Goal: Task Accomplishment & Management: Manage account settings

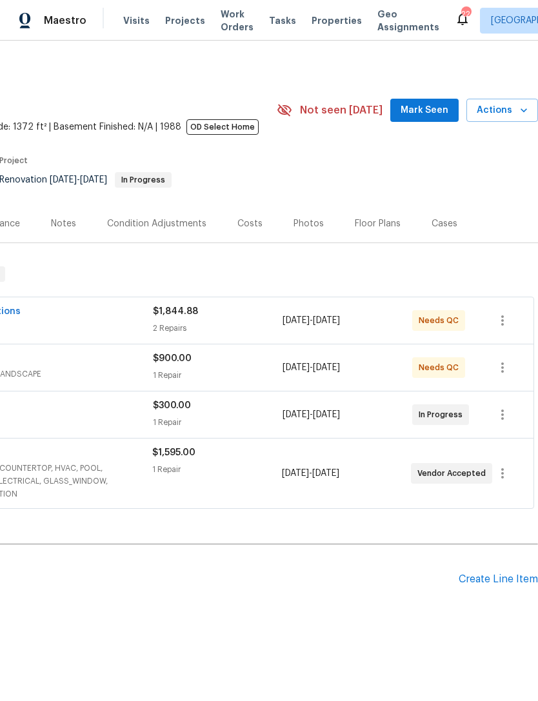
scroll to position [0, 191]
click at [503, 586] on div "Create Line Item" at bounding box center [497, 579] width 79 height 12
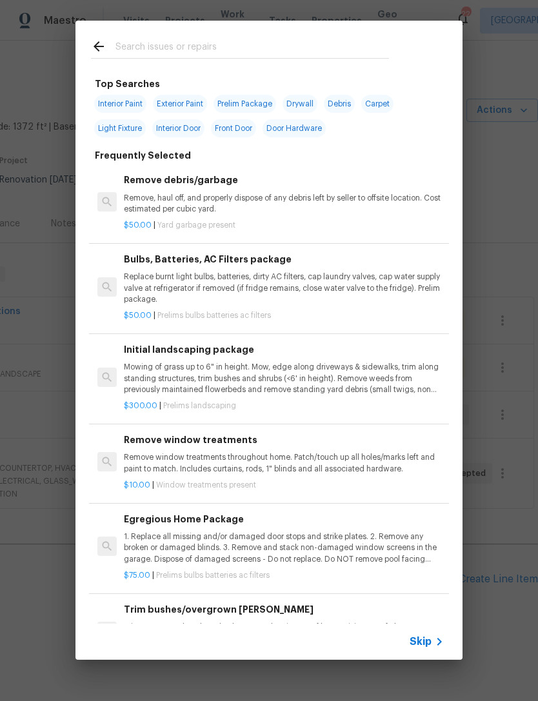
click at [389, 30] on div at bounding box center [239, 46] width 329 height 51
click at [426, 48] on div "Top Searches Interior Paint Exterior Paint Prelim Package Drywall Debris Carpet…" at bounding box center [268, 340] width 387 height 639
click at [351, 57] on input "text" at bounding box center [251, 48] width 273 height 19
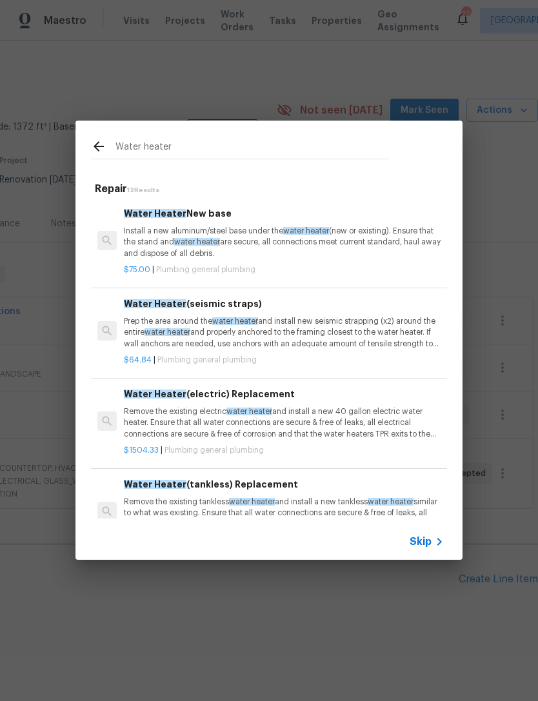
type input "Water heater"
click at [498, 206] on div "Water heater Repair 12 Results Water Heater New base Install a new aluminum/ste…" at bounding box center [269, 340] width 538 height 680
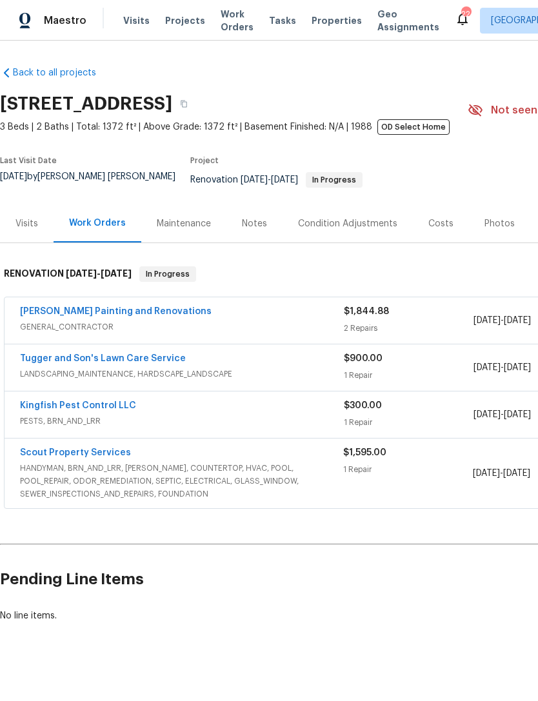
scroll to position [0, 0]
click at [34, 235] on div "Visits" at bounding box center [27, 223] width 54 height 38
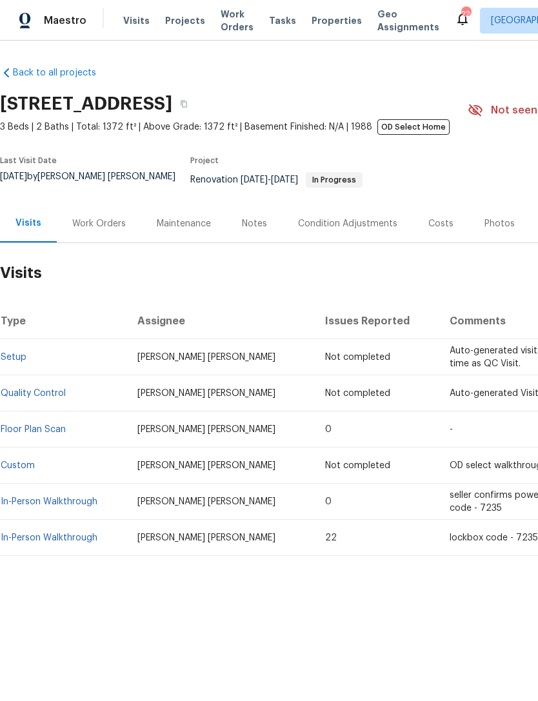
click at [73, 540] on link "In-Person Walkthrough" at bounding box center [49, 537] width 97 height 9
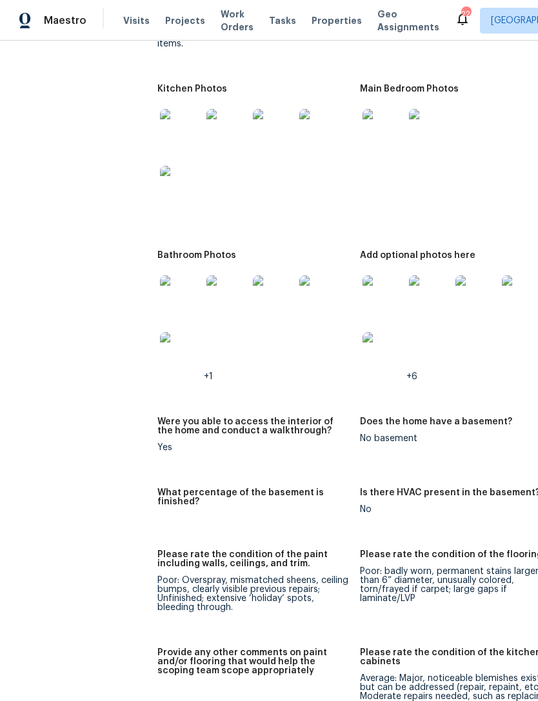
scroll to position [2216, 0]
click at [368, 275] on img at bounding box center [382, 295] width 41 height 41
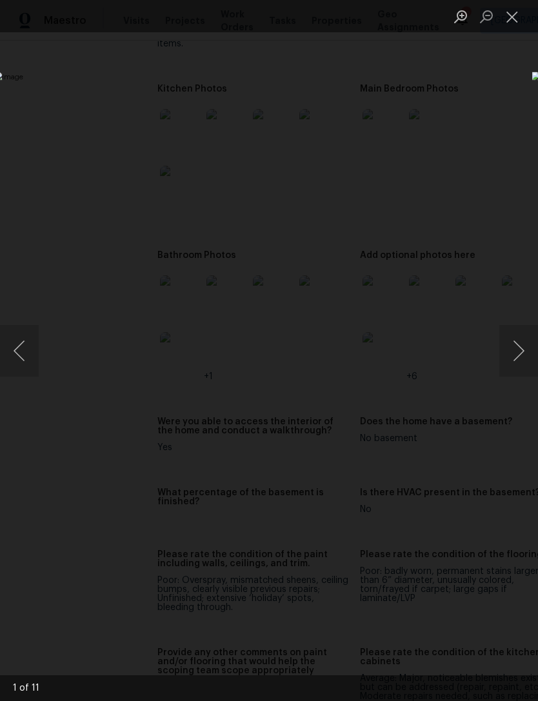
click at [304, 575] on div "Lightbox" at bounding box center [269, 350] width 538 height 701
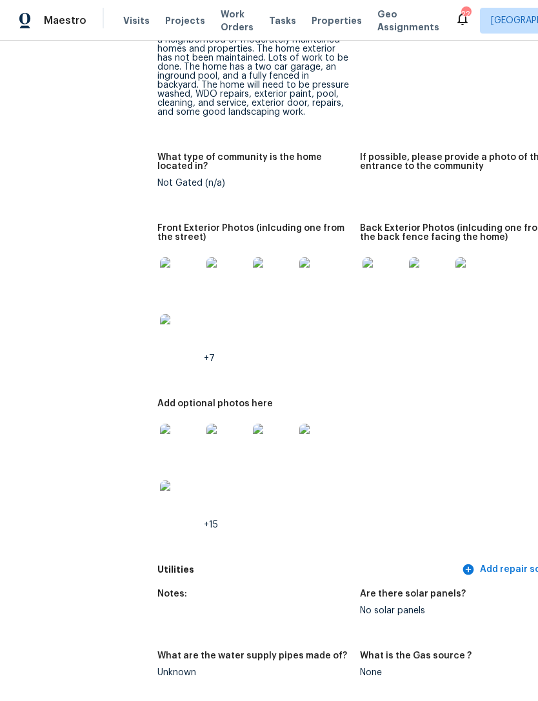
scroll to position [671, 0]
click at [261, 277] on img at bounding box center [273, 278] width 41 height 41
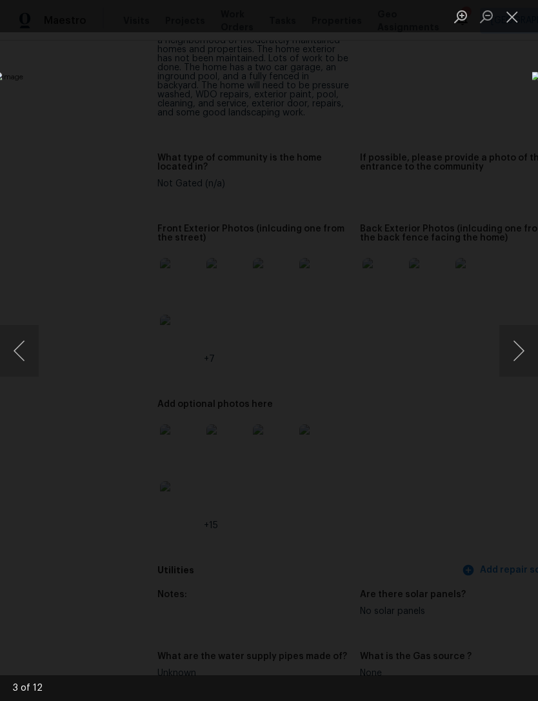
click at [383, 135] on div "Lightbox" at bounding box center [269, 350] width 538 height 701
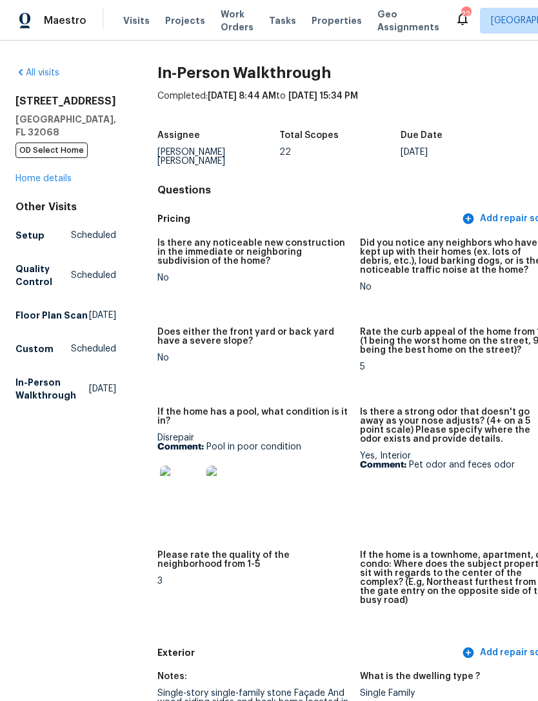
scroll to position [0, 0]
click at [63, 183] on link "Home details" at bounding box center [43, 178] width 56 height 9
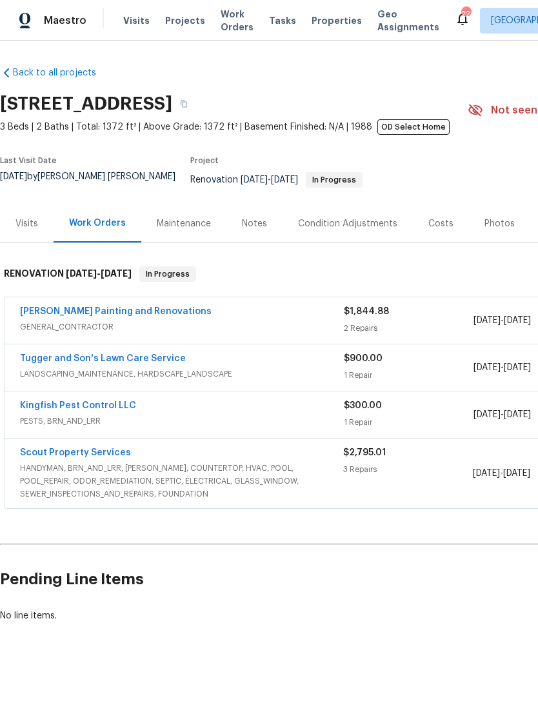
click at [103, 457] on link "Scout Property Services" at bounding box center [75, 452] width 111 height 9
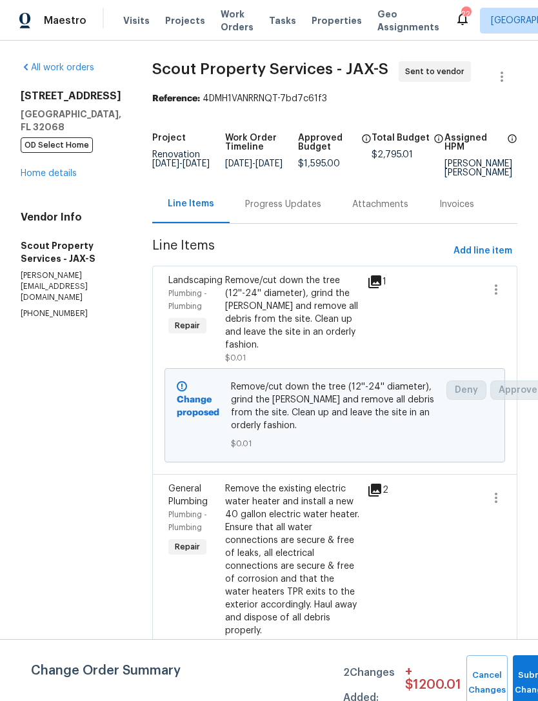
click at [260, 211] on div "Progress Updates" at bounding box center [283, 204] width 76 height 13
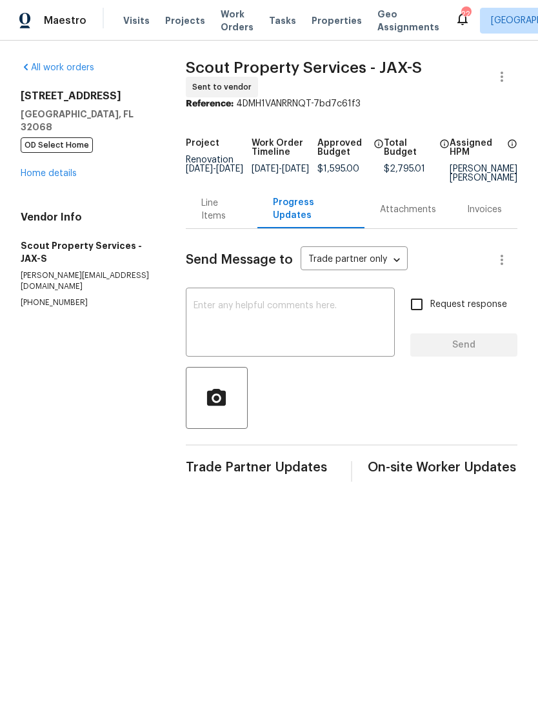
click at [297, 326] on textarea at bounding box center [289, 323] width 193 height 45
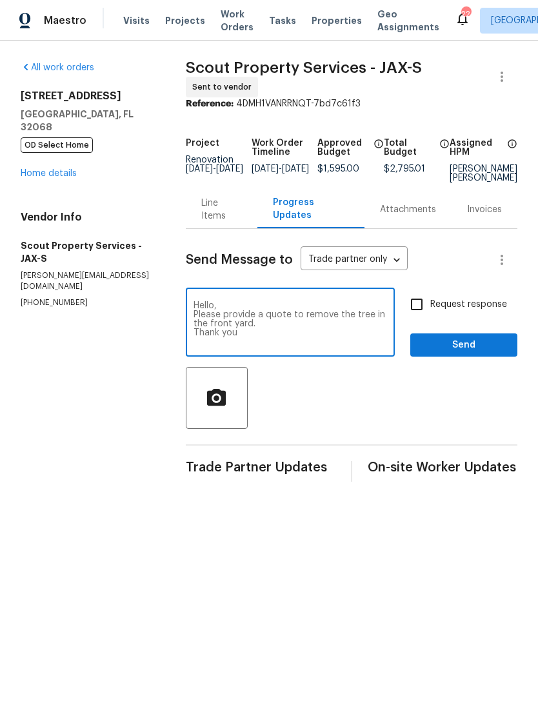
click at [312, 341] on textarea "Hello, Please provide a quote to remove the tree in the front yard. Thank you" at bounding box center [289, 323] width 193 height 45
click at [313, 346] on textarea "Hello, Please provide a quote to remove the tree in the front yard. Thank you" at bounding box center [289, 323] width 193 height 45
type textarea "Hello, Please provide a quote to remove the tree in the front yard. Thank you"
click at [420, 318] on input "Request response" at bounding box center [416, 304] width 27 height 27
checkbox input "true"
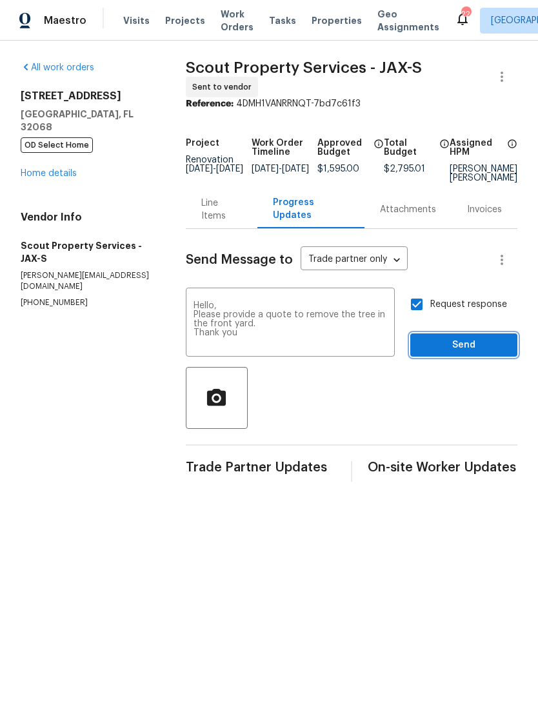
click at [458, 353] on span "Send" at bounding box center [463, 345] width 86 height 16
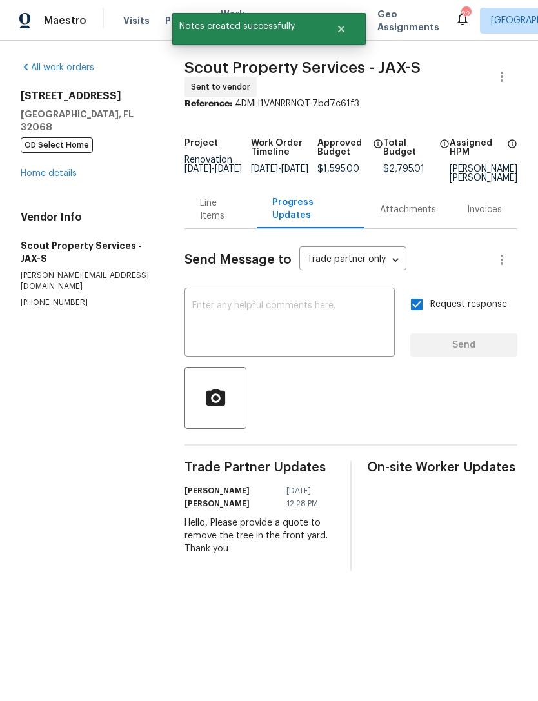
click at [39, 178] on link "Home details" at bounding box center [49, 173] width 56 height 9
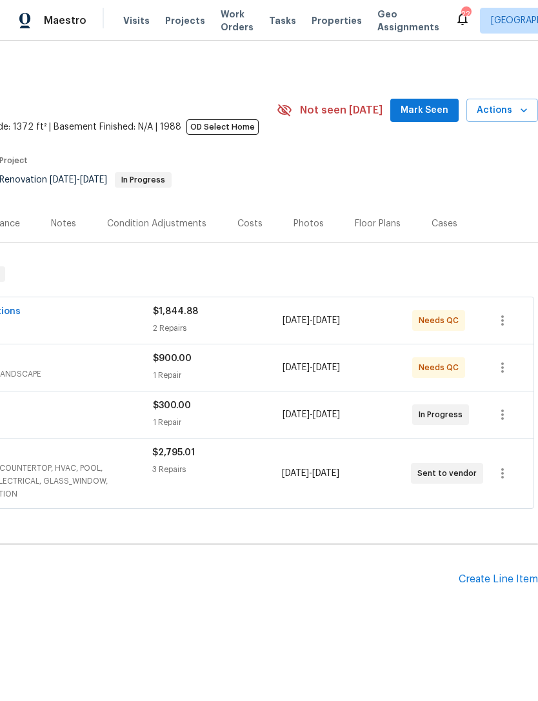
scroll to position [0, 191]
click at [495, 585] on div "Create Line Item" at bounding box center [497, 579] width 79 height 12
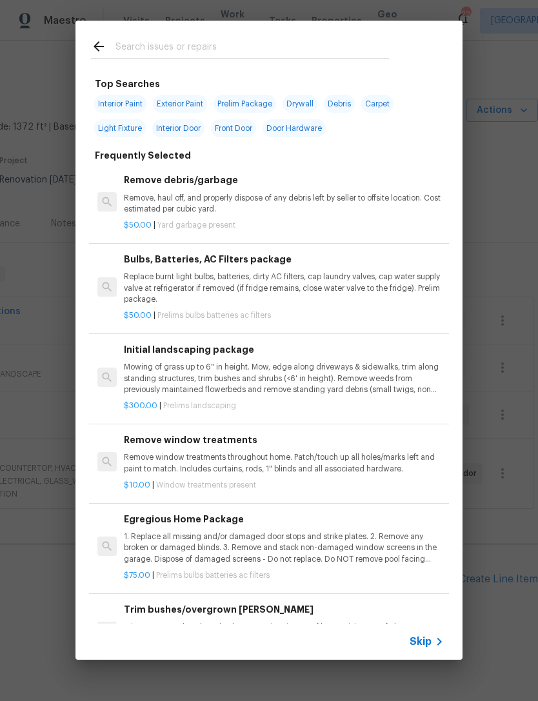
click at [357, 45] on input "text" at bounding box center [251, 48] width 273 height 19
type input "Roof"
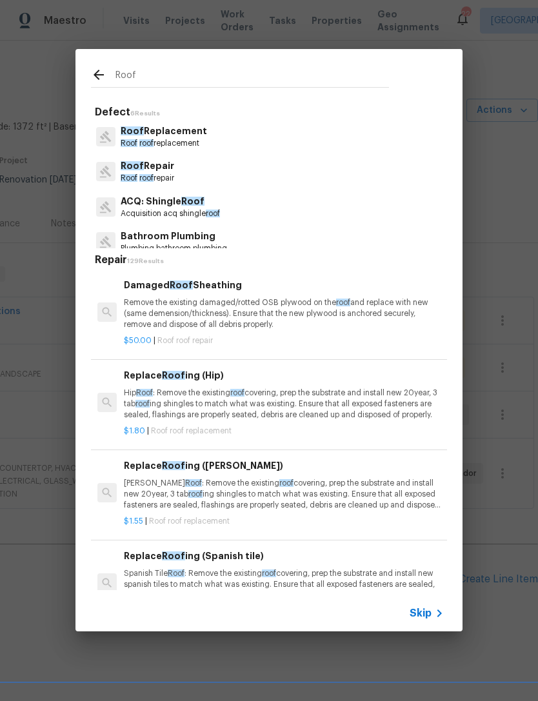
click at [185, 135] on p "Roof Replacement" at bounding box center [164, 131] width 86 height 14
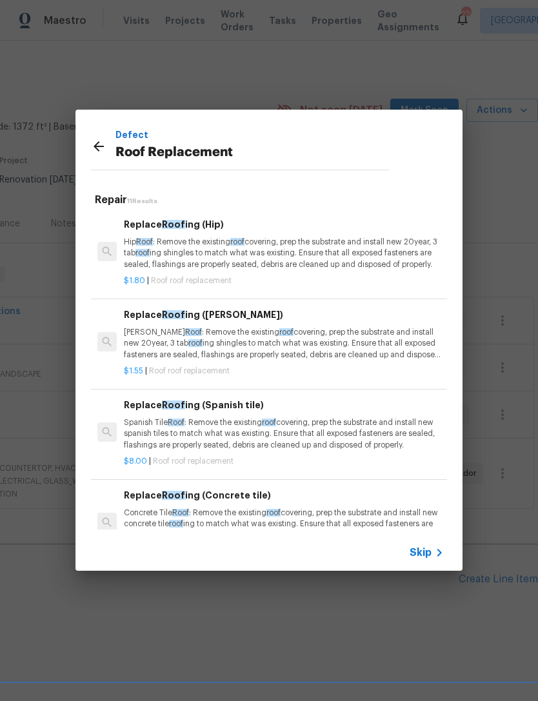
click at [185, 135] on p "Defect" at bounding box center [251, 135] width 273 height 14
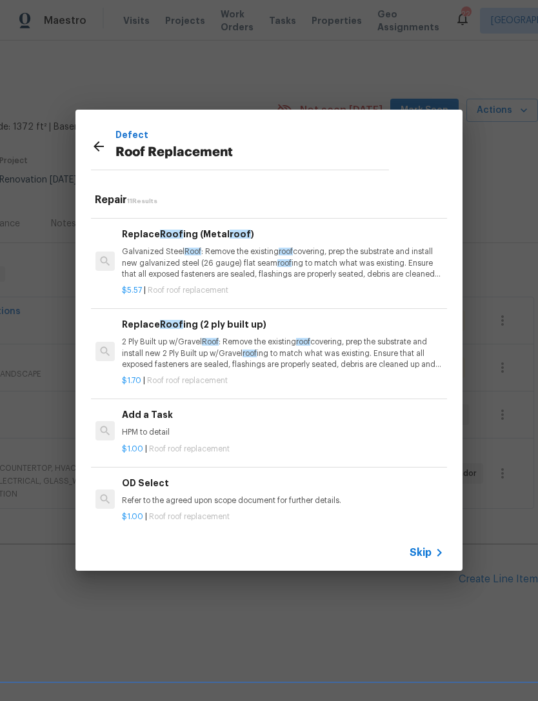
scroll to position [622, 2]
click at [146, 419] on div "Add a Task HPM to detail" at bounding box center [282, 423] width 320 height 31
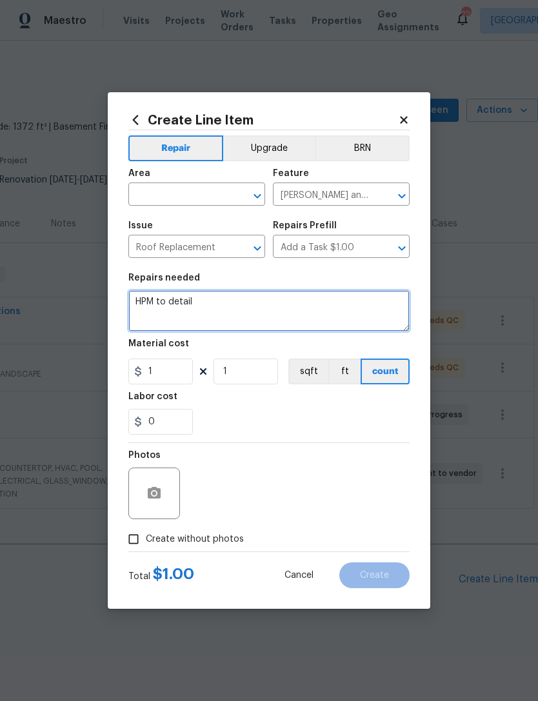
click at [210, 309] on textarea "HPM to detail" at bounding box center [268, 310] width 281 height 41
click at [220, 315] on textarea "HPM to detail" at bounding box center [268, 310] width 281 height 41
type textarea "Full roof replacement"
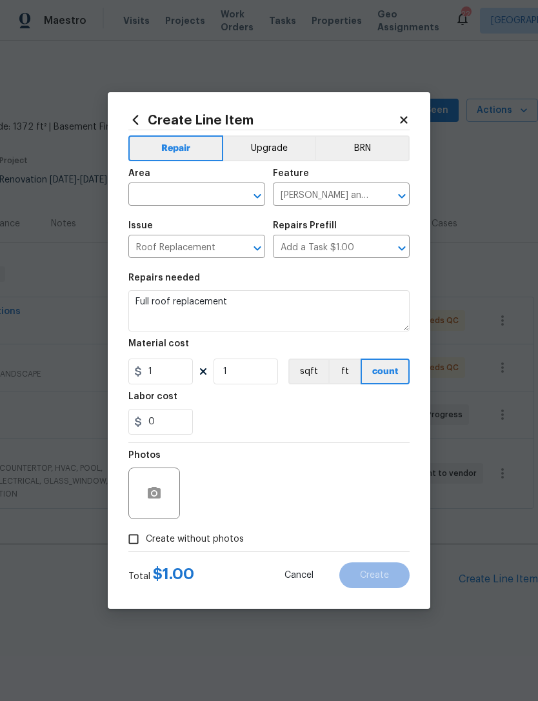
click at [394, 448] on div "Photos" at bounding box center [268, 485] width 281 height 84
click at [138, 188] on input "text" at bounding box center [178, 196] width 101 height 20
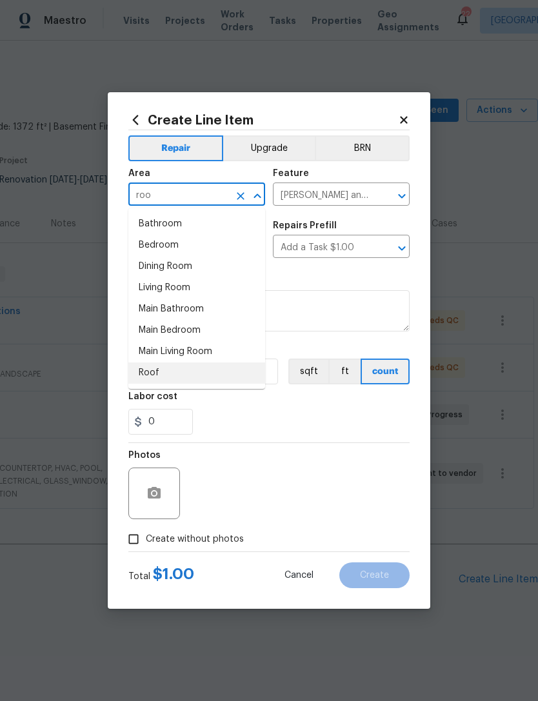
click at [140, 375] on li "Roof" at bounding box center [196, 372] width 137 height 21
type input "Roof"
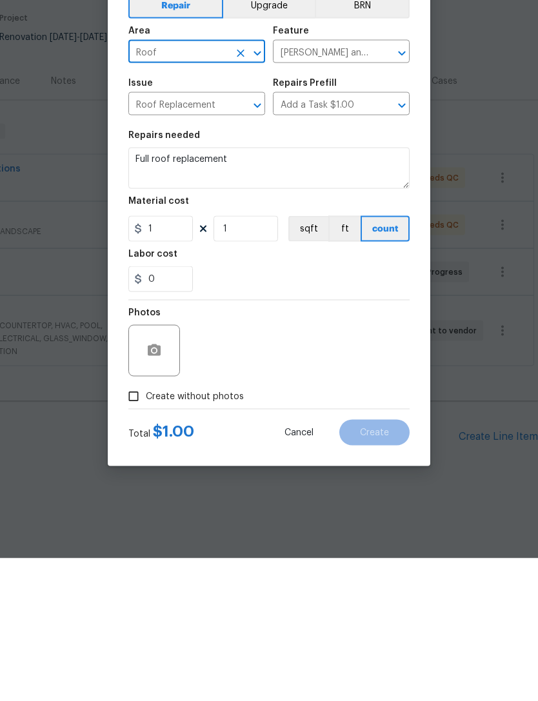
click at [127, 527] on input "Create without photos" at bounding box center [133, 539] width 25 height 25
checkbox input "true"
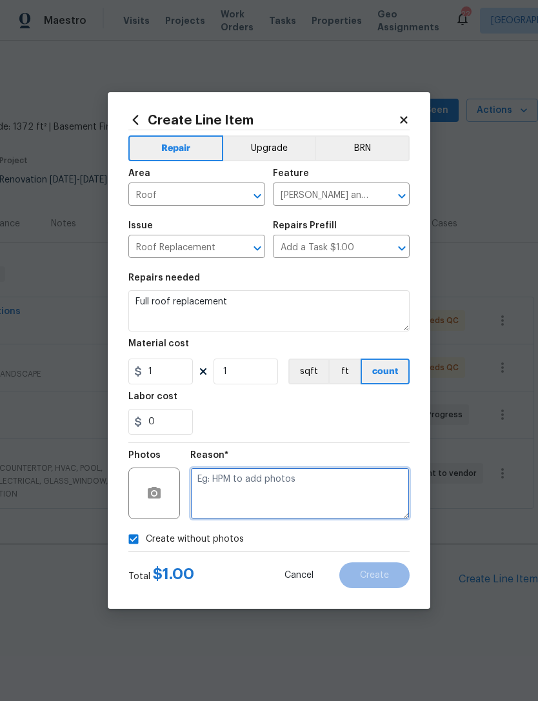
click at [329, 495] on textarea at bounding box center [299, 494] width 219 height 52
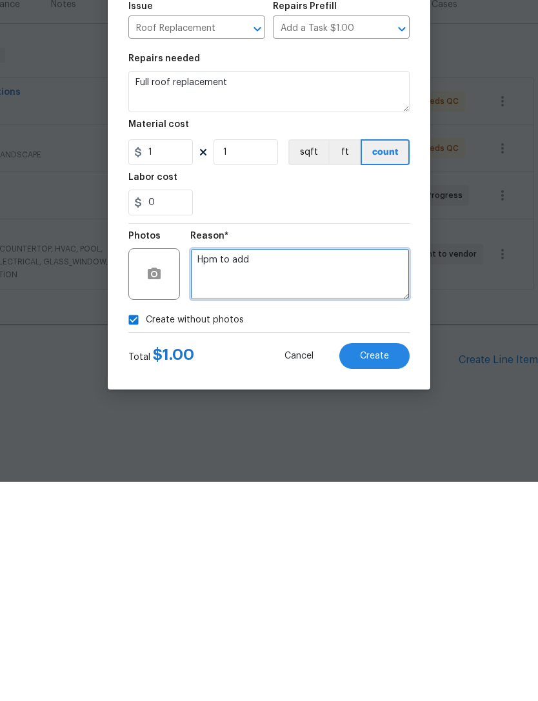
type textarea "Hpm to add"
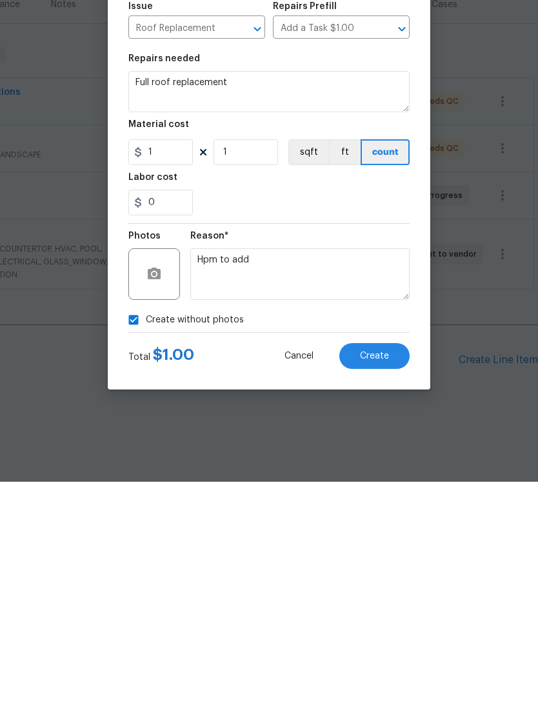
click at [395, 562] on button "Create" at bounding box center [374, 575] width 70 height 26
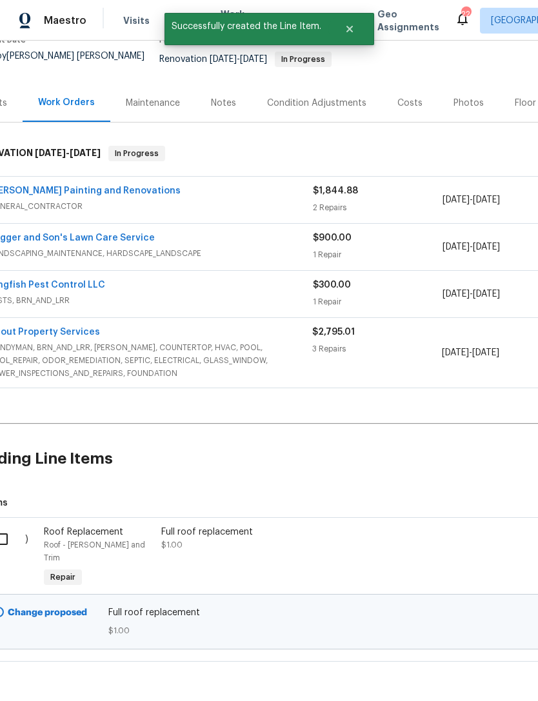
scroll to position [119, 31]
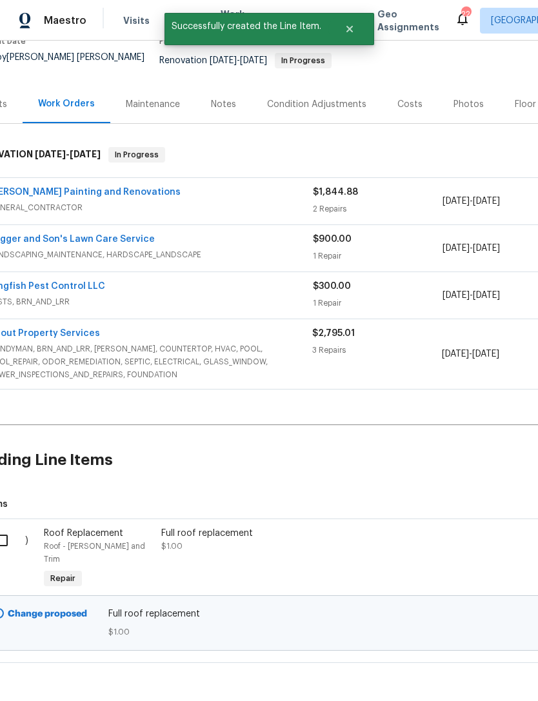
click at [5, 537] on input "checkbox" at bounding box center [6, 540] width 37 height 27
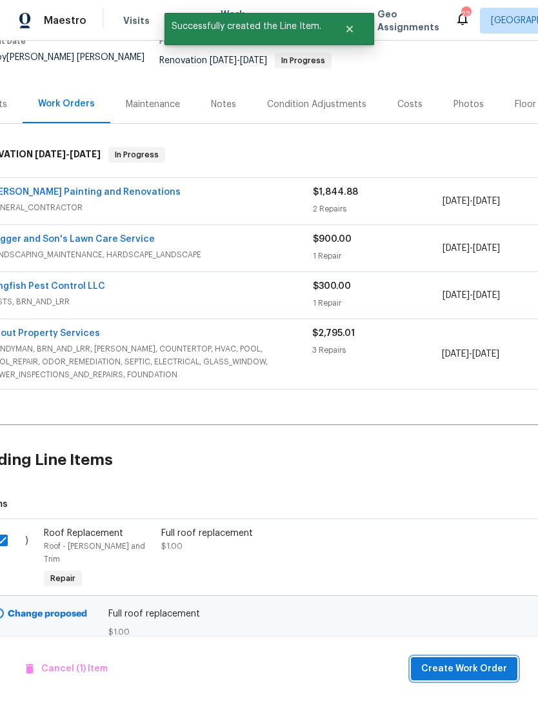
click at [461, 661] on span "Create Work Order" at bounding box center [464, 669] width 86 height 16
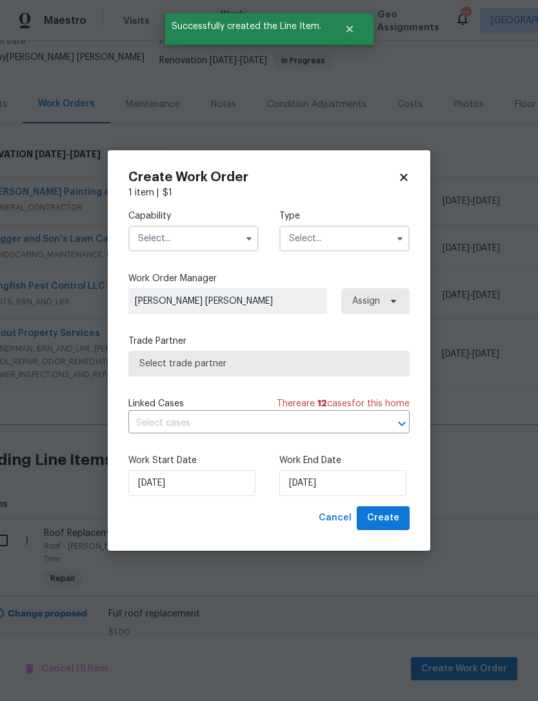
checkbox input "false"
click at [167, 250] on input "text" at bounding box center [193, 239] width 130 height 26
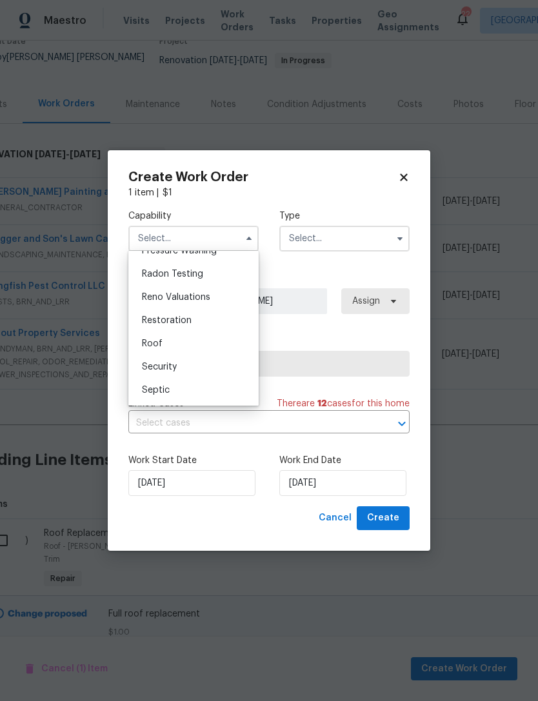
scroll to position [1237, 0]
click at [179, 344] on div "Roof" at bounding box center [194, 344] width 124 height 23
type input "Roof"
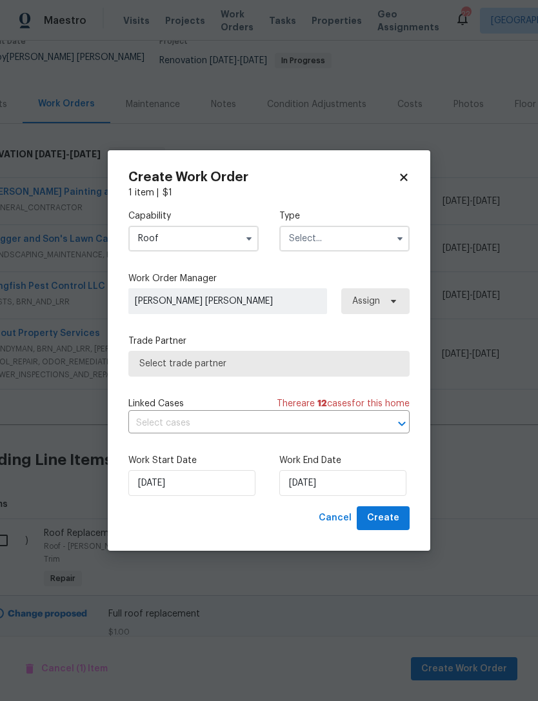
click at [366, 244] on input "text" at bounding box center [344, 239] width 130 height 26
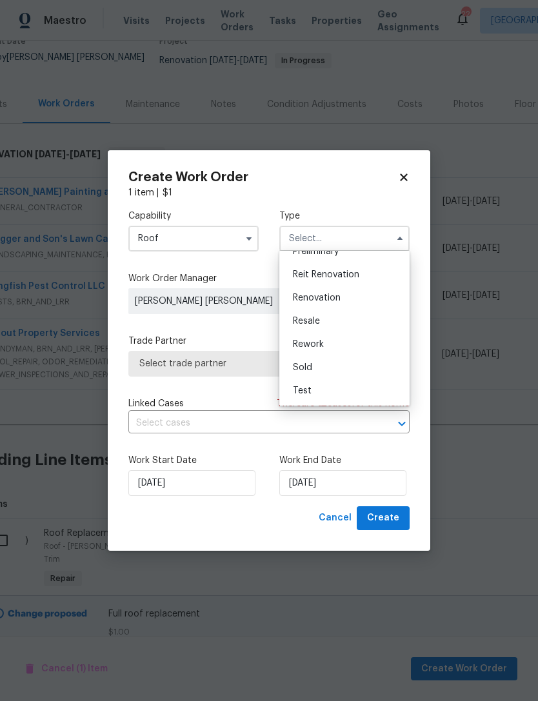
scroll to position [293, 0]
click at [346, 297] on div "Renovation" at bounding box center [344, 297] width 124 height 23
type input "Renovation"
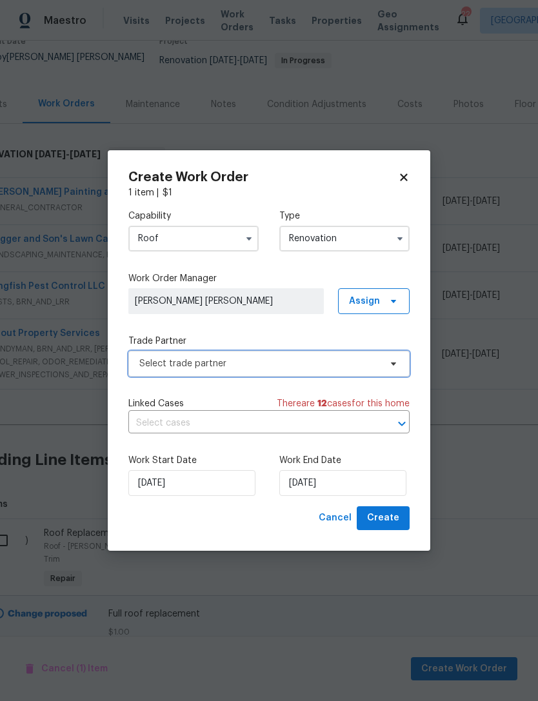
click at [262, 358] on span "Select trade partner" at bounding box center [259, 363] width 241 height 13
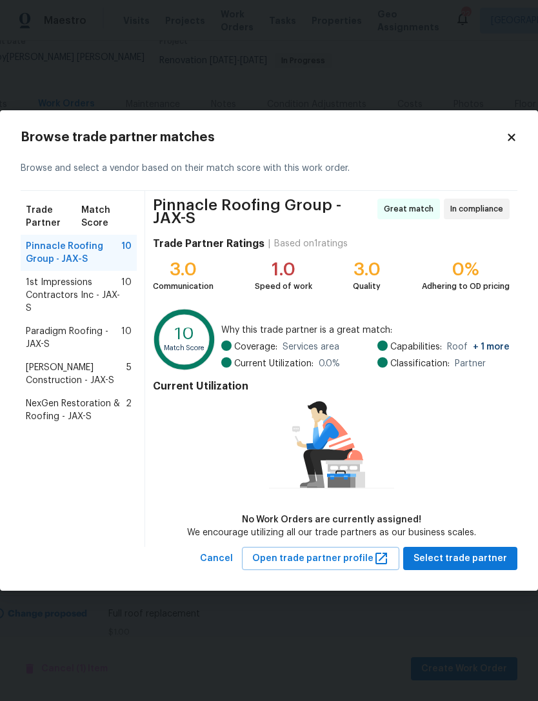
click at [88, 428] on div "NexGen Restoration & Roofing - JAX-S 2" at bounding box center [79, 410] width 116 height 36
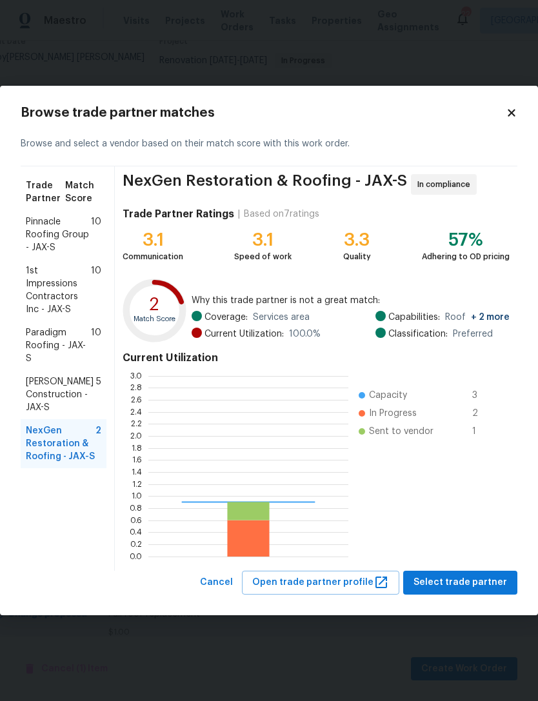
scroll to position [181, 200]
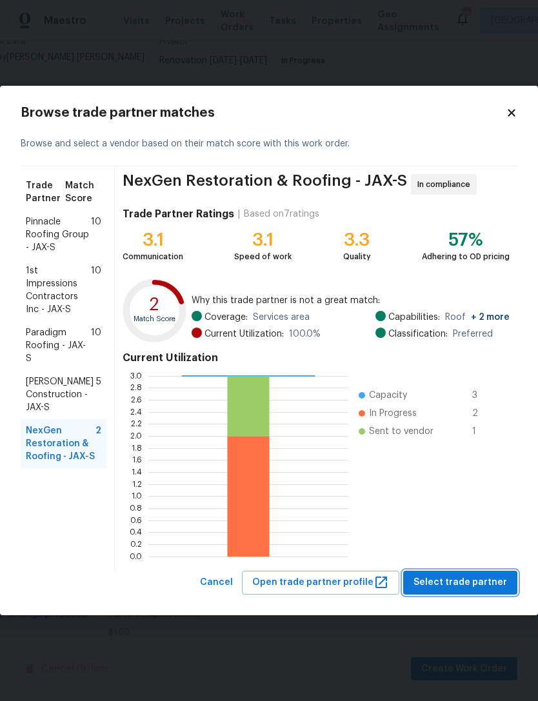
click at [498, 586] on span "Select trade partner" at bounding box center [460, 583] width 94 height 16
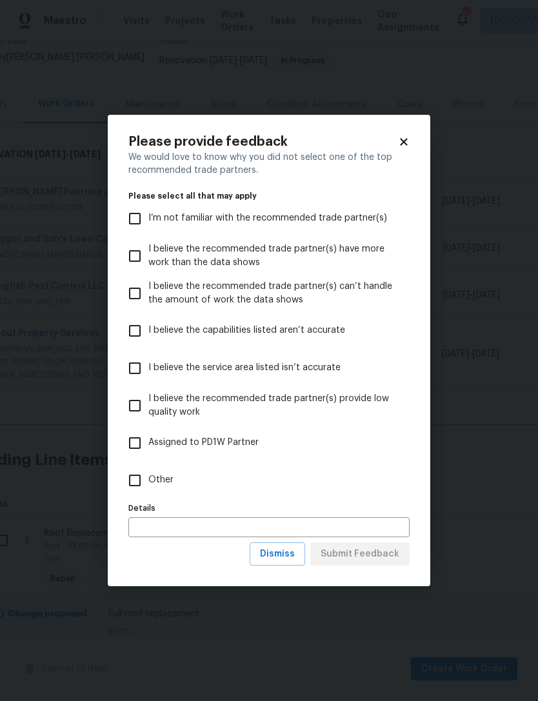
click at [163, 479] on span "Other" at bounding box center [160, 480] width 25 height 14
click at [148, 479] on input "Other" at bounding box center [134, 480] width 27 height 27
checkbox input "true"
click at [371, 551] on span "Submit Feedback" at bounding box center [359, 554] width 79 height 16
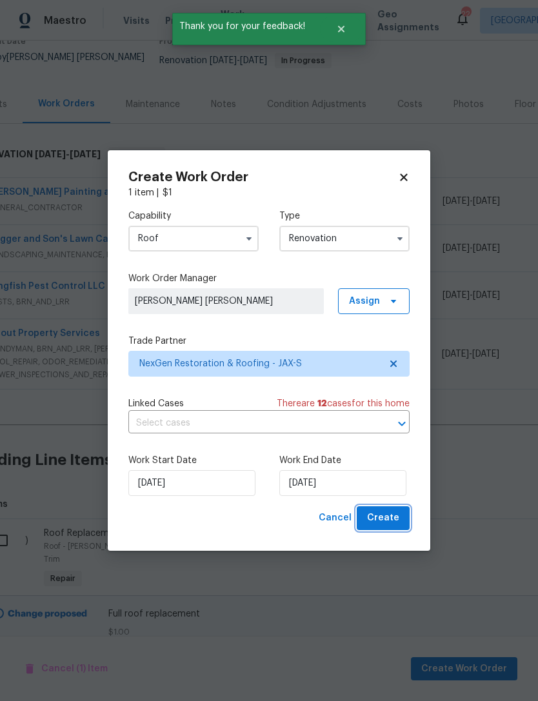
click at [395, 523] on span "Create" at bounding box center [383, 518] width 32 height 16
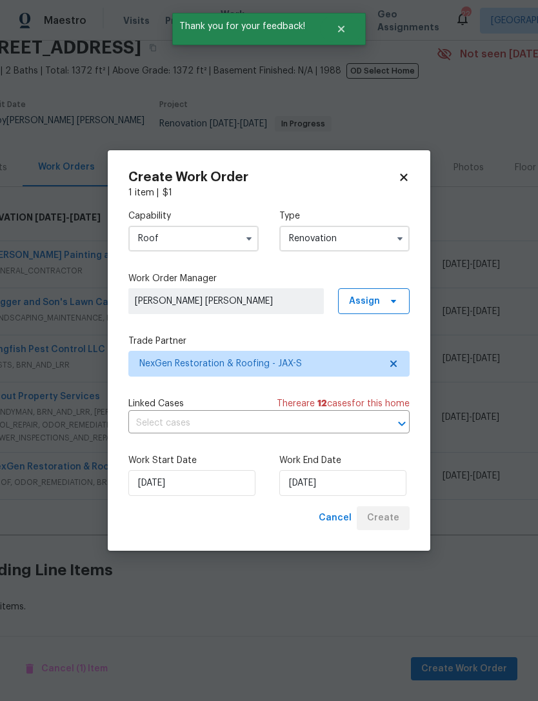
scroll to position [19, 31]
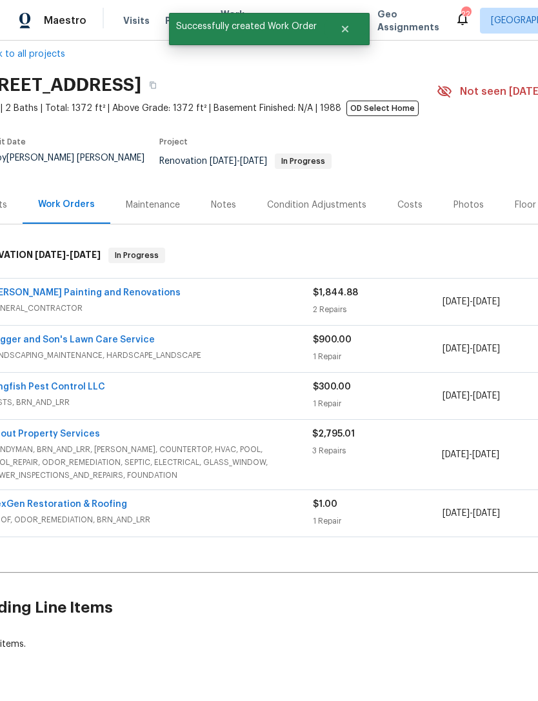
click at [20, 500] on link "NexGen Restoration & Roofing" at bounding box center [58, 504] width 138 height 9
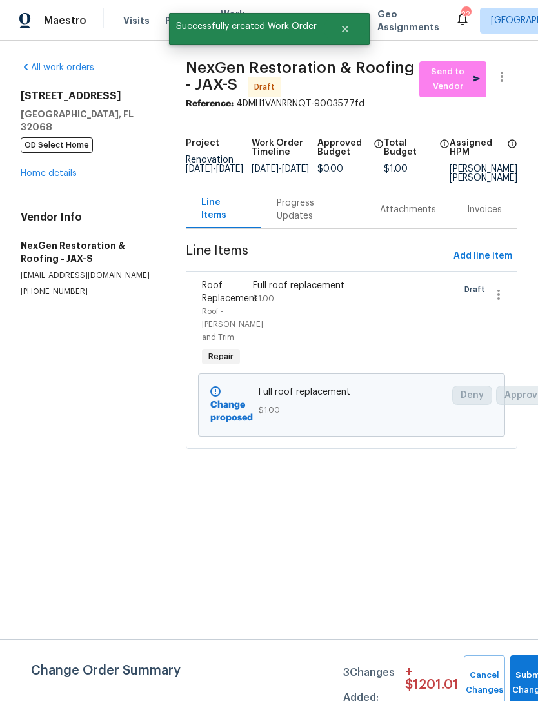
click at [294, 222] on div "Progress Updates" at bounding box center [313, 210] width 72 height 26
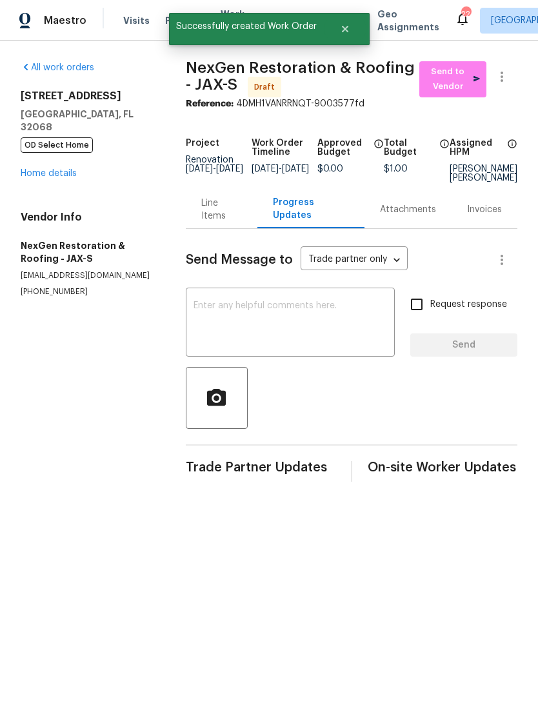
click at [317, 327] on textarea at bounding box center [289, 323] width 193 height 45
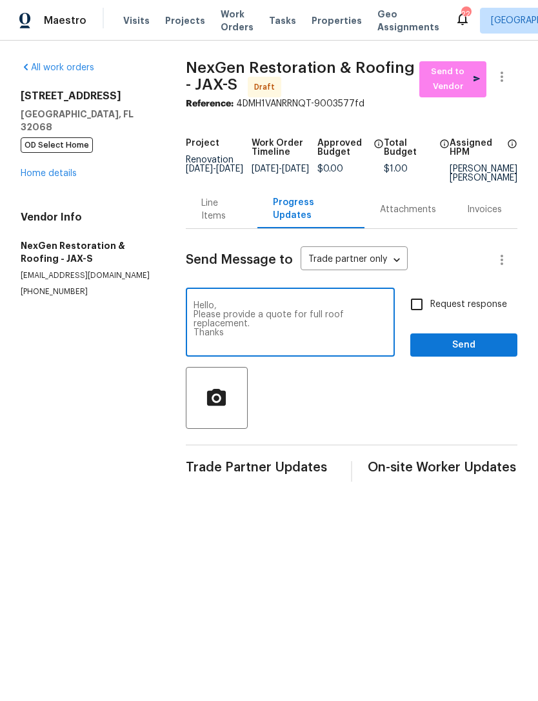
type textarea "Hello, Please provide a quote for full roof replacement. Thanks"
click at [417, 318] on input "Request response" at bounding box center [416, 304] width 27 height 27
checkbox input "true"
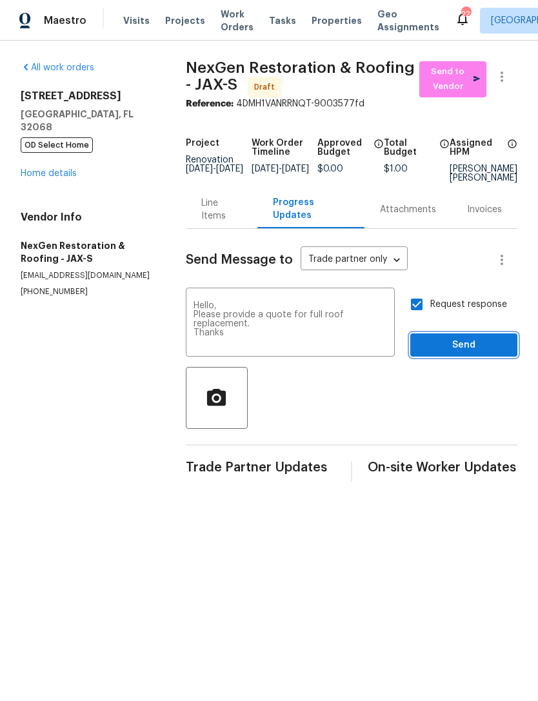
click at [467, 353] on span "Send" at bounding box center [463, 345] width 86 height 16
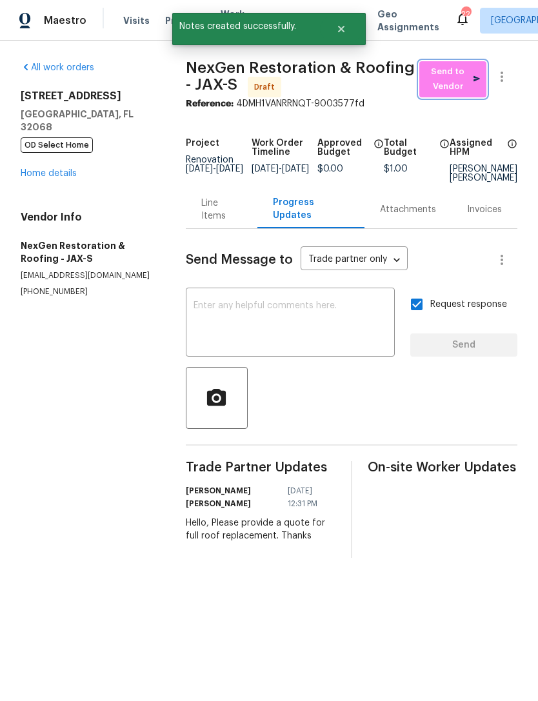
click at [445, 89] on span "Send to Vendor" at bounding box center [453, 79] width 54 height 30
click at [29, 173] on link "Home details" at bounding box center [49, 173] width 56 height 9
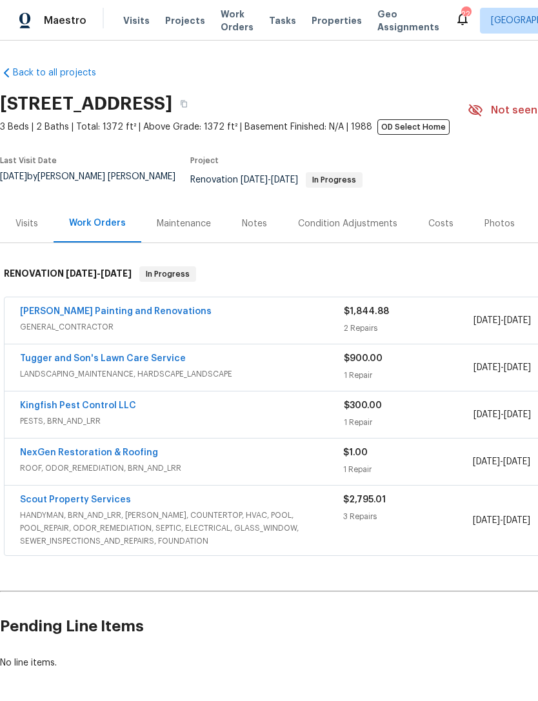
click at [29, 235] on div "Visits" at bounding box center [27, 223] width 54 height 38
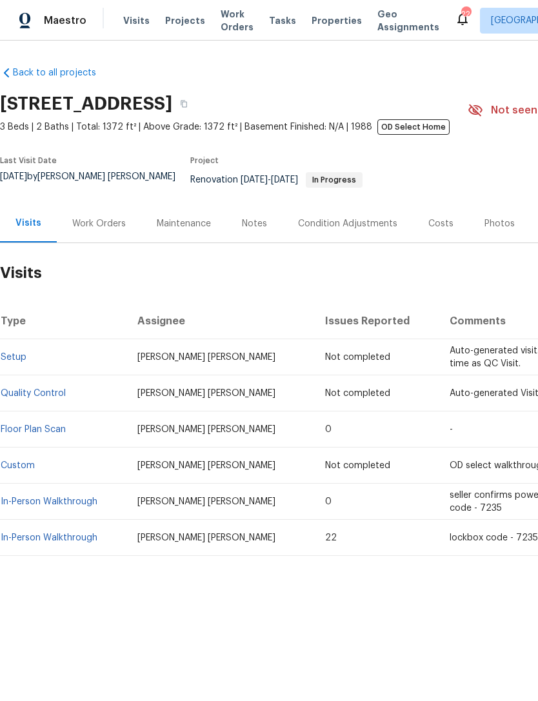
click at [69, 542] on link "In-Person Walkthrough" at bounding box center [49, 537] width 97 height 9
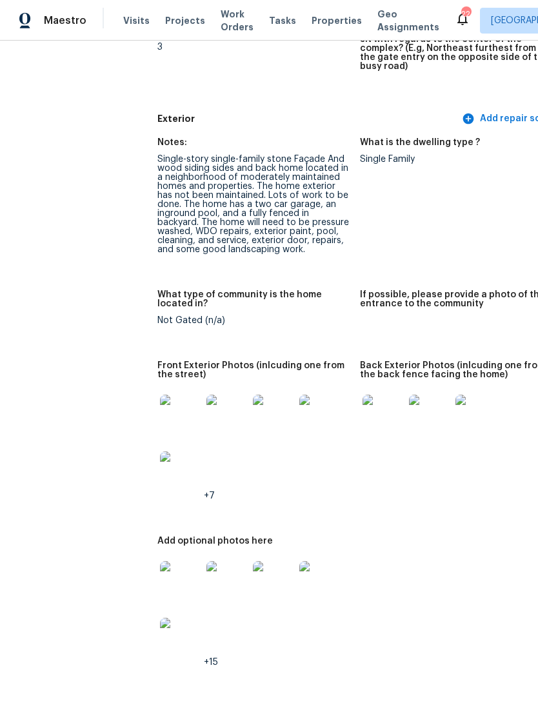
scroll to position [533, 0]
click at [456, 415] on img at bounding box center [475, 415] width 41 height 41
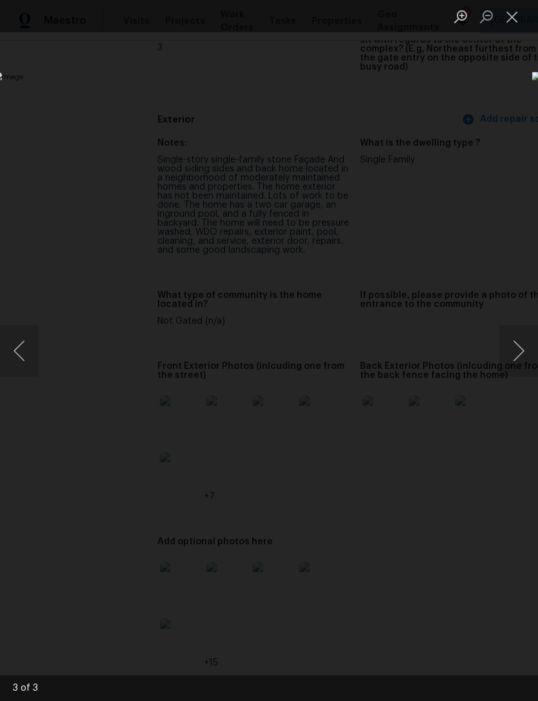
click at [509, 19] on button "Close lightbox" at bounding box center [512, 16] width 26 height 23
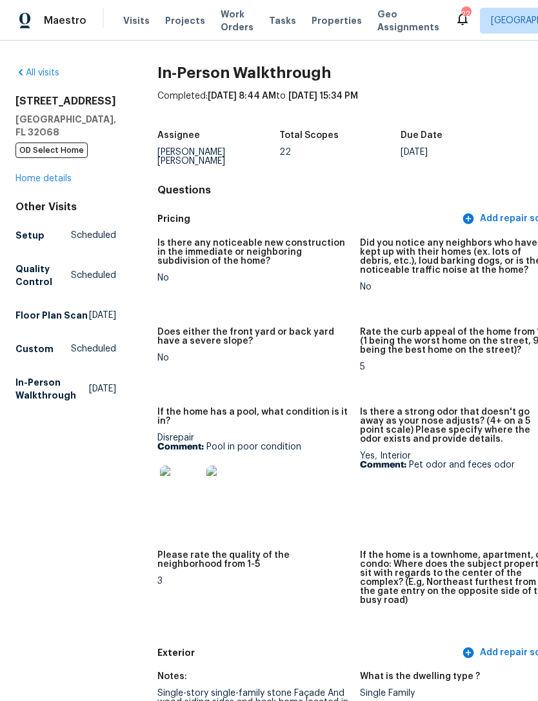
scroll to position [0, 0]
click at [52, 183] on link "Home details" at bounding box center [43, 178] width 56 height 9
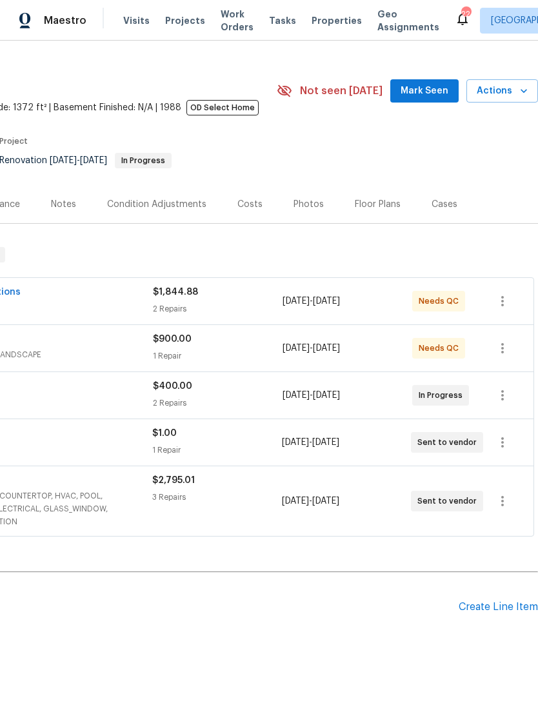
scroll to position [19, 191]
click at [495, 612] on div "Create Line Item" at bounding box center [497, 608] width 79 height 12
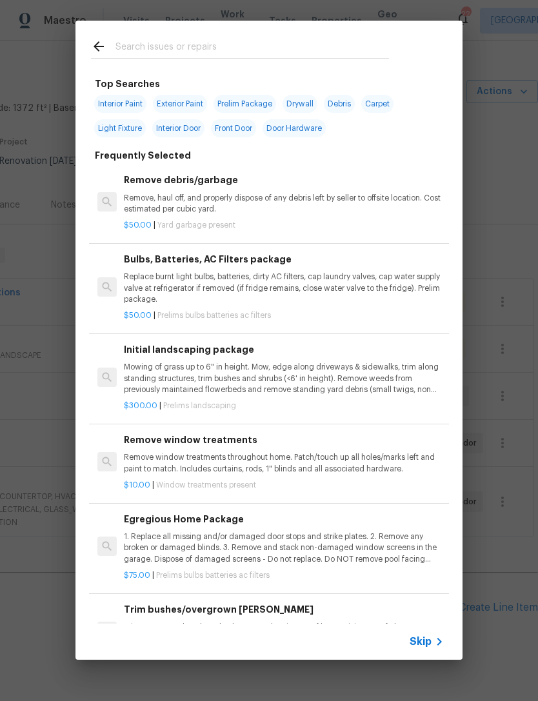
click at [339, 49] on input "text" at bounding box center [251, 48] width 273 height 19
type input "Floor"
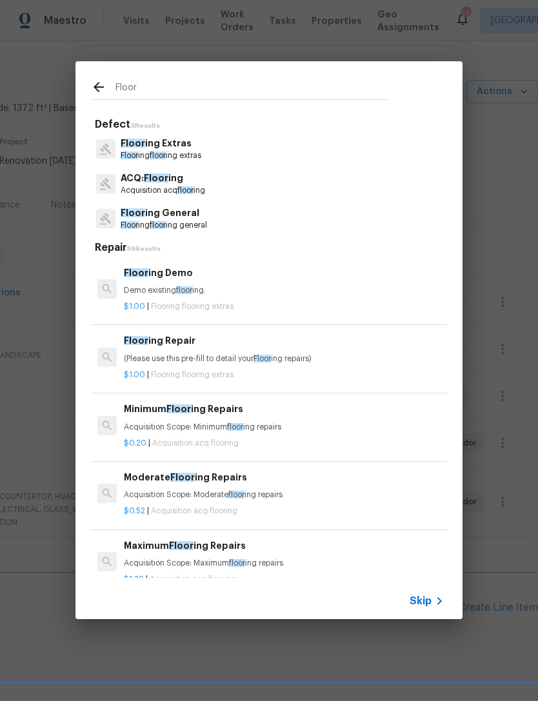
click at [207, 221] on p "Floor ing floor ing general" at bounding box center [164, 225] width 86 height 11
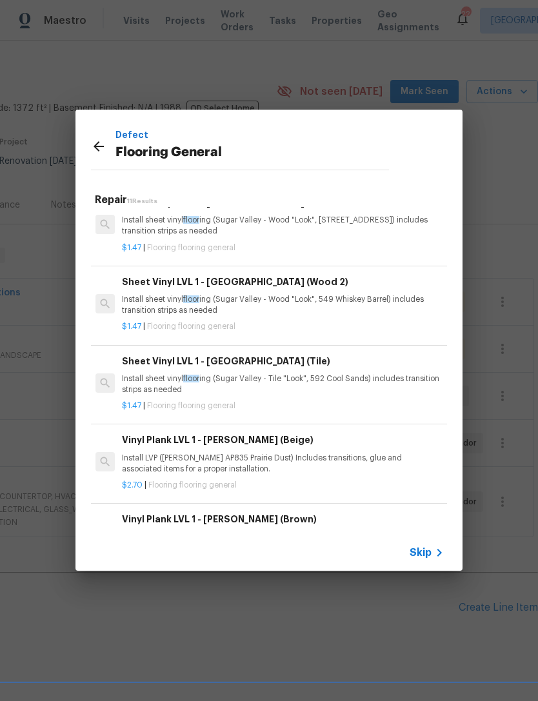
scroll to position [23, 2]
click at [241, 464] on p "Install LVP (Knighton AP835 Prairie Dust) Includes transitions, glue and associ…" at bounding box center [282, 463] width 320 height 22
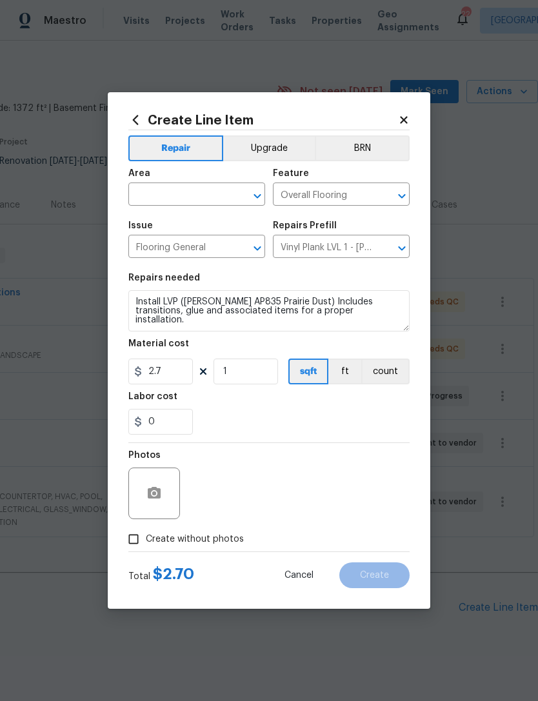
click at [185, 201] on input "text" at bounding box center [178, 196] width 101 height 20
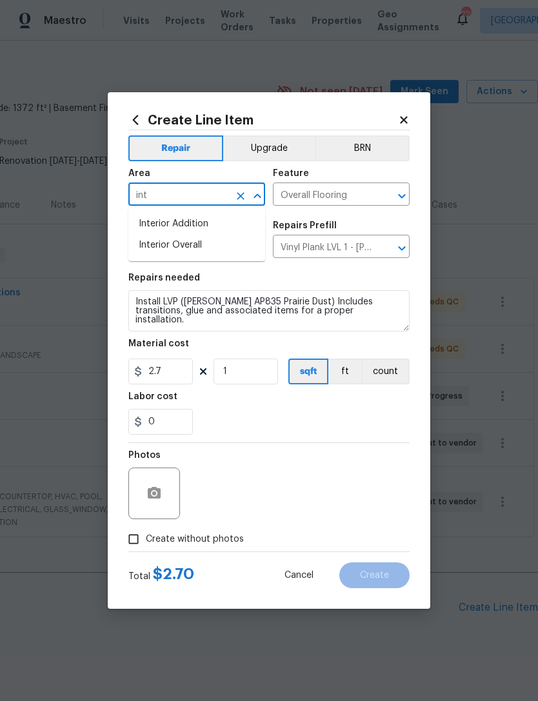
click at [215, 244] on li "Interior Overall" at bounding box center [196, 245] width 137 height 21
type input "Interior Overall"
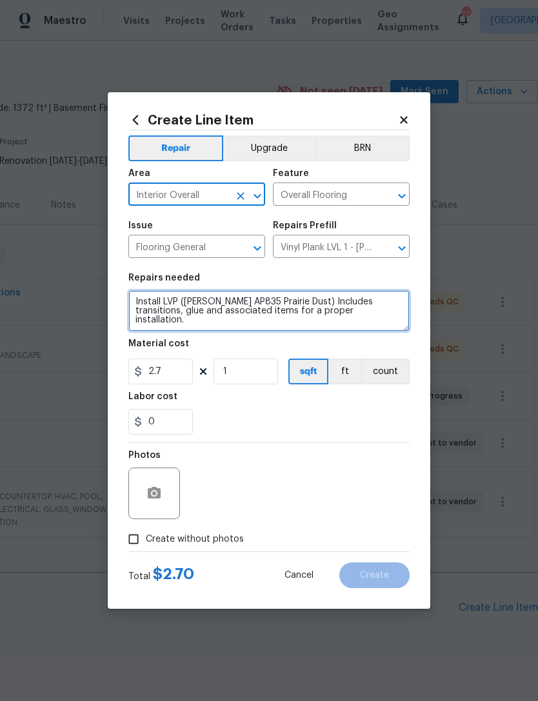
click at [129, 303] on textarea "Install LVP (Knighton AP835 Prairie Dust) Includes transitions, glue and associ…" at bounding box center [268, 310] width 281 height 41
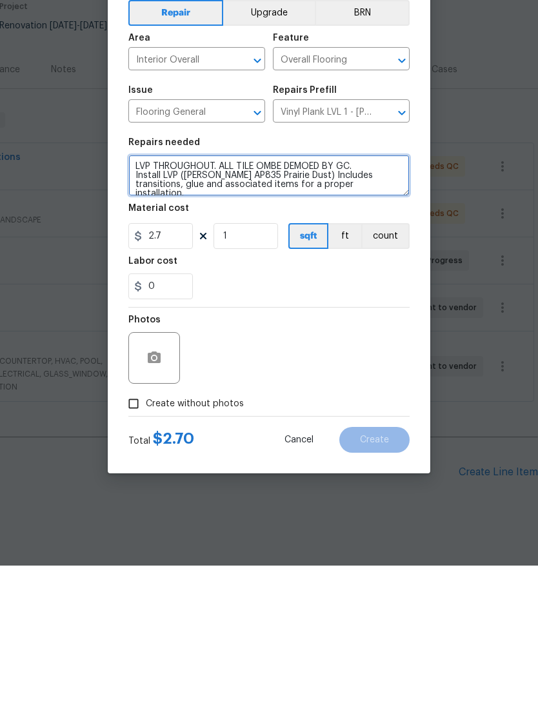
type textarea "LVP THROUGHOUT. ALL TILE OMBE DEMOED BY GC. Install LVP (Knighton AP835 Prairie…"
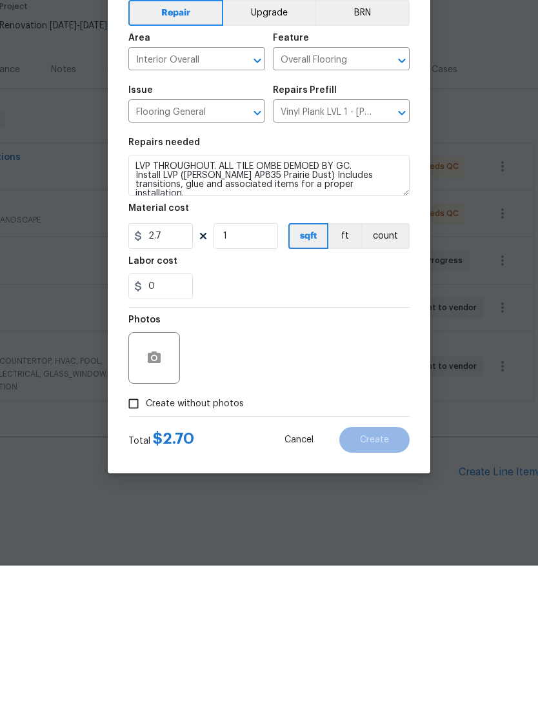
click at [203, 533] on span "Create without photos" at bounding box center [195, 540] width 98 height 14
click at [146, 527] on input "Create without photos" at bounding box center [133, 539] width 25 height 25
checkbox input "true"
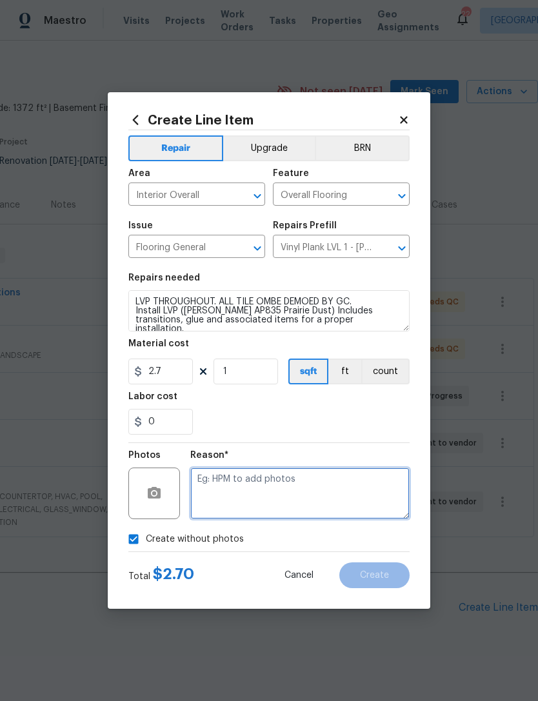
click at [335, 482] on textarea at bounding box center [299, 494] width 219 height 52
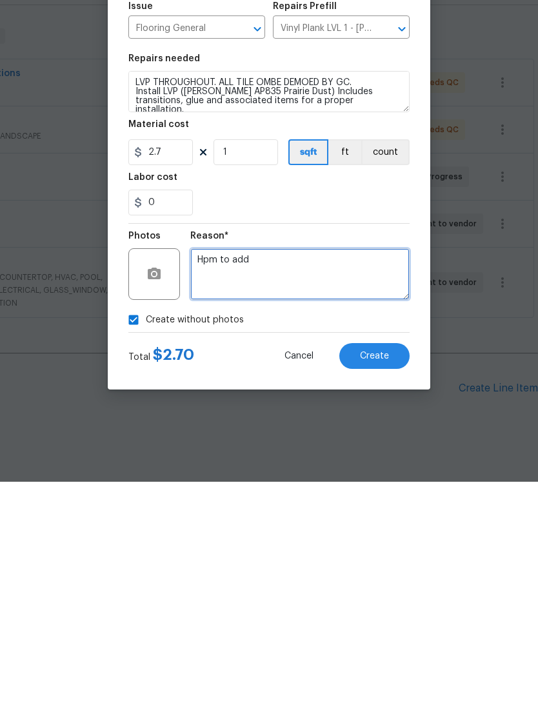
type textarea "Hpm to add"
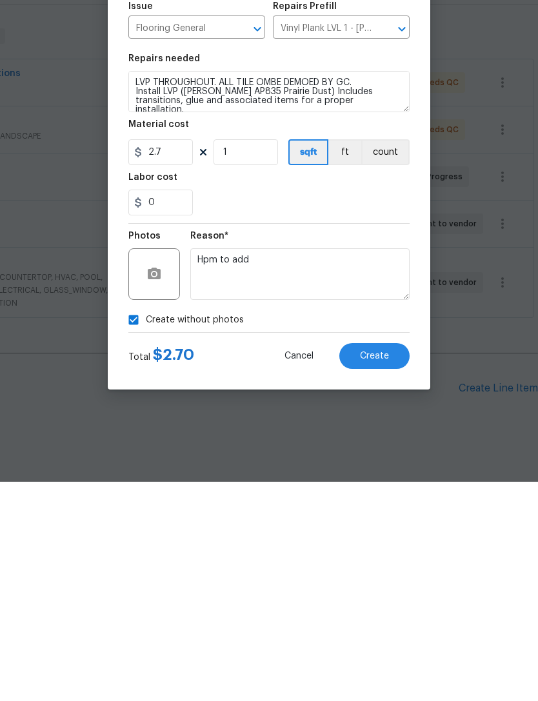
click at [388, 571] on span "Create" at bounding box center [374, 576] width 29 height 10
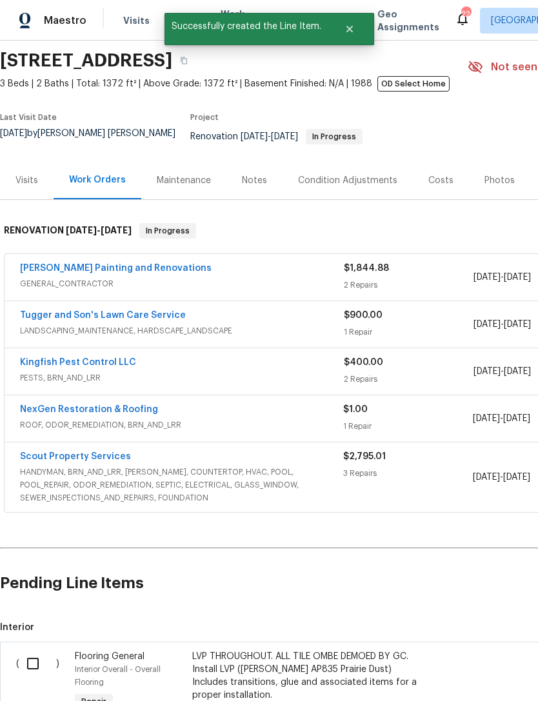
scroll to position [43, 0]
click at [28, 650] on input "checkbox" at bounding box center [37, 663] width 37 height 27
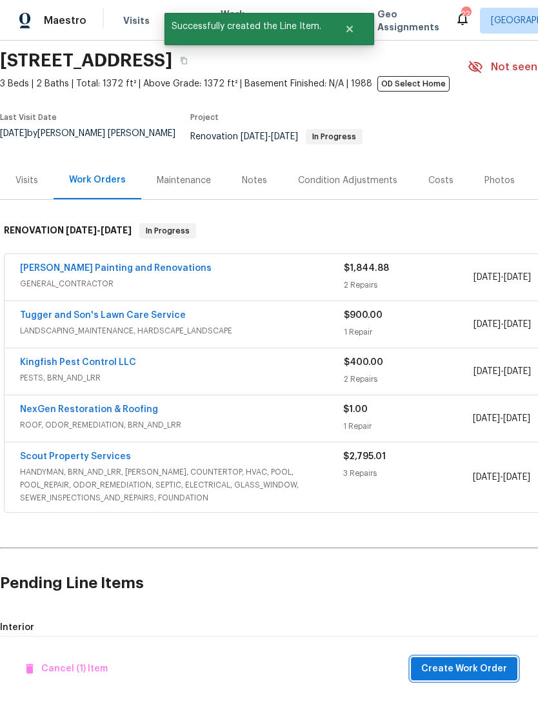
click at [473, 664] on span "Create Work Order" at bounding box center [464, 669] width 86 height 16
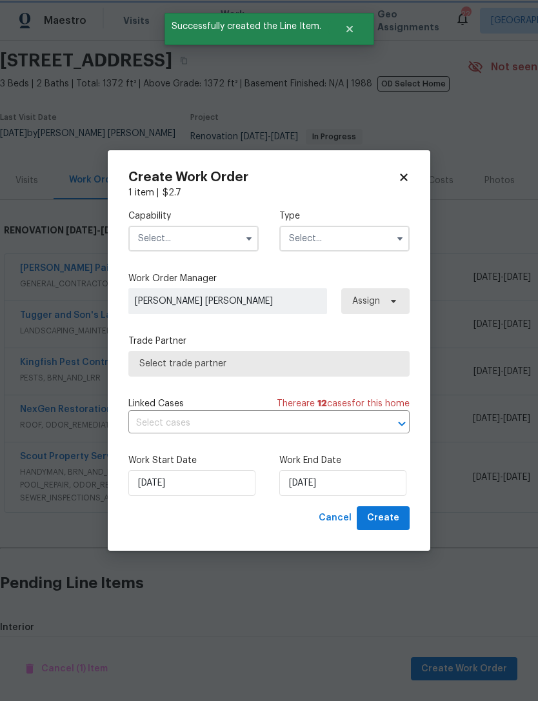
checkbox input "false"
click at [216, 233] on input "text" at bounding box center [193, 239] width 130 height 26
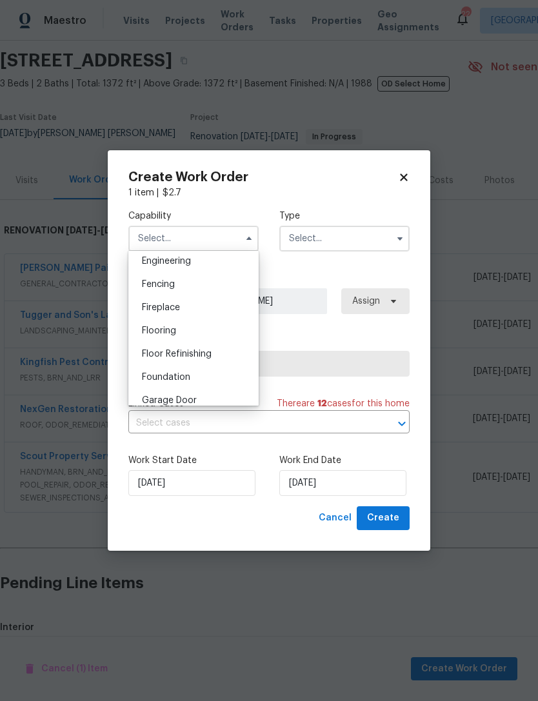
scroll to position [432, 0]
click at [197, 333] on div "Flooring" at bounding box center [194, 333] width 124 height 23
type input "Flooring"
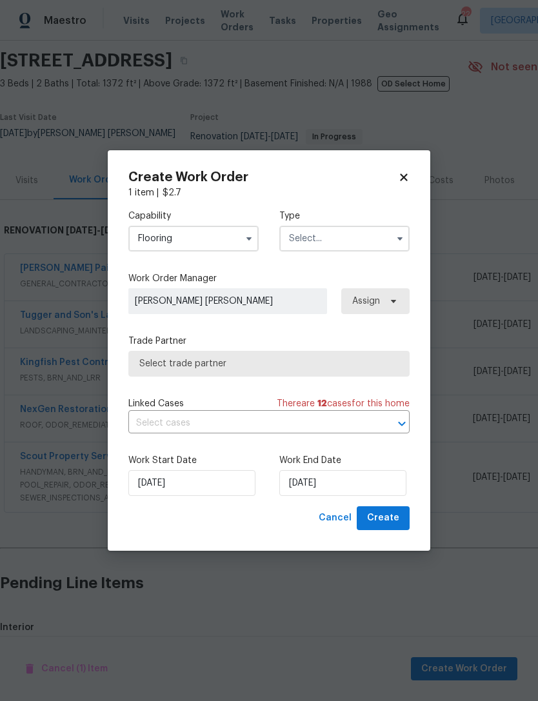
click at [350, 233] on input "text" at bounding box center [344, 239] width 130 height 26
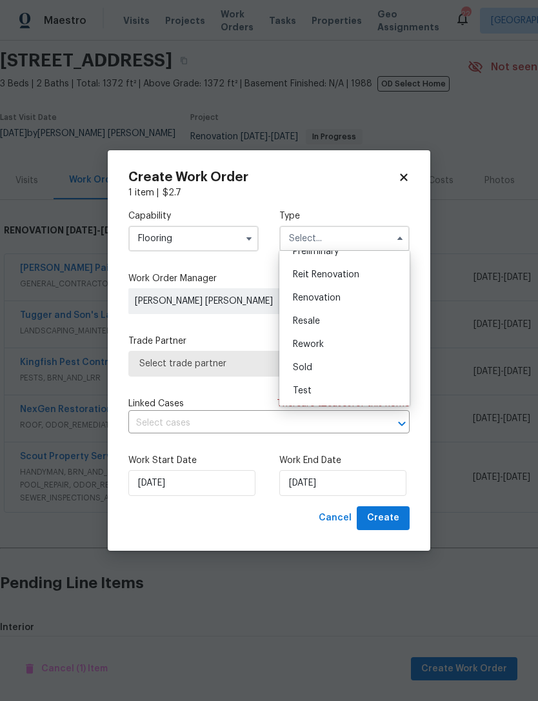
scroll to position [293, 0]
click at [351, 299] on div "Renovation" at bounding box center [344, 297] width 124 height 23
type input "Renovation"
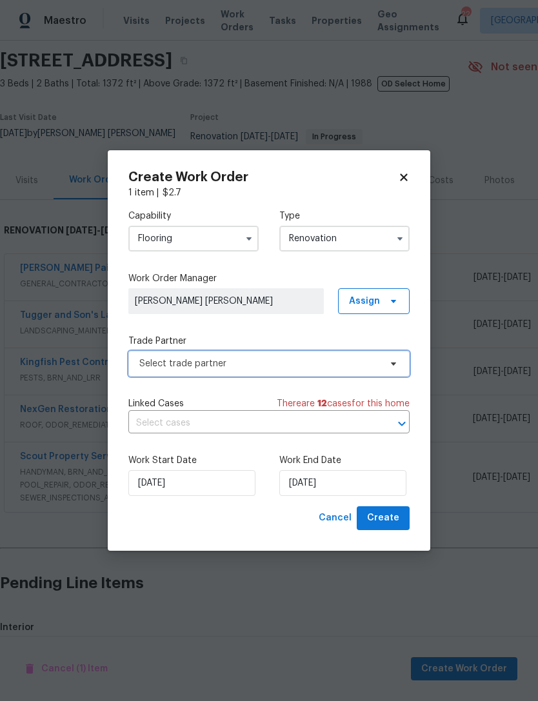
click at [293, 370] on span "Select trade partner" at bounding box center [268, 364] width 281 height 26
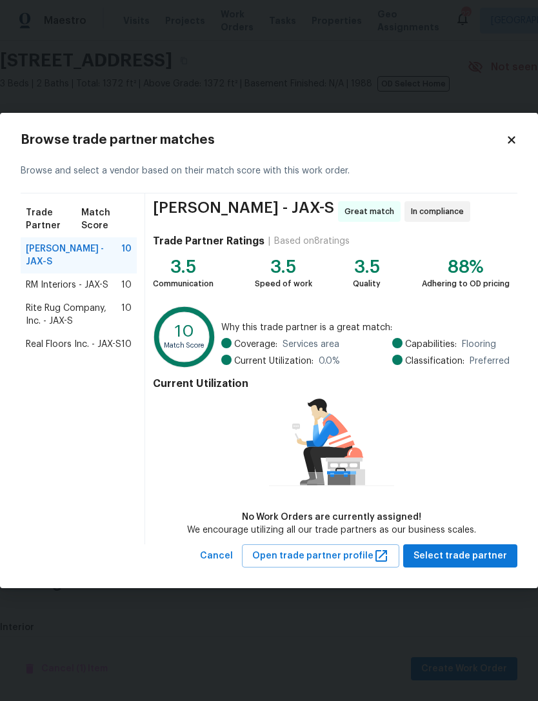
click at [34, 347] on span "Real Floors Inc. - JAX-S" at bounding box center [73, 344] width 95 height 13
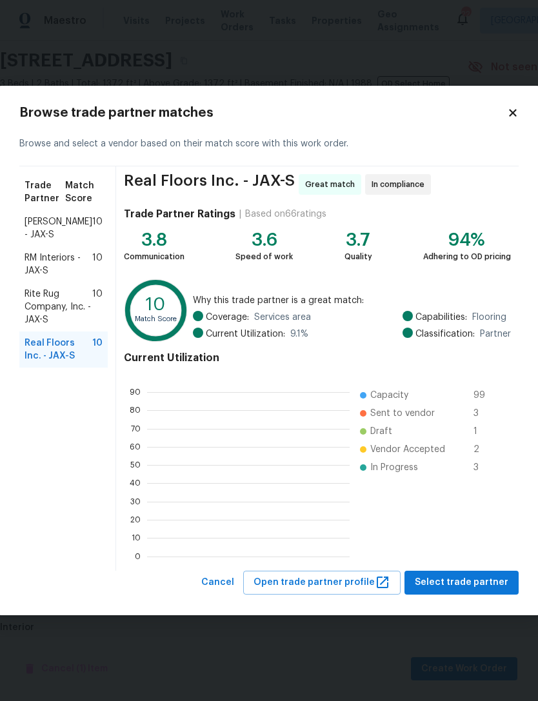
scroll to position [181, 202]
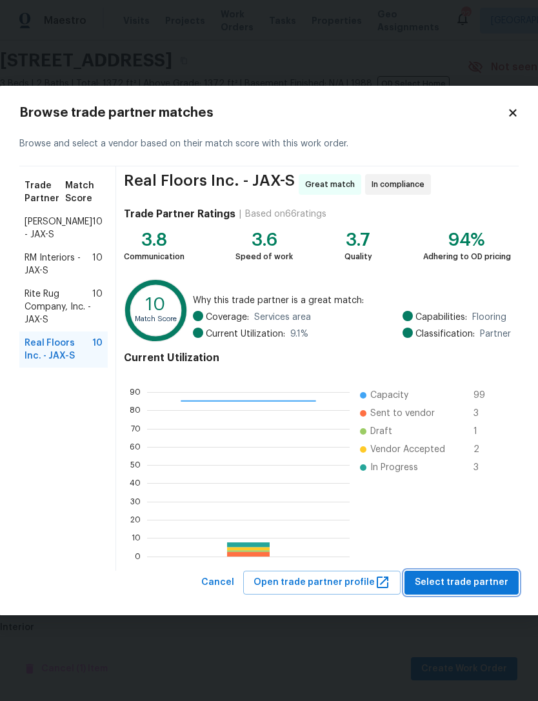
click at [498, 573] on button "Select trade partner" at bounding box center [461, 583] width 114 height 24
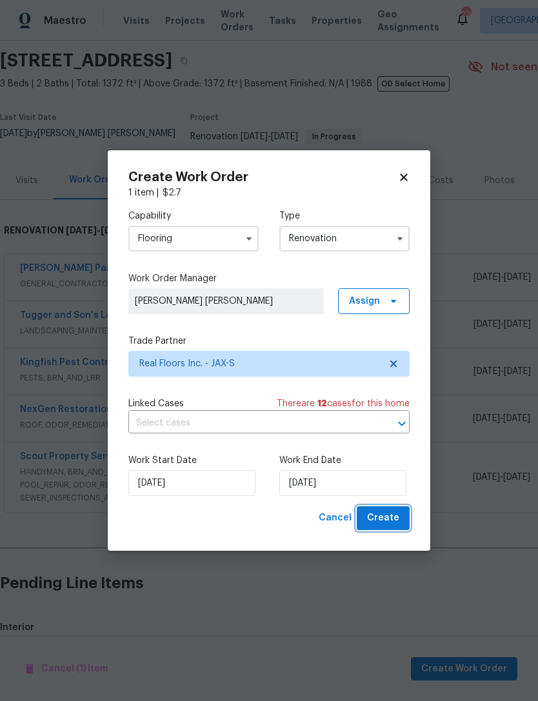
click at [391, 529] on button "Create" at bounding box center [383, 518] width 53 height 24
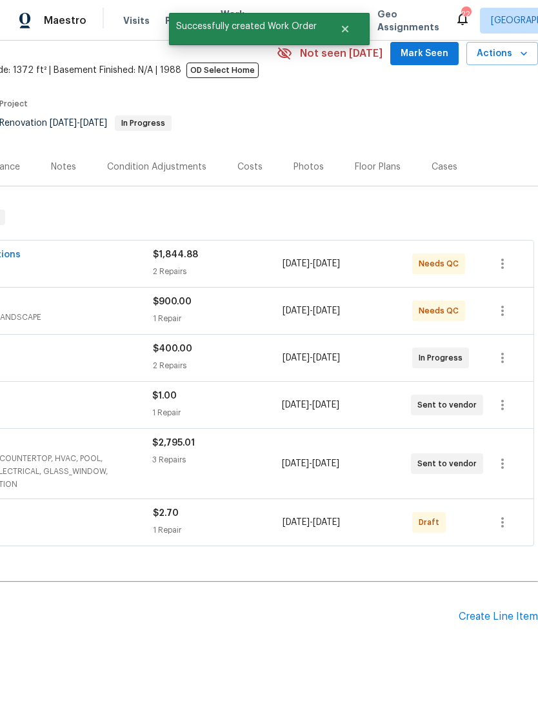
scroll to position [57, 191]
click at [511, 507] on button "button" at bounding box center [502, 522] width 31 height 31
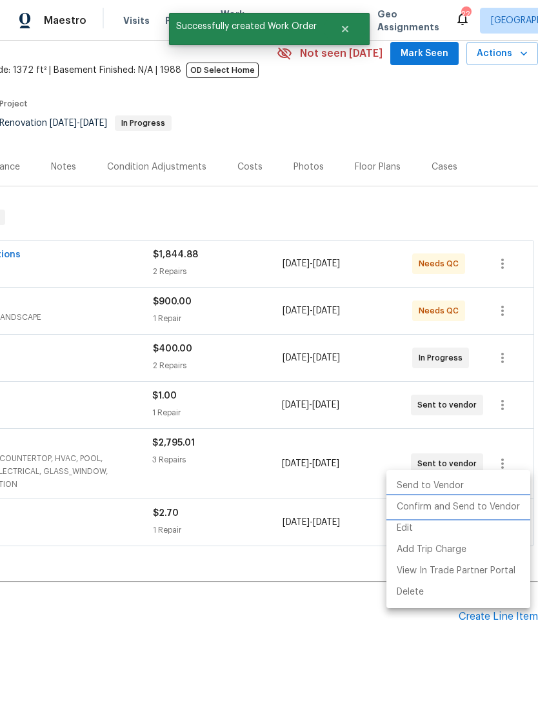
click at [504, 512] on li "Confirm and Send to Vendor" at bounding box center [458, 507] width 144 height 21
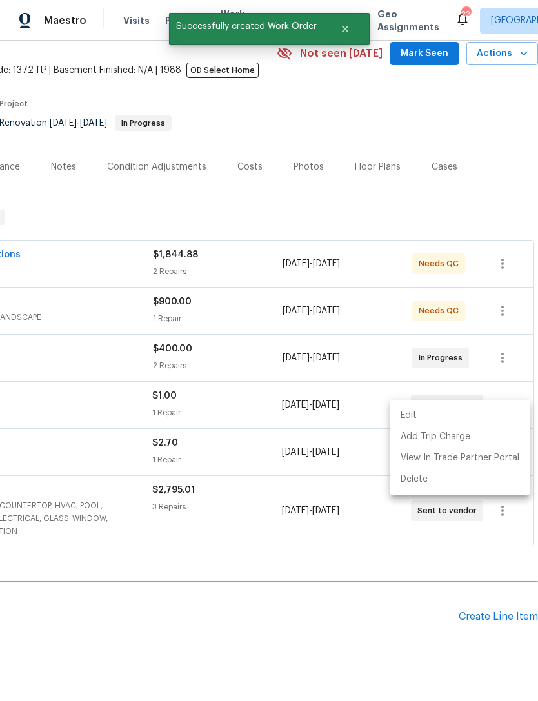
click at [350, 613] on div at bounding box center [269, 350] width 538 height 701
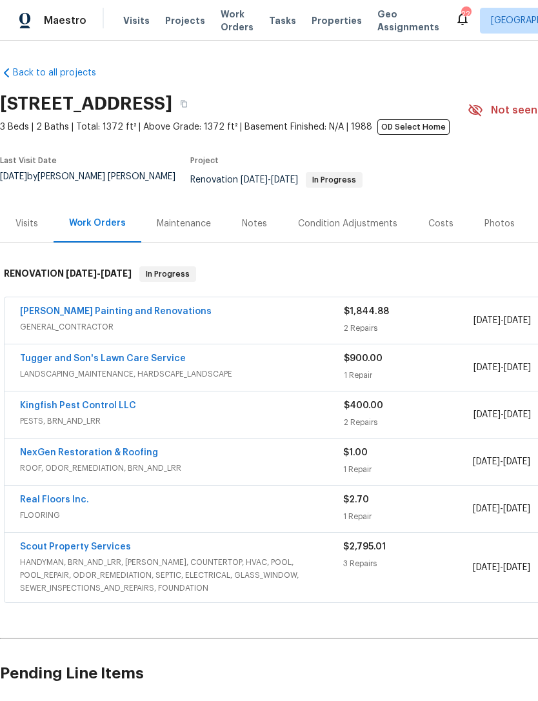
scroll to position [0, 0]
click at [221, 368] on div "Tugger and Son's Lawn Care Service" at bounding box center [182, 359] width 324 height 15
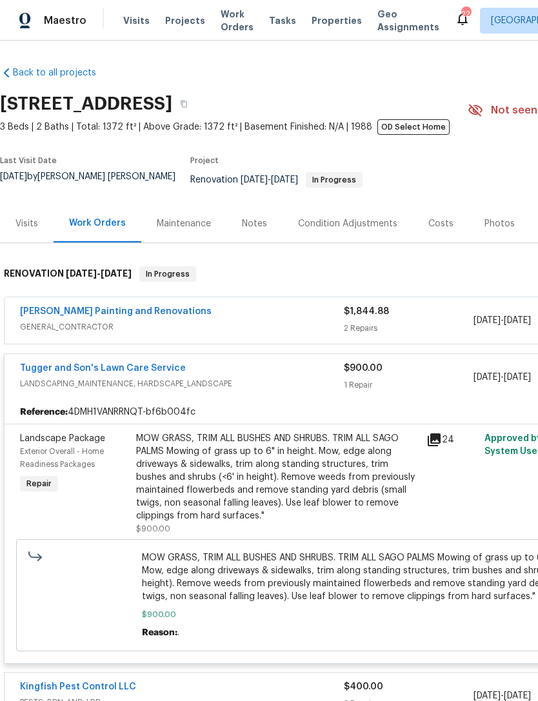
click at [161, 373] on link "Tugger and Son's Lawn Care Service" at bounding box center [103, 368] width 166 height 9
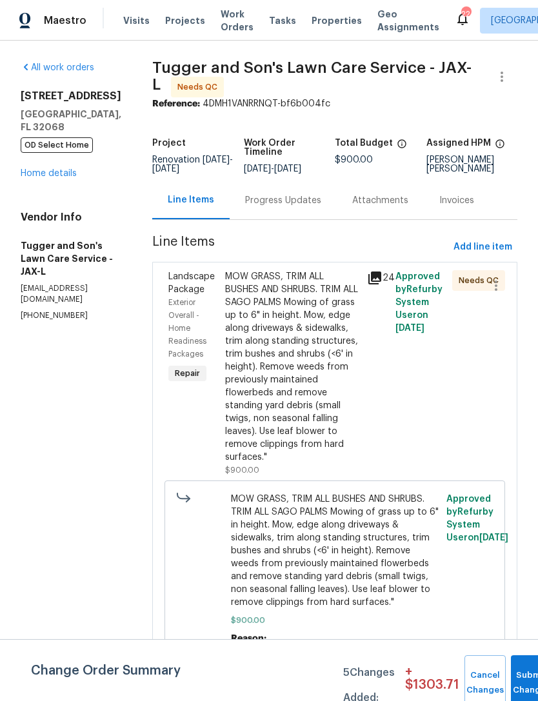
click at [302, 207] on div "Progress Updates" at bounding box center [283, 200] width 76 height 13
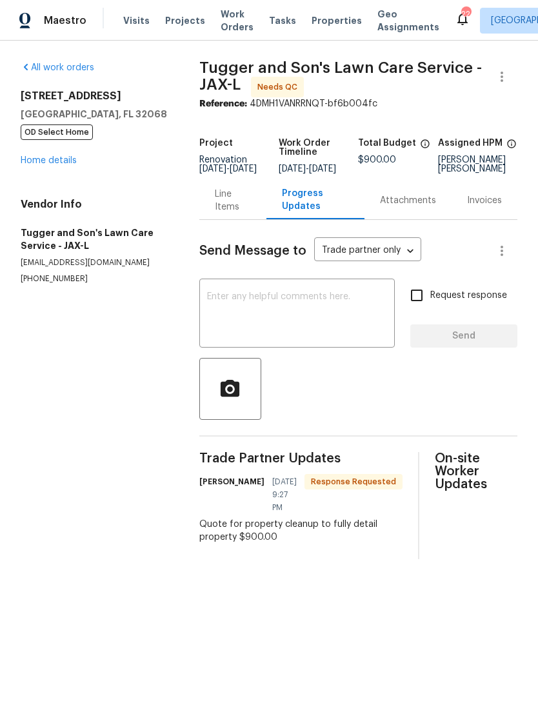
click at [228, 213] on div "Line Items" at bounding box center [233, 201] width 36 height 26
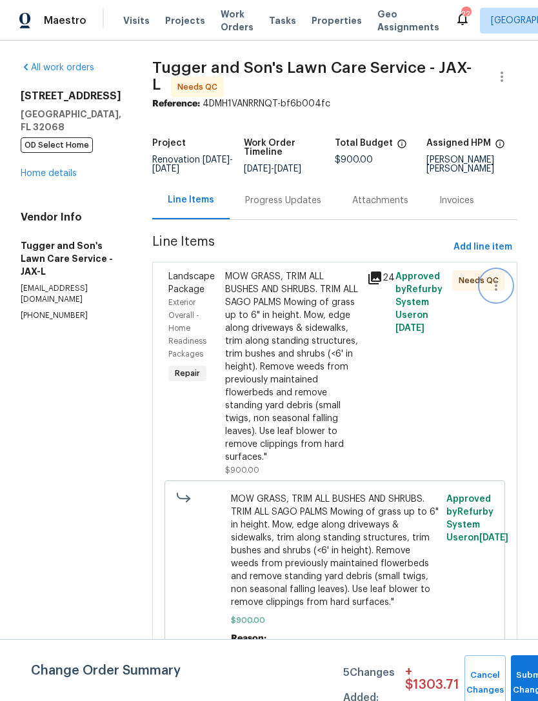
click at [486, 295] on button "button" at bounding box center [495, 285] width 31 height 31
click at [365, 405] on div at bounding box center [269, 350] width 538 height 701
click at [312, 388] on div "MOW GRASS, TRIM ALL BUSHES AND SHRUBS. TRIM ALL SAGO PALMS Mowing of grass up t…" at bounding box center [292, 366] width 134 height 193
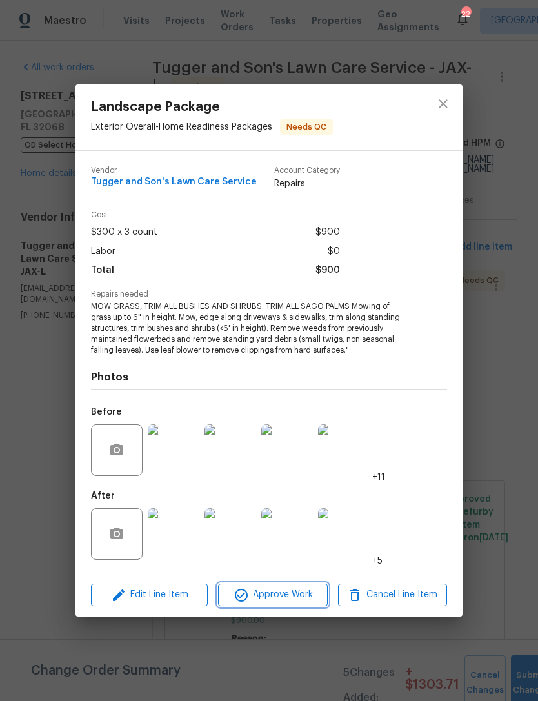
click at [292, 596] on span "Approve Work" at bounding box center [272, 595] width 101 height 16
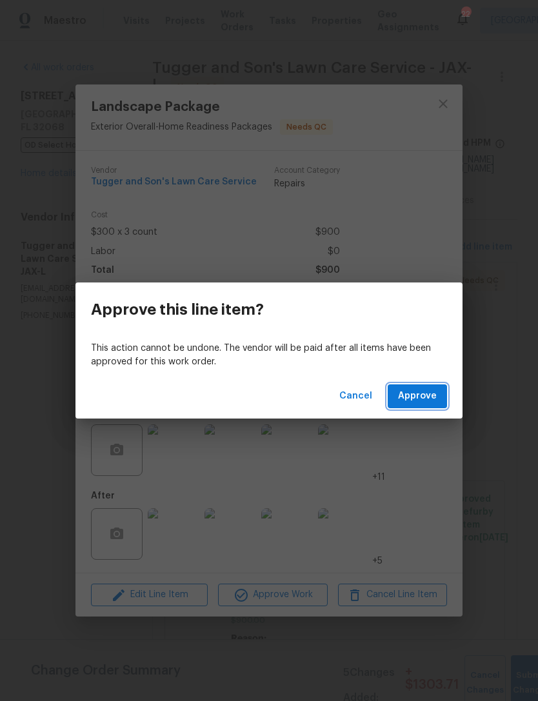
click at [433, 393] on span "Approve" at bounding box center [417, 396] width 39 height 16
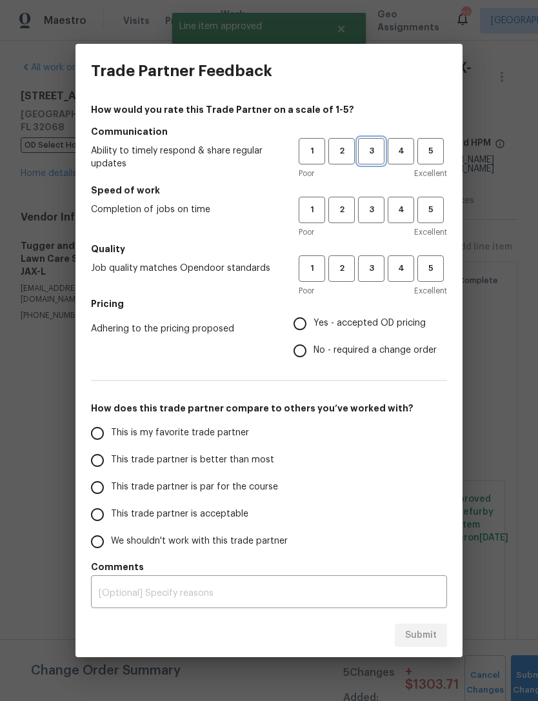
click at [371, 150] on span "3" at bounding box center [371, 151] width 24 height 15
click at [405, 204] on span "4" at bounding box center [401, 209] width 24 height 15
click at [403, 265] on span "4" at bounding box center [401, 268] width 24 height 15
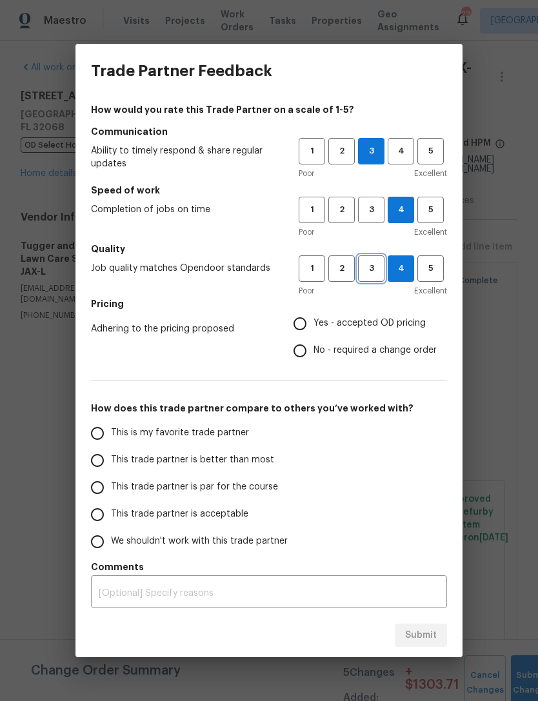
click at [371, 270] on span "3" at bounding box center [371, 268] width 24 height 15
click at [365, 317] on span "Yes - accepted OD pricing" at bounding box center [369, 324] width 112 height 14
click at [313, 317] on input "Yes - accepted OD pricing" at bounding box center [299, 323] width 27 height 27
radio input "true"
click at [258, 500] on label "This trade partner is par for the course" at bounding box center [186, 487] width 204 height 27
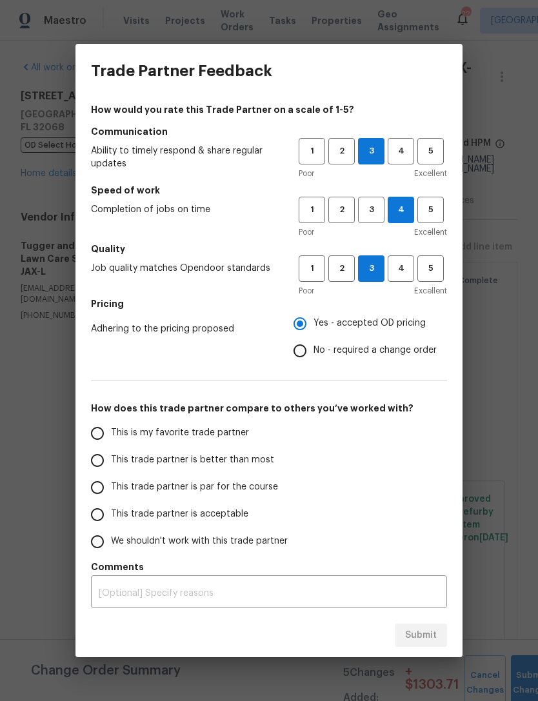
click at [111, 500] on input "This trade partner is par for the course" at bounding box center [97, 487] width 27 height 27
click at [429, 628] on span "Submit" at bounding box center [421, 635] width 32 height 16
radio input "true"
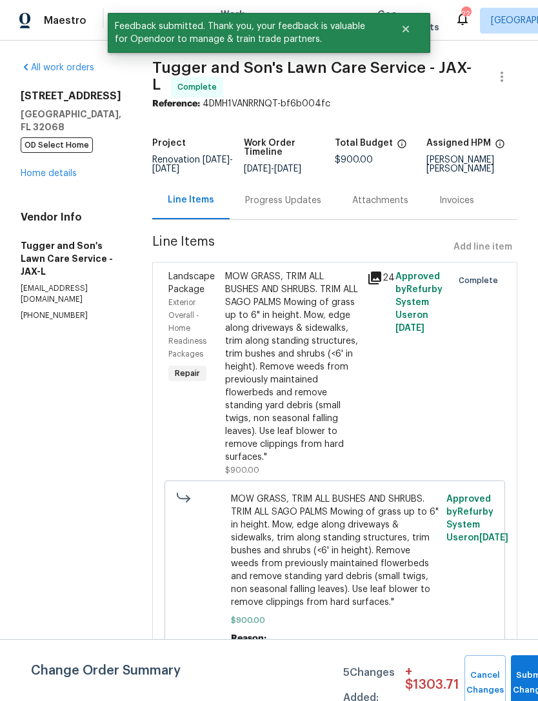
click at [64, 177] on link "Home details" at bounding box center [49, 173] width 56 height 9
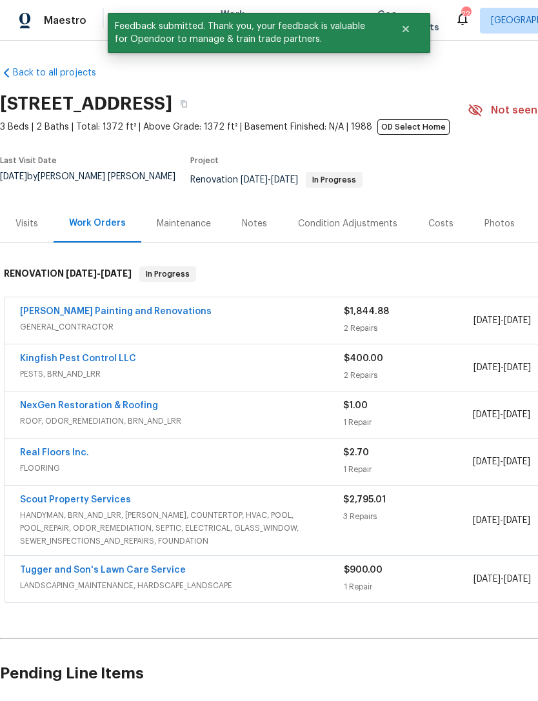
click at [221, 320] on div "Hildebrandt Painting and Renovations" at bounding box center [182, 312] width 324 height 15
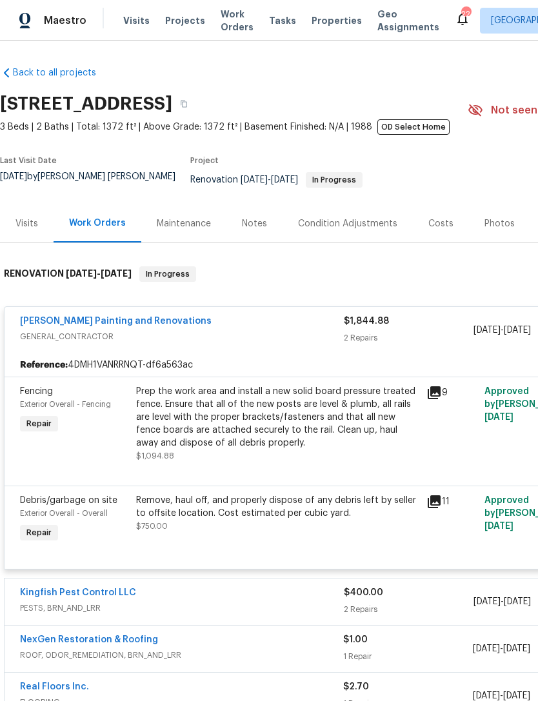
click at [435, 508] on icon at bounding box center [434, 501] width 13 height 13
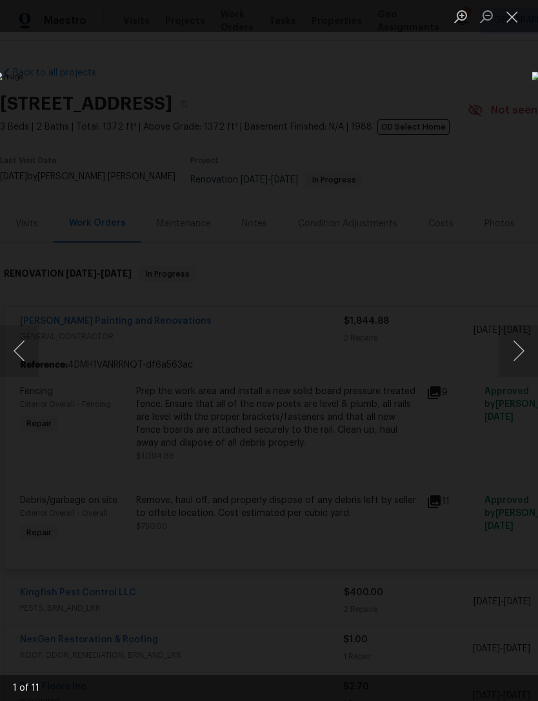
click at [520, 351] on button "Next image" at bounding box center [518, 351] width 39 height 52
click at [520, 352] on button "Next image" at bounding box center [518, 351] width 39 height 52
click at [523, 352] on button "Next image" at bounding box center [518, 351] width 39 height 52
click at [524, 350] on button "Next image" at bounding box center [518, 351] width 39 height 52
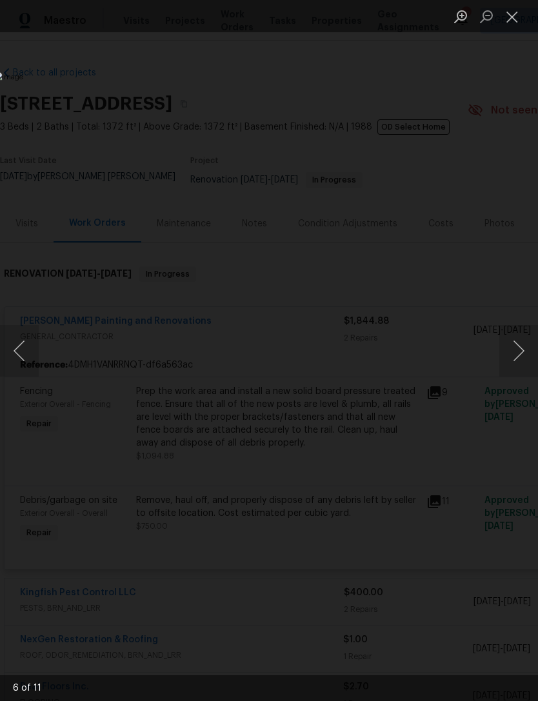
click at [523, 351] on button "Next image" at bounding box center [518, 351] width 39 height 52
click at [518, 352] on button "Next image" at bounding box center [518, 351] width 39 height 52
click at [522, 350] on button "Next image" at bounding box center [518, 351] width 39 height 52
click at [523, 350] on button "Next image" at bounding box center [518, 351] width 39 height 52
click at [524, 351] on button "Next image" at bounding box center [518, 351] width 39 height 52
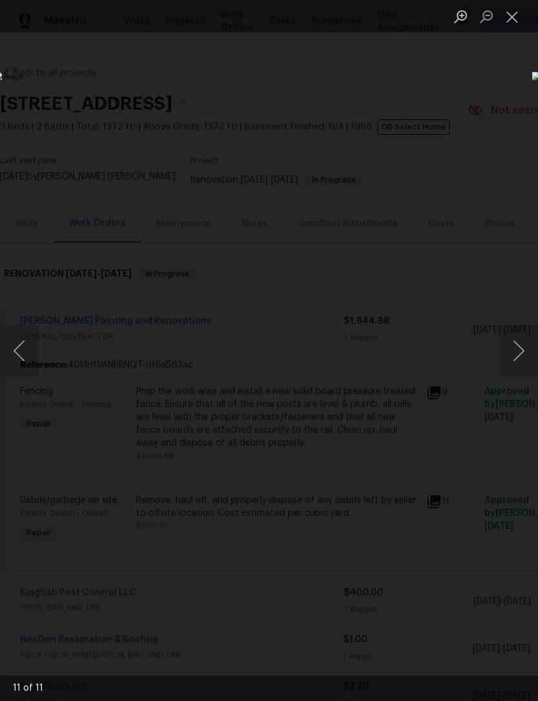
click at [520, 348] on button "Next image" at bounding box center [518, 351] width 39 height 52
click at [521, 346] on button "Next image" at bounding box center [518, 351] width 39 height 52
click at [514, 15] on button "Close lightbox" at bounding box center [512, 16] width 26 height 23
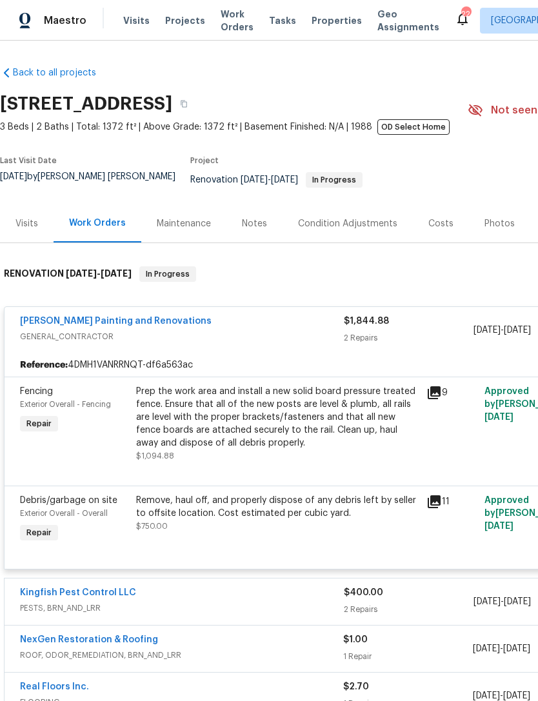
click at [262, 414] on div "Prep the work area and install a new solid board pressure treated fence. Ensure…" at bounding box center [277, 417] width 282 height 64
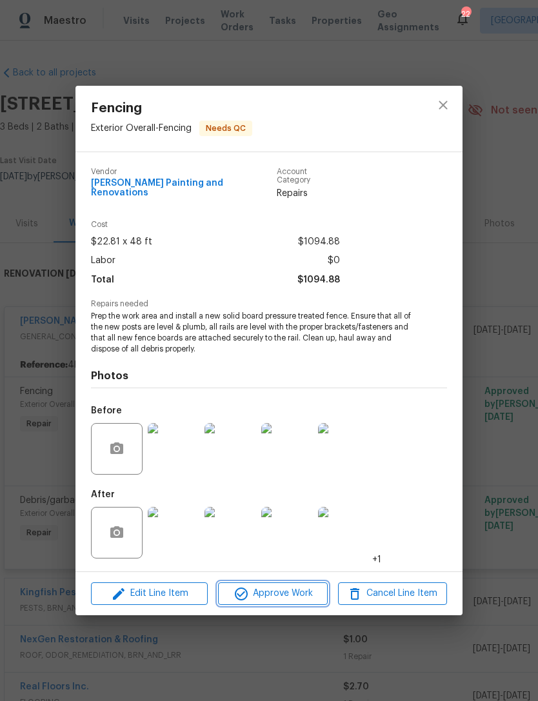
click at [293, 591] on span "Approve Work" at bounding box center [272, 594] width 101 height 16
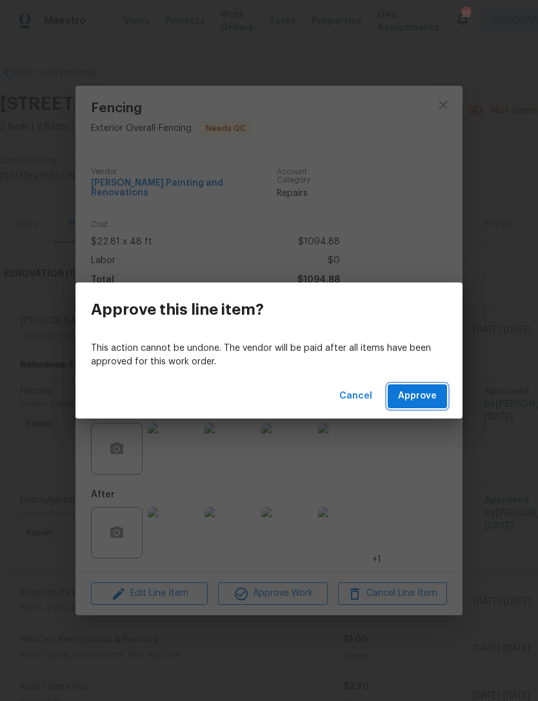
click at [422, 400] on span "Approve" at bounding box center [417, 396] width 39 height 16
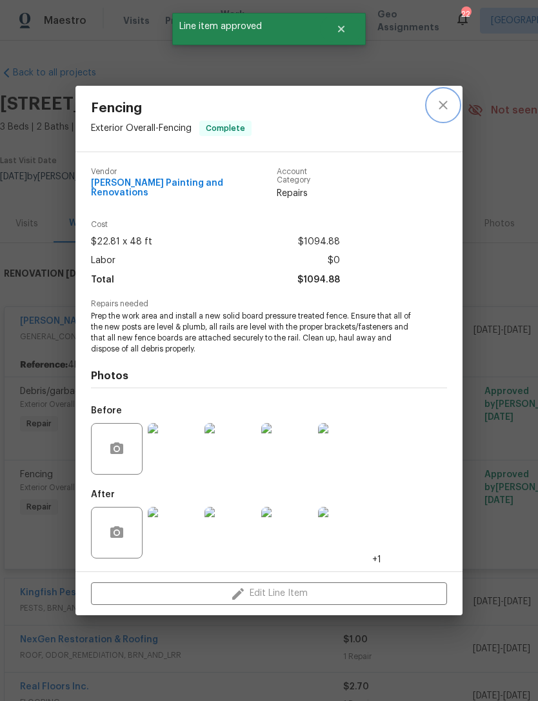
click at [442, 113] on icon "close" at bounding box center [442, 104] width 15 height 15
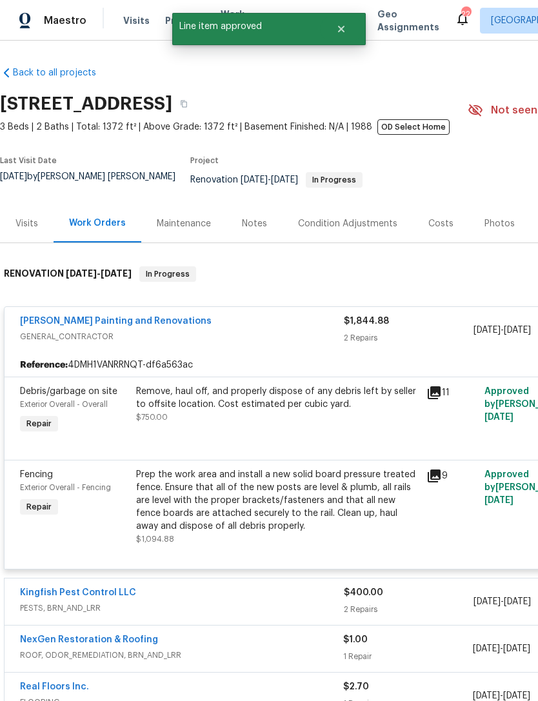
click at [297, 409] on div "Remove, haul off, and properly dispose of any debris left by seller to offsite …" at bounding box center [277, 398] width 282 height 26
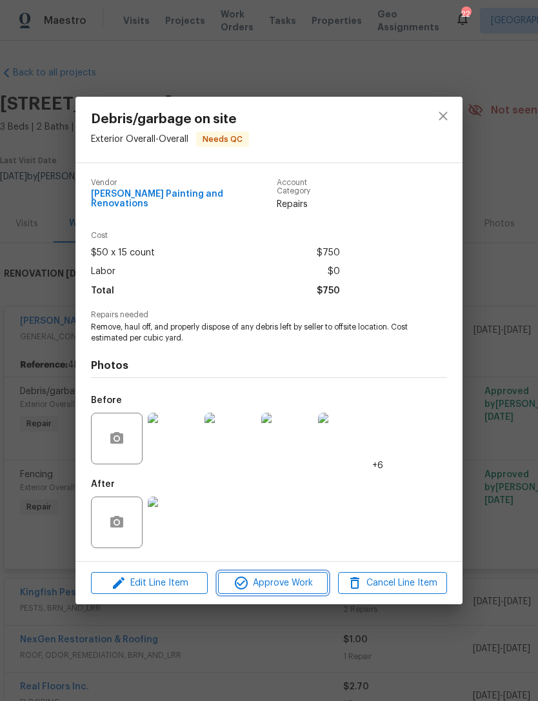
click at [294, 582] on span "Approve Work" at bounding box center [272, 583] width 101 height 16
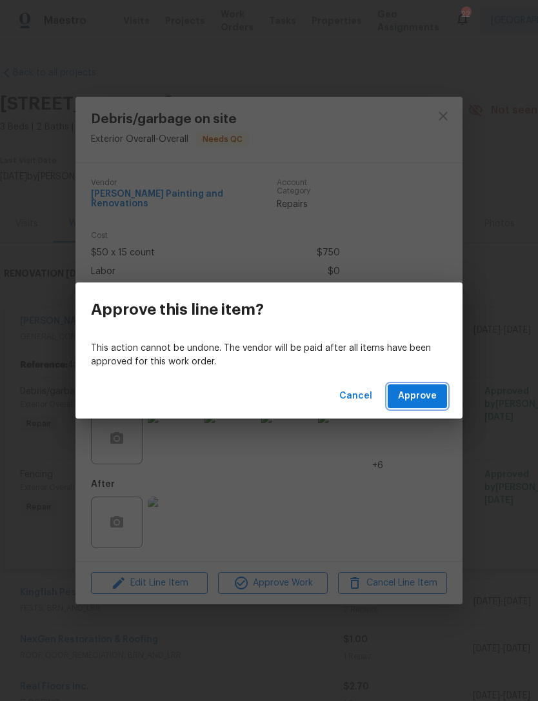
click at [431, 402] on span "Approve" at bounding box center [417, 396] width 39 height 16
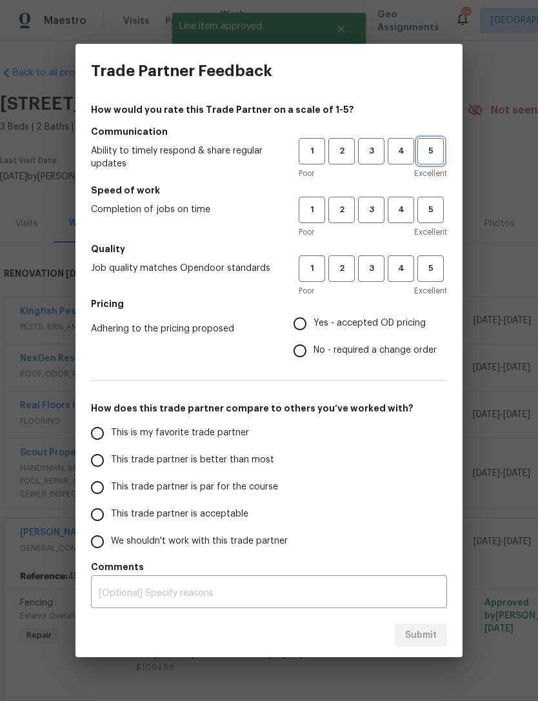
click at [437, 151] on span "5" at bounding box center [431, 151] width 24 height 15
click at [431, 212] on span "5" at bounding box center [431, 209] width 24 height 15
click at [375, 270] on span "3" at bounding box center [371, 268] width 24 height 15
click at [364, 326] on span "Yes - accepted OD pricing" at bounding box center [369, 324] width 112 height 14
click at [313, 326] on input "Yes - accepted OD pricing" at bounding box center [299, 323] width 27 height 27
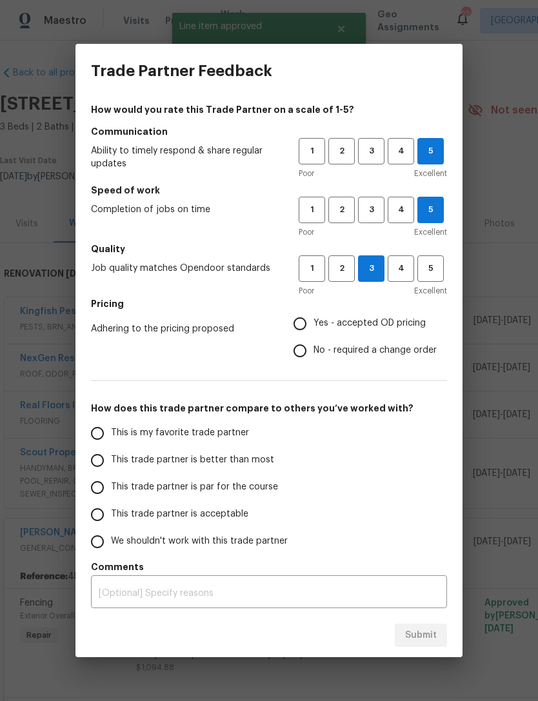
radio input "true"
click at [268, 493] on span "This trade partner is par for the course" at bounding box center [194, 487] width 167 height 14
click at [111, 493] on input "This trade partner is par for the course" at bounding box center [97, 487] width 27 height 27
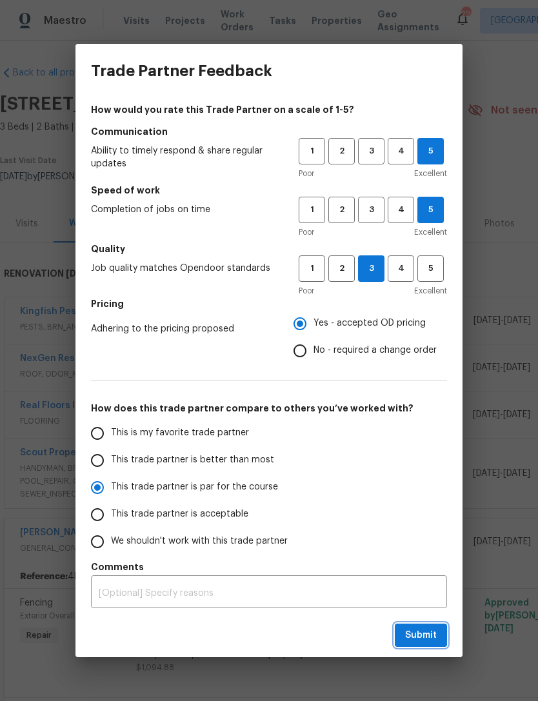
click at [427, 626] on button "Submit" at bounding box center [421, 636] width 52 height 24
radio input "true"
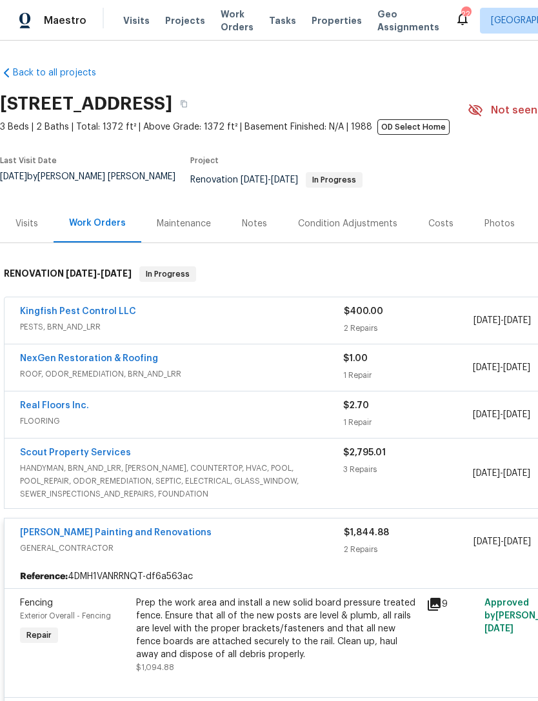
click at [321, 27] on span "Properties" at bounding box center [336, 20] width 50 height 13
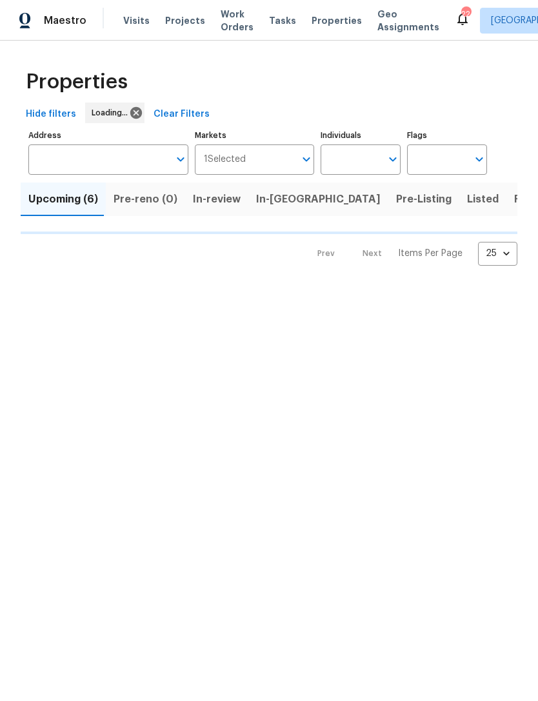
click at [106, 170] on input "Address" at bounding box center [98, 159] width 141 height 30
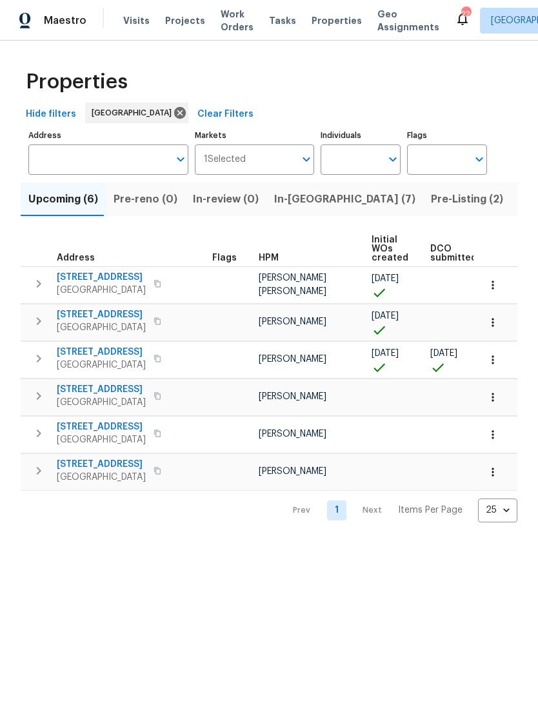
click at [55, 175] on input "Address" at bounding box center [98, 159] width 141 height 30
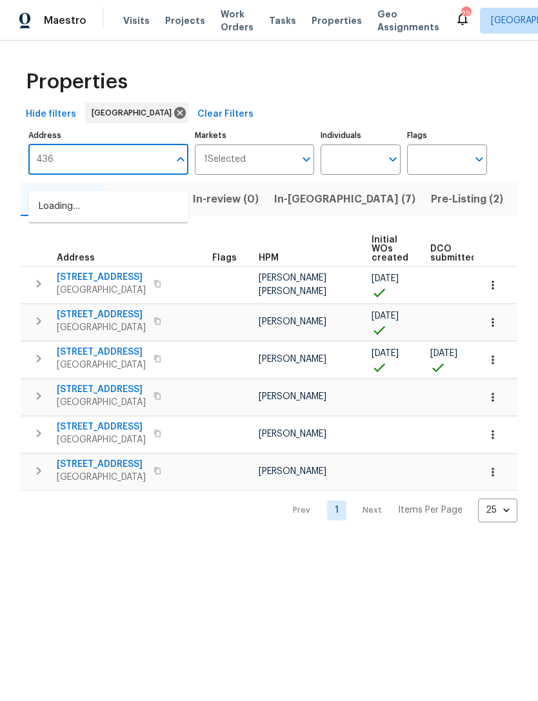
type input "4360"
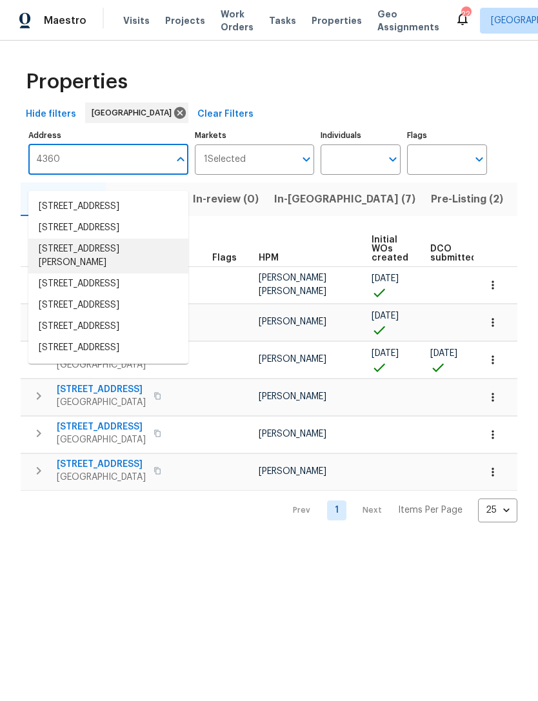
click at [53, 273] on li "4360 Palmer Ave Jacksonville FL 32210" at bounding box center [108, 256] width 160 height 35
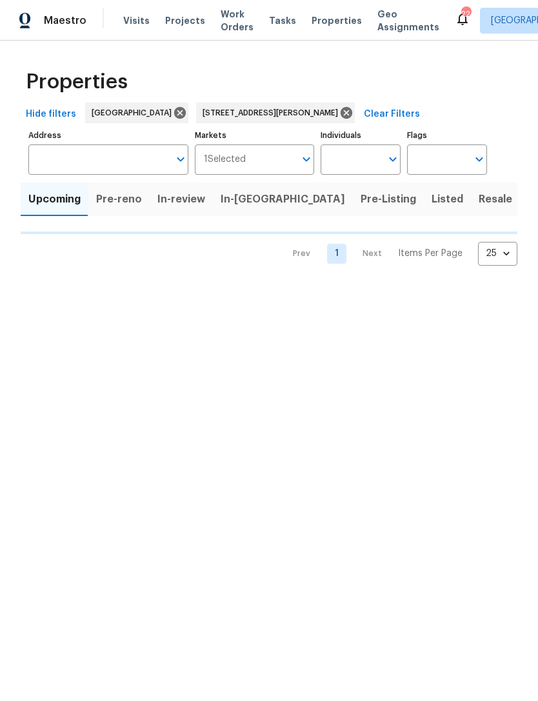
type input "4360 Palmer Ave Jacksonville FL 32210"
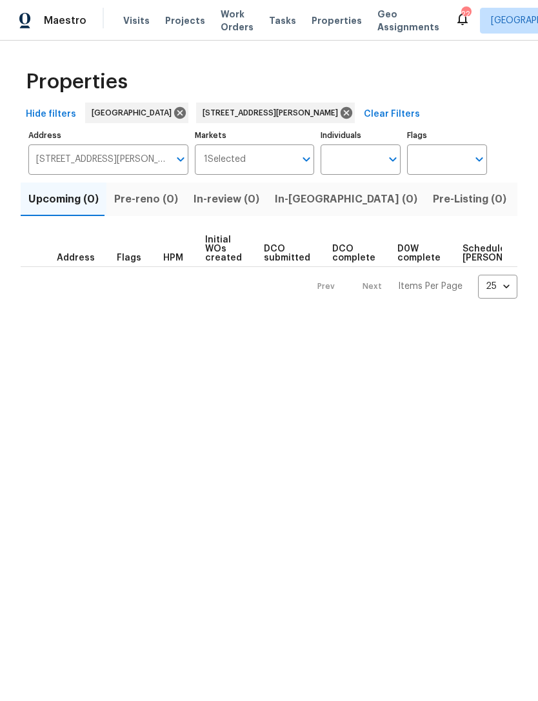
click at [514, 216] on button "Listed (1)" at bounding box center [545, 199] width 62 height 34
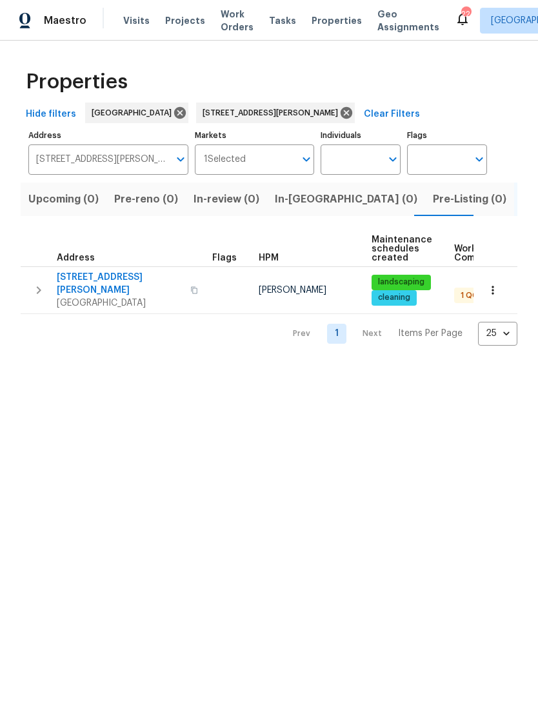
click at [110, 297] on span "4360 Palmer Ave" at bounding box center [120, 284] width 126 height 26
click at [148, 175] on input "4360 Palmer Ave Jacksonville FL 32210" at bounding box center [98, 159] width 141 height 30
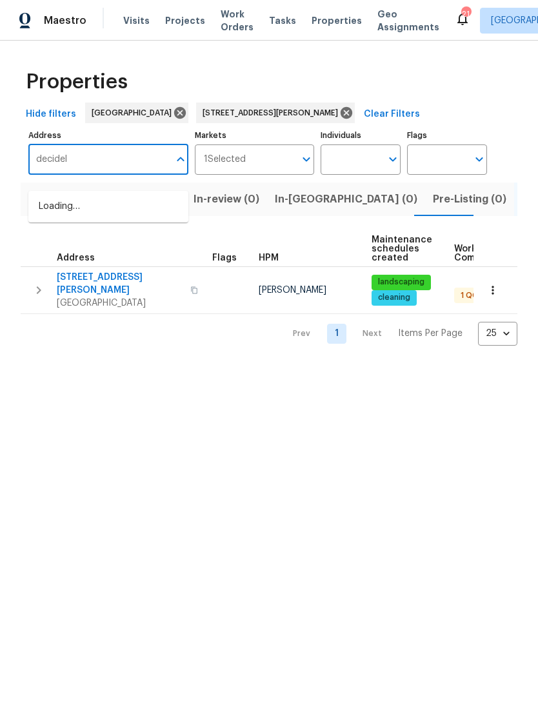
type input "decidely"
click at [57, 217] on li "2884 Decidely St Green Cove Springs FL 32043" at bounding box center [108, 206] width 160 height 21
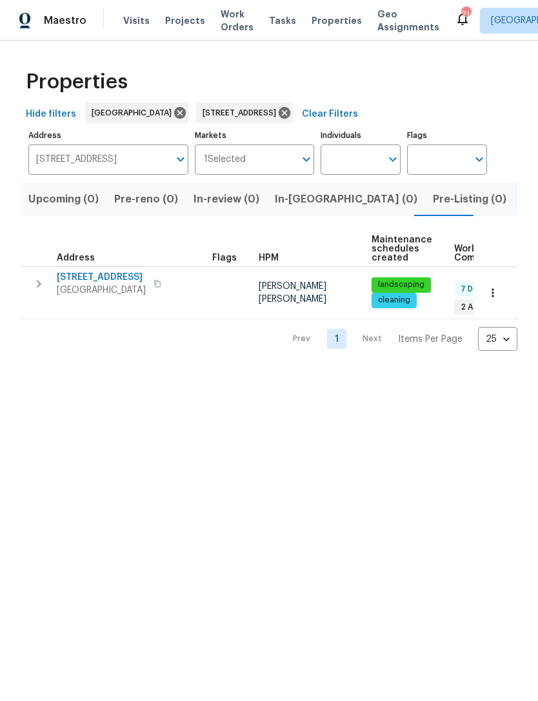
click at [72, 284] on span "2884 Decidely St" at bounding box center [101, 277] width 89 height 13
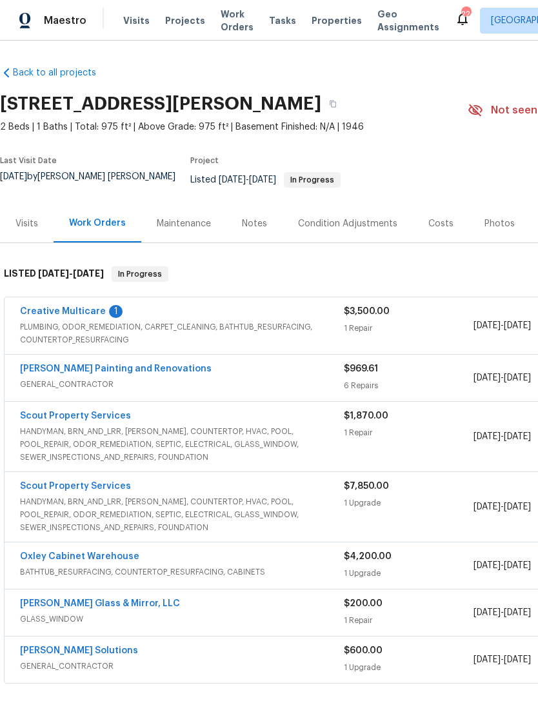
click at [60, 314] on link "Creative Multicare" at bounding box center [63, 311] width 86 height 9
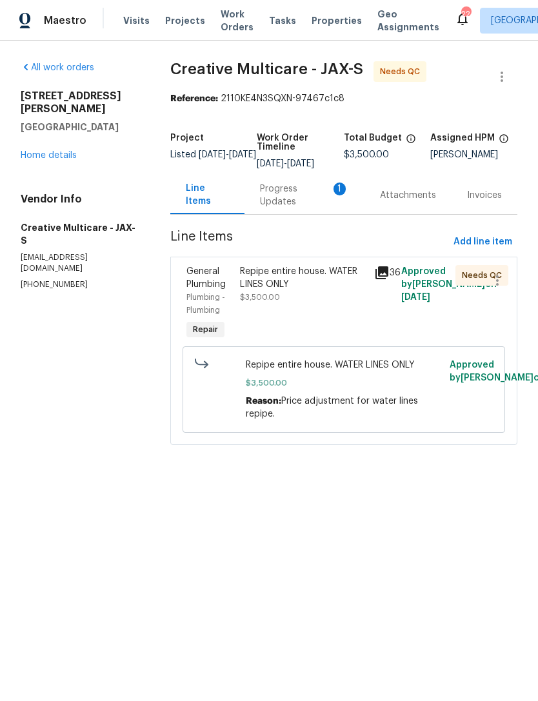
click at [306, 208] on div "Progress Updates 1" at bounding box center [304, 195] width 89 height 26
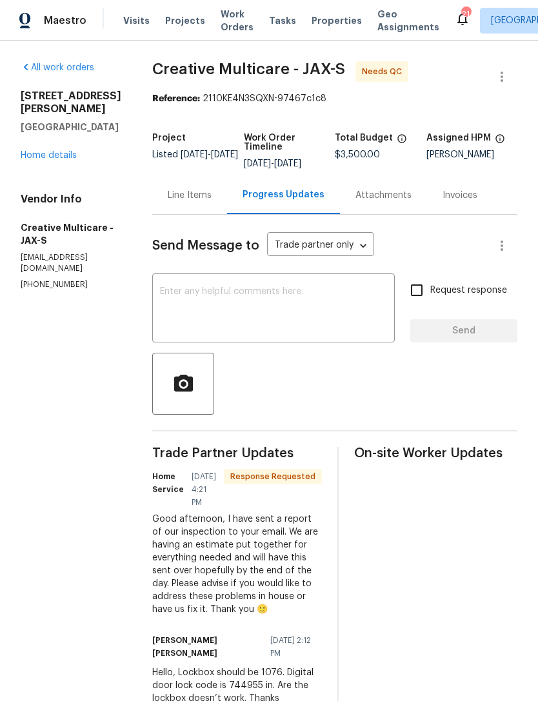
click at [340, 330] on textarea at bounding box center [273, 309] width 227 height 45
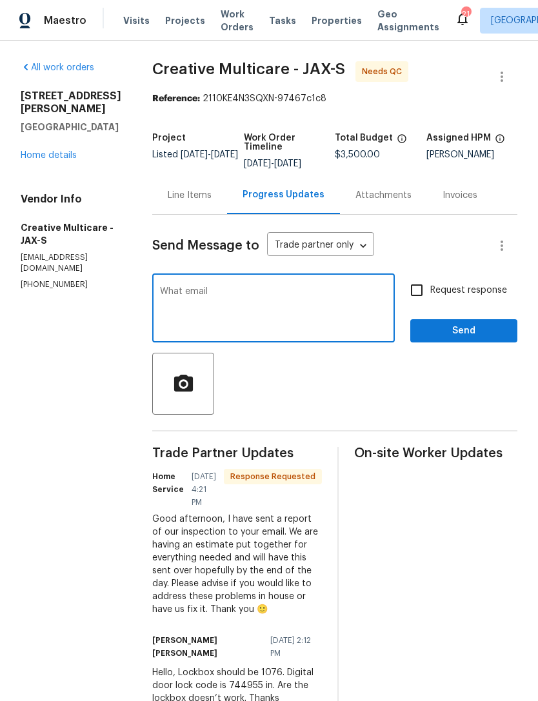
click at [219, 315] on textarea "What email" at bounding box center [273, 309] width 227 height 45
click at [311, 320] on textarea "To What email" at bounding box center [273, 309] width 227 height 45
type textarea "To What email did you send this to?"
click at [417, 304] on input "Request response" at bounding box center [416, 290] width 27 height 27
checkbox input "true"
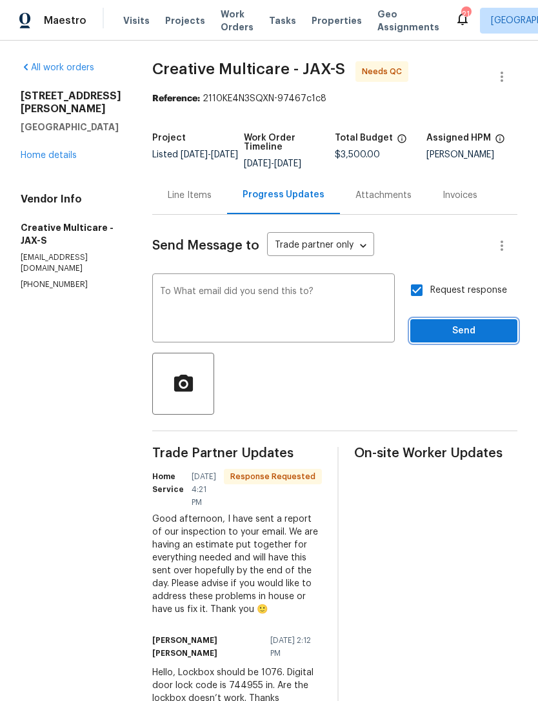
click at [457, 339] on span "Send" at bounding box center [463, 331] width 86 height 16
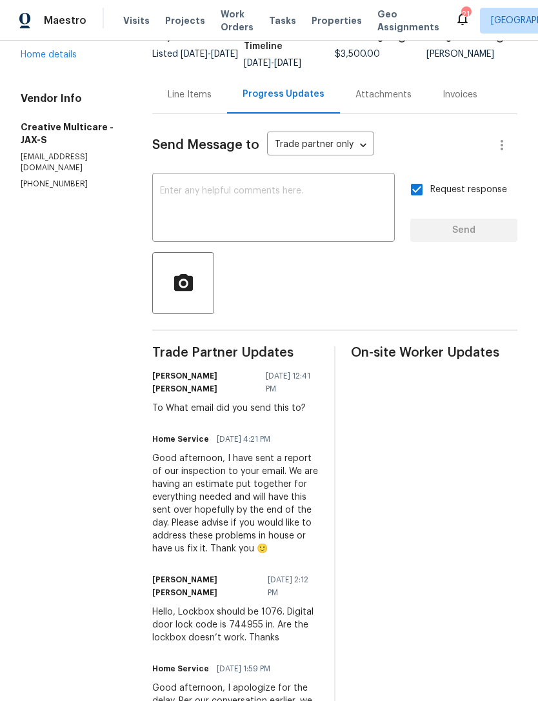
scroll to position [22, 0]
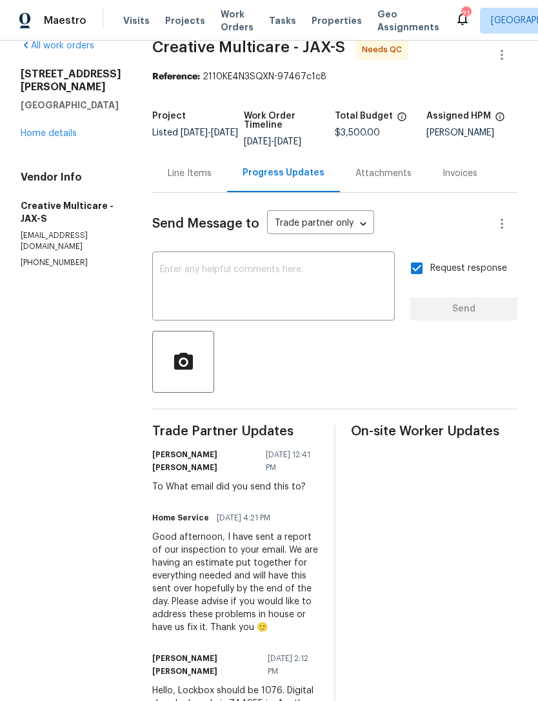
click at [65, 136] on link "Home details" at bounding box center [49, 133] width 56 height 9
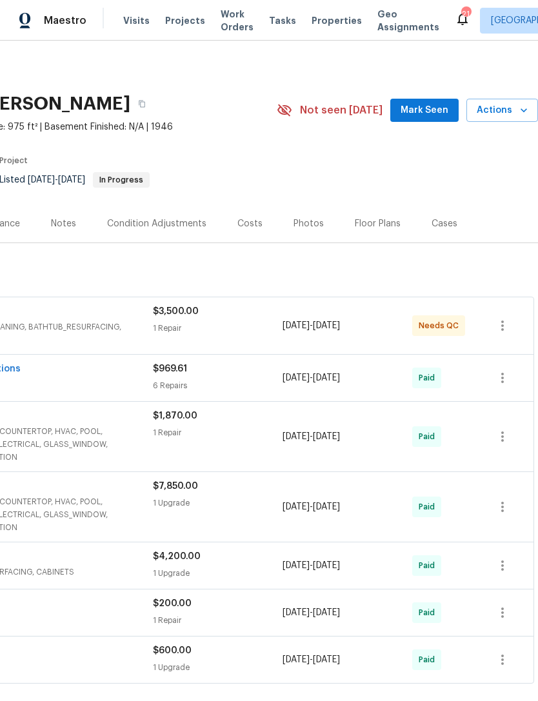
scroll to position [0, 191]
click at [504, 333] on icon "button" at bounding box center [502, 325] width 15 height 15
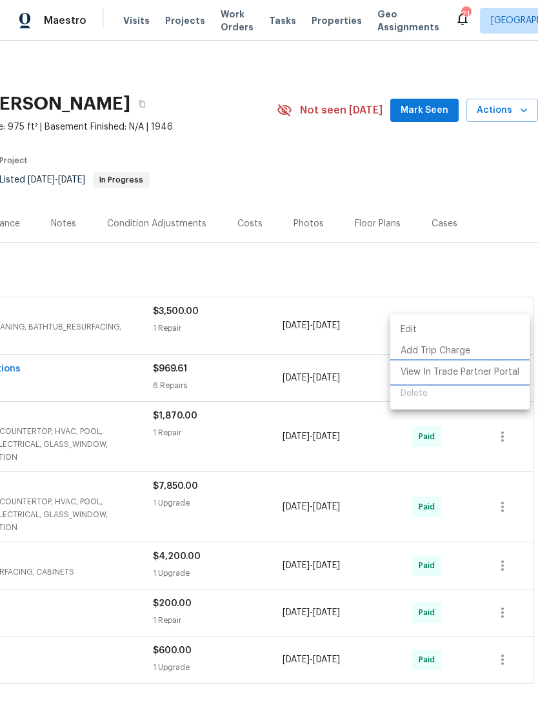
click at [480, 377] on li "View In Trade Partner Portal" at bounding box center [459, 372] width 139 height 21
click at [368, 280] on div at bounding box center [269, 350] width 538 height 701
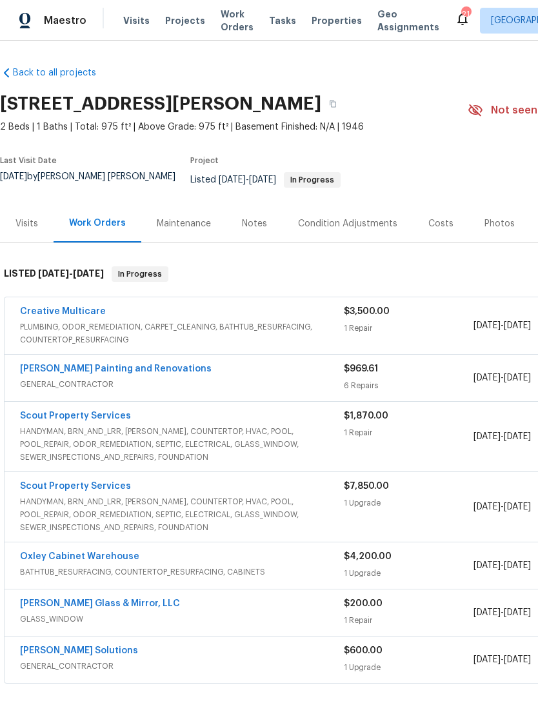
scroll to position [0, 0]
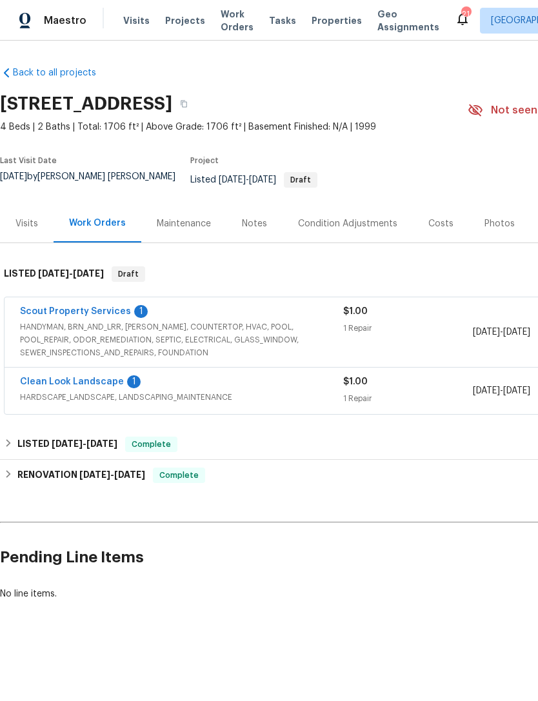
click at [34, 316] on link "Scout Property Services" at bounding box center [75, 311] width 111 height 9
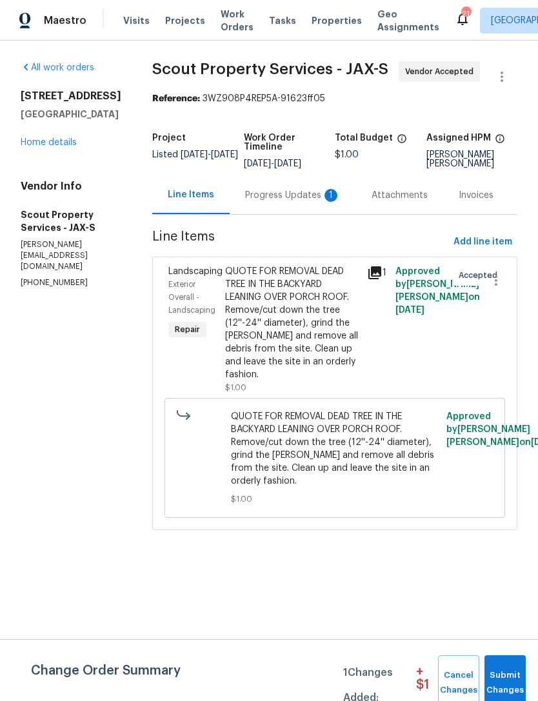
click at [253, 202] on div "Progress Updates 1" at bounding box center [292, 195] width 95 height 13
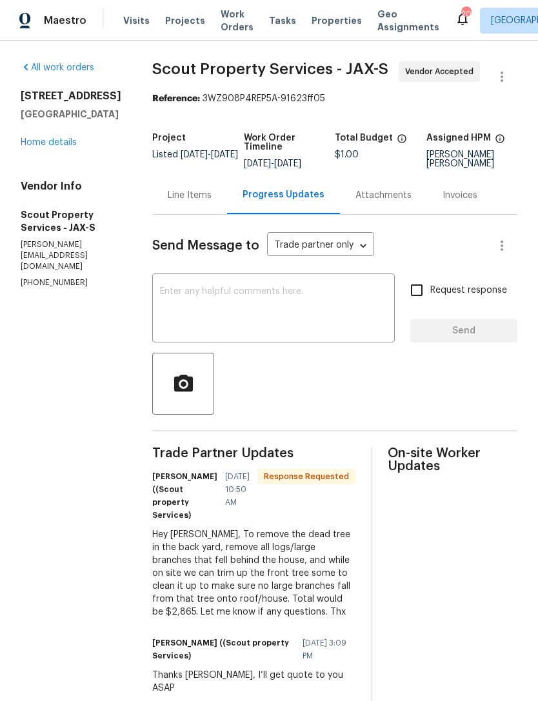
click at [168, 202] on div "Line Items" at bounding box center [190, 195] width 44 height 13
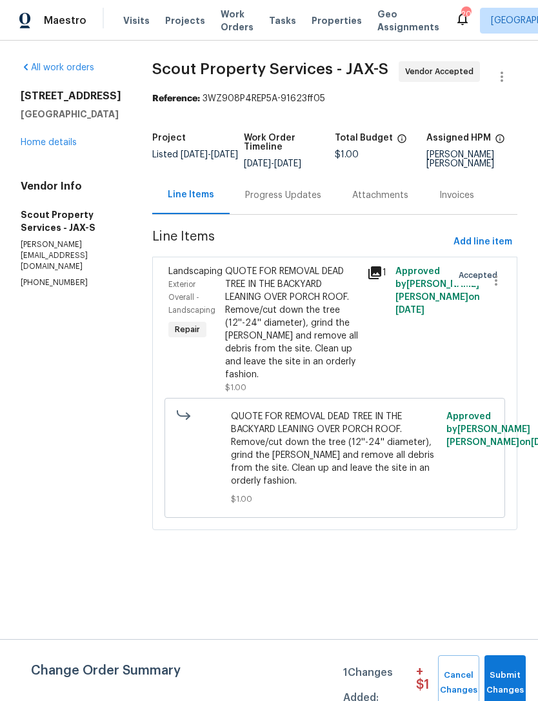
click at [15, 201] on div "All work orders 2884 Decidely St Green Cove Springs, FL 32043 Home details Vend…" at bounding box center [269, 304] width 538 height 526
click at [32, 220] on div "All work orders 2884 Decidely St Green Cove Springs, FL 32043 Home details Vend…" at bounding box center [71, 175] width 101 height 228
click at [43, 147] on link "Home details" at bounding box center [49, 142] width 56 height 9
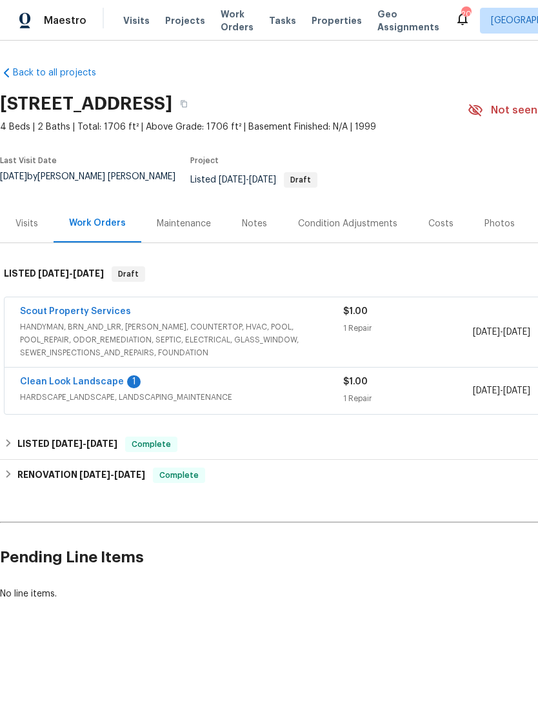
click at [85, 399] on span "HARDSCAPE_LANDSCAPE, LANDSCAPING_MAINTENANCE" at bounding box center [181, 397] width 323 height 13
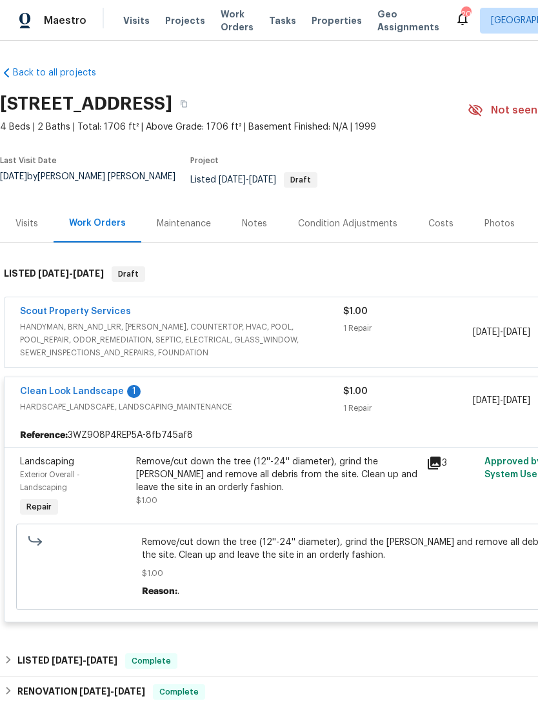
click at [70, 396] on link "Clean Look Landscape" at bounding box center [72, 391] width 104 height 9
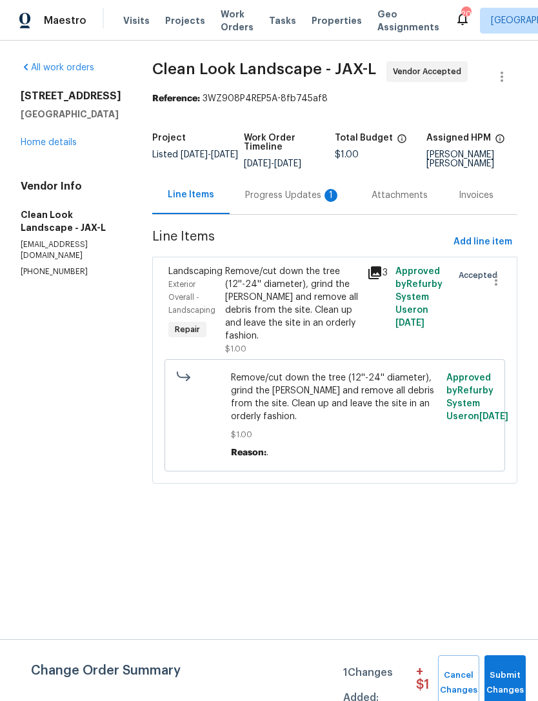
click at [287, 202] on div "Progress Updates 1" at bounding box center [292, 195] width 95 height 13
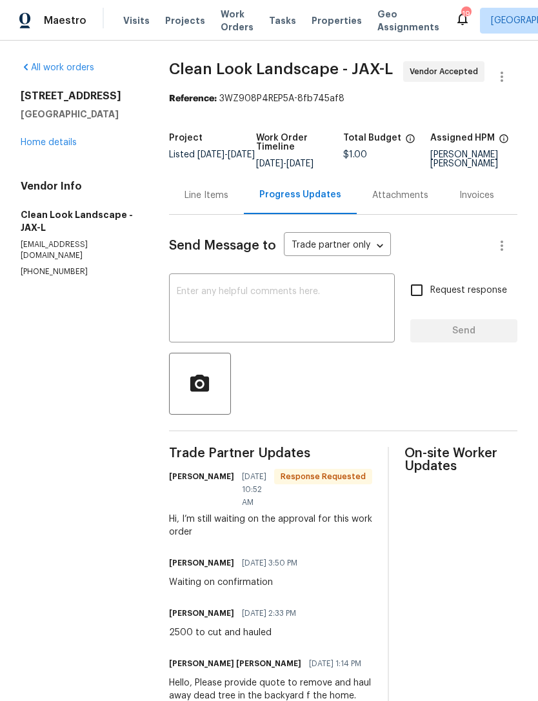
click at [30, 147] on link "Home details" at bounding box center [49, 142] width 56 height 9
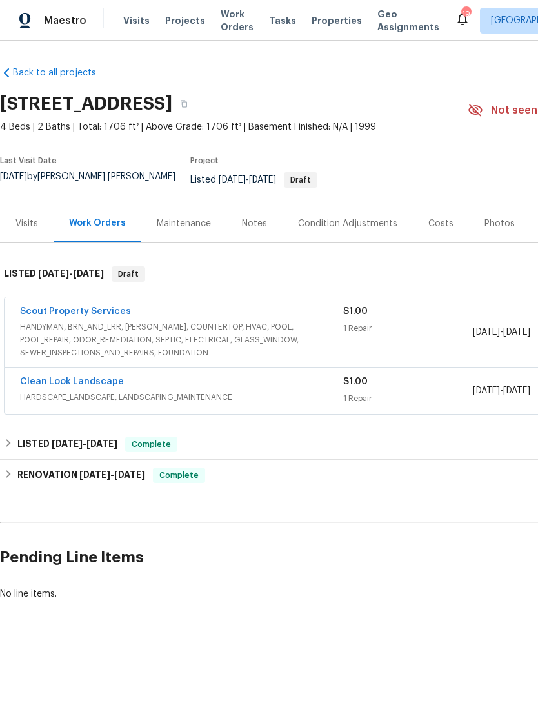
click at [435, 230] on div "Costs" at bounding box center [440, 223] width 25 height 13
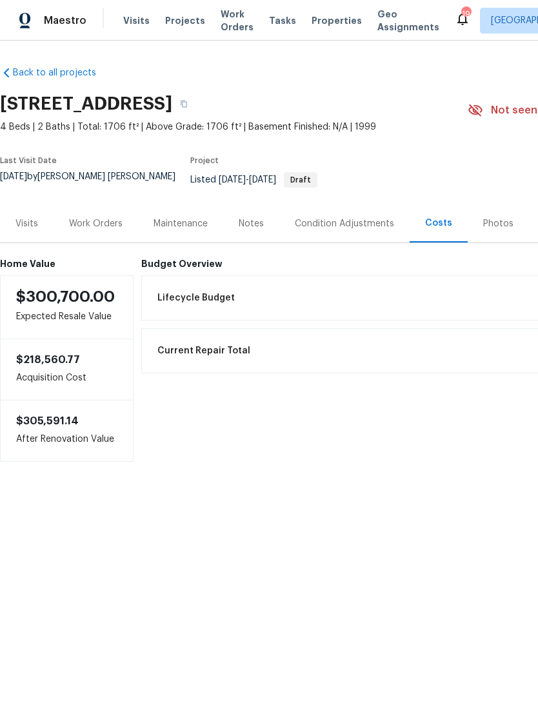
click at [104, 230] on div "Work Orders" at bounding box center [96, 223] width 54 height 13
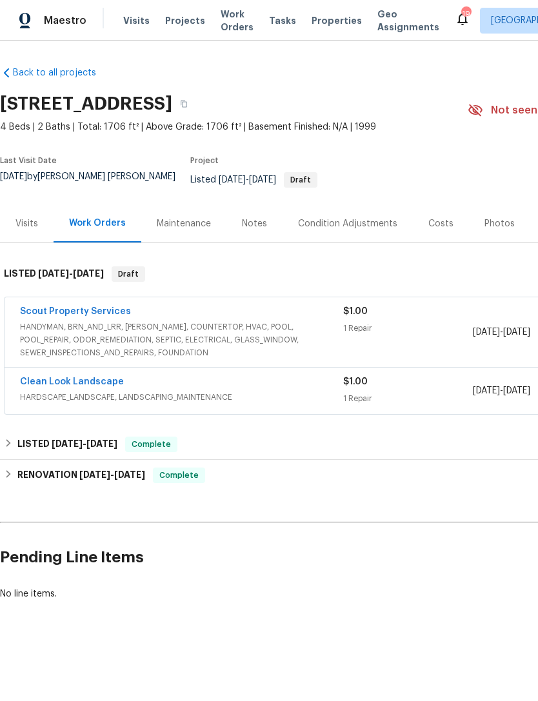
click at [319, 27] on span "Properties" at bounding box center [336, 20] width 50 height 13
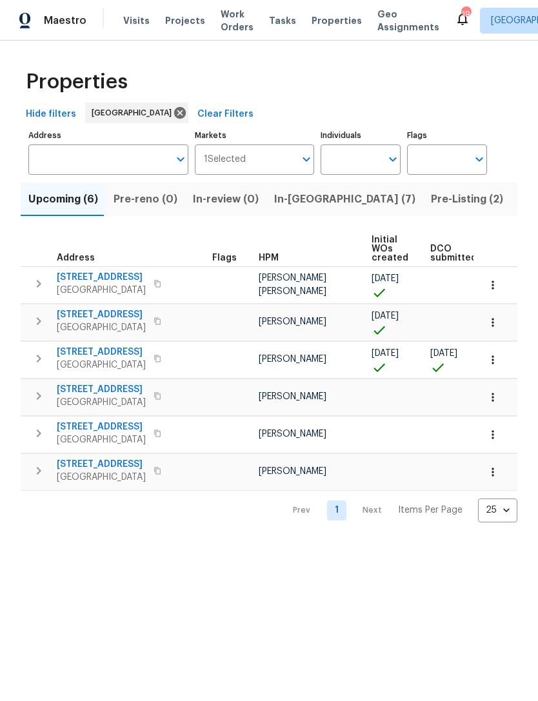
click at [293, 216] on button "In-[GEOGRAPHIC_DATA] (7)" at bounding box center [344, 199] width 157 height 34
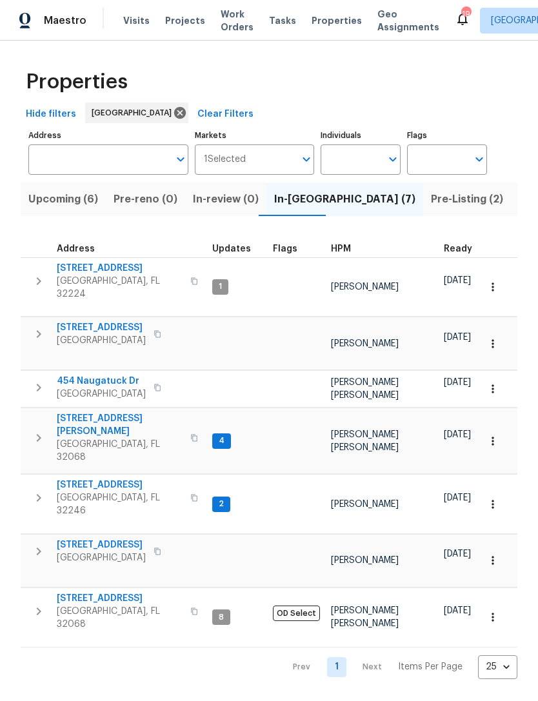
click at [336, 253] on span "HPM" at bounding box center [341, 248] width 20 height 9
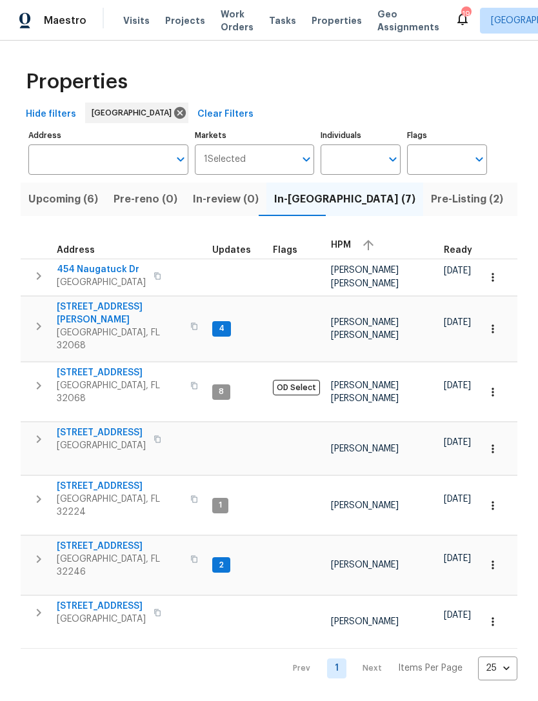
click at [115, 329] on span "[GEOGRAPHIC_DATA], FL 32068" at bounding box center [120, 339] width 126 height 26
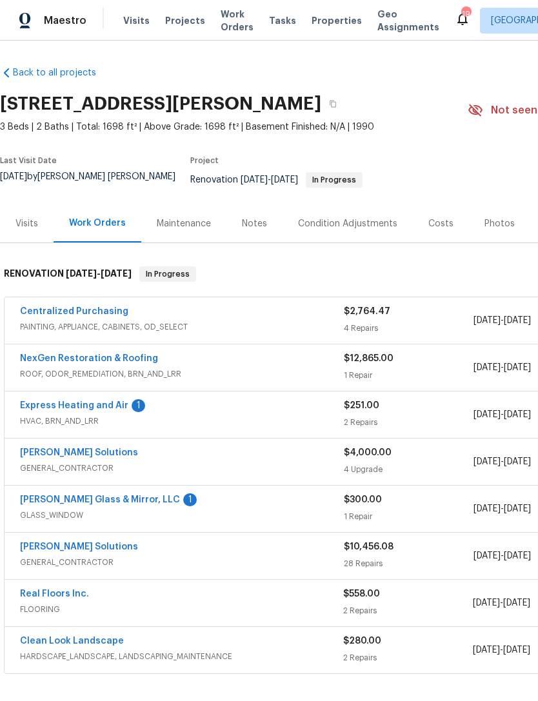
click at [104, 501] on link "[PERSON_NAME] Glass & Mirror, LLC" at bounding box center [100, 499] width 160 height 9
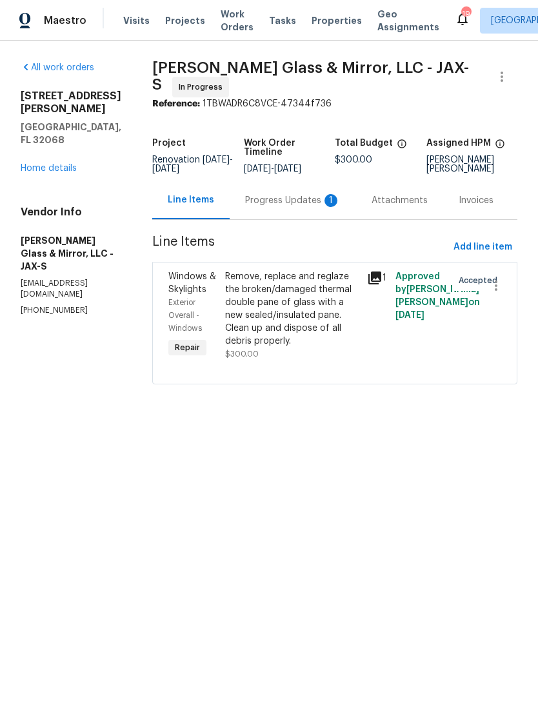
click at [286, 204] on div "Progress Updates 1" at bounding box center [292, 200] width 95 height 13
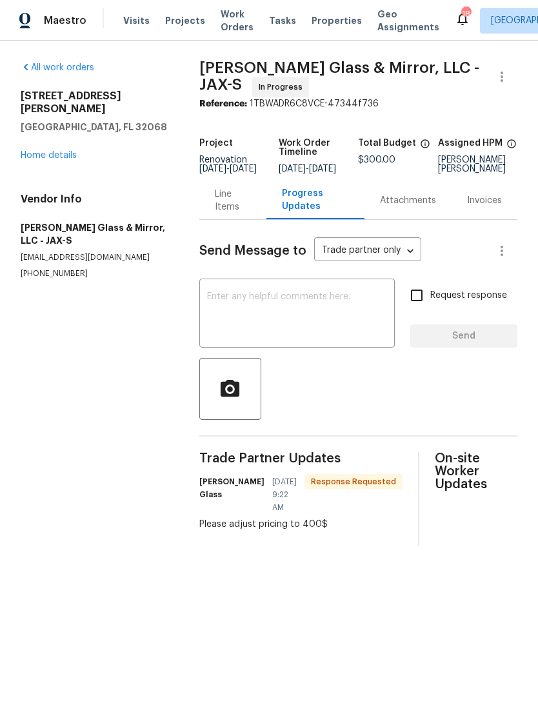
click at [231, 213] on div "Line Items" at bounding box center [233, 201] width 36 height 26
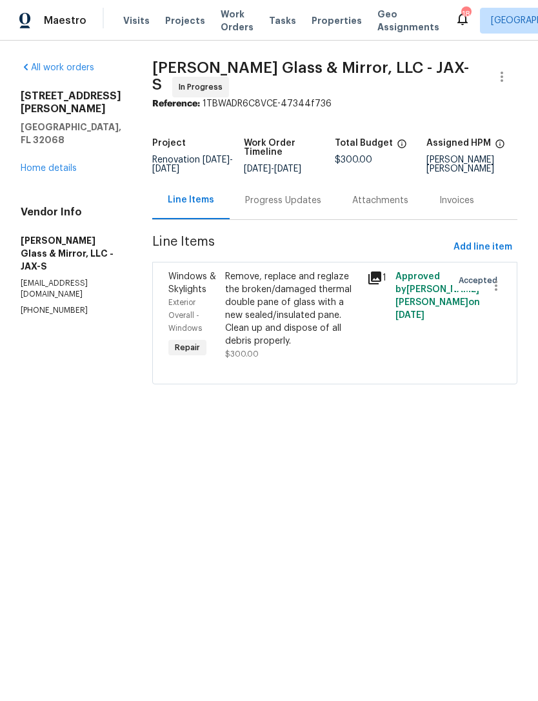
click at [266, 312] on div "Remove, replace and reglaze the broken/damaged thermal double pane of glass wit…" at bounding box center [292, 308] width 134 height 77
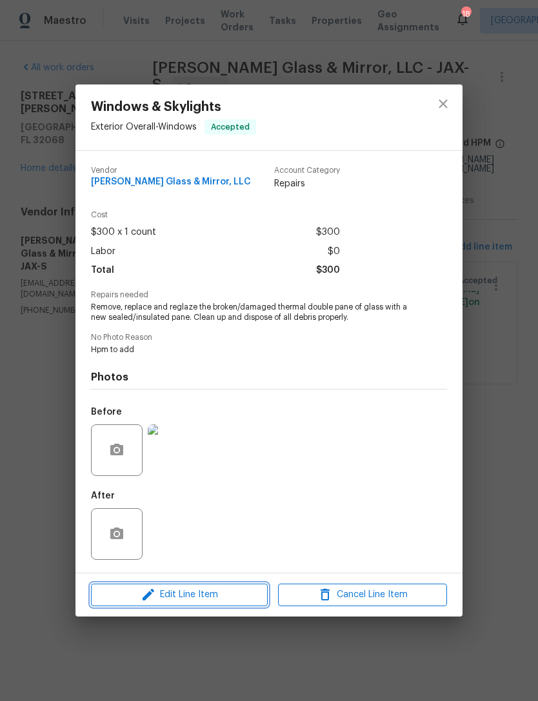
click at [221, 599] on span "Edit Line Item" at bounding box center [179, 595] width 169 height 16
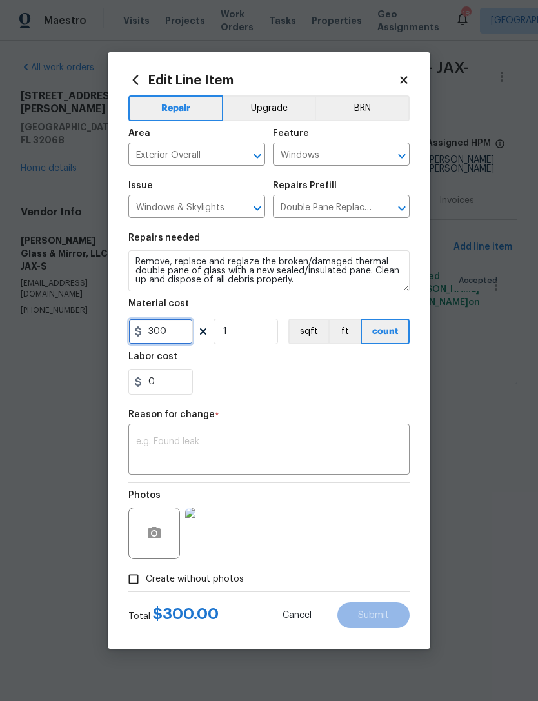
click at [180, 330] on input "300" at bounding box center [160, 332] width 64 height 26
type input "400"
click at [320, 388] on div "0" at bounding box center [268, 382] width 281 height 26
click at [284, 440] on textarea at bounding box center [269, 450] width 266 height 27
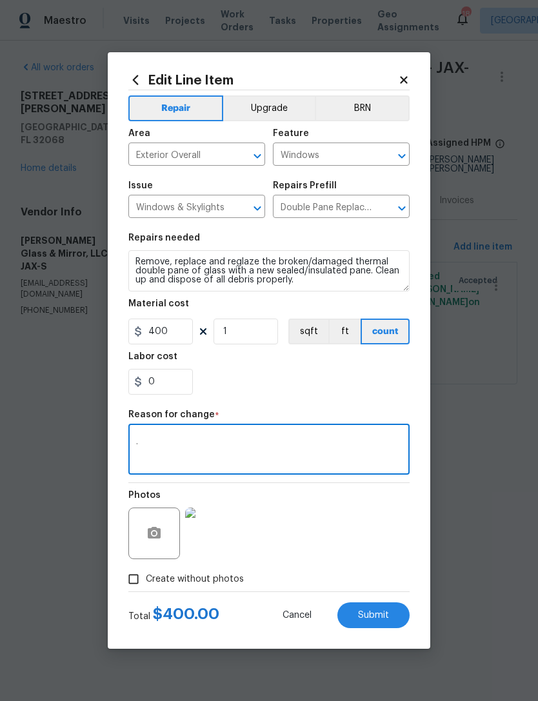
type textarea "."
click at [337, 389] on div "0" at bounding box center [268, 382] width 281 height 26
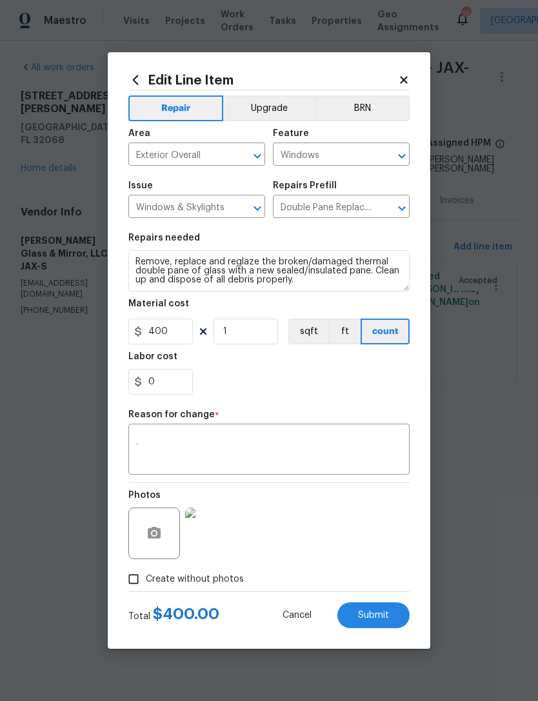
click at [380, 614] on span "Submit" at bounding box center [373, 616] width 31 height 10
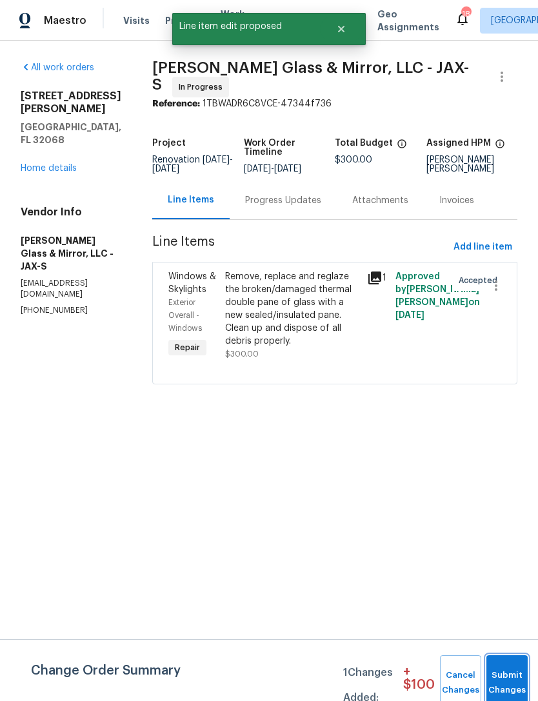
click at [513, 662] on button "Submit Changes" at bounding box center [506, 682] width 41 height 55
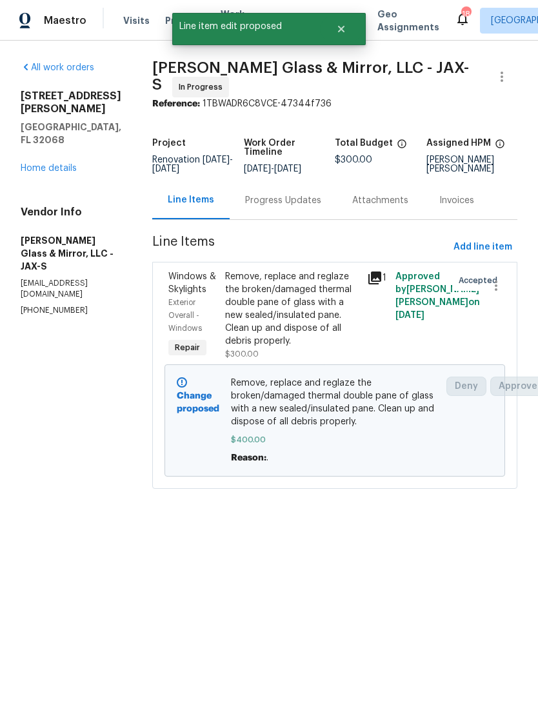
click at [54, 170] on link "Home details" at bounding box center [49, 168] width 56 height 9
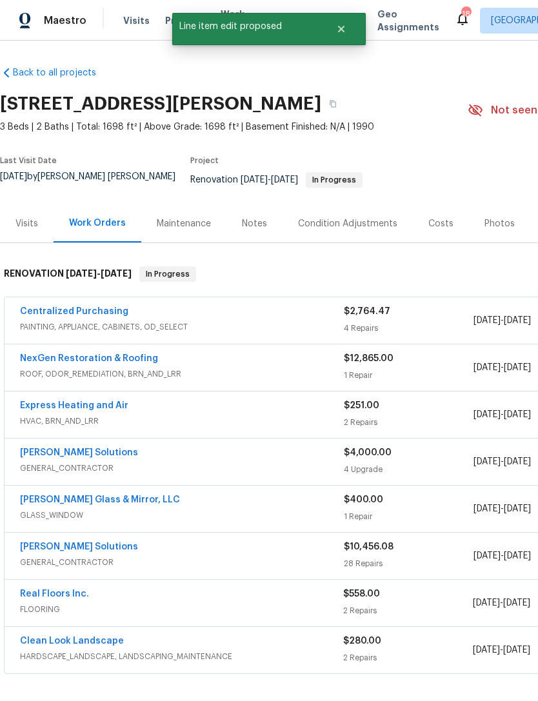
click at [114, 406] on link "Express Heating and Air" at bounding box center [74, 405] width 108 height 9
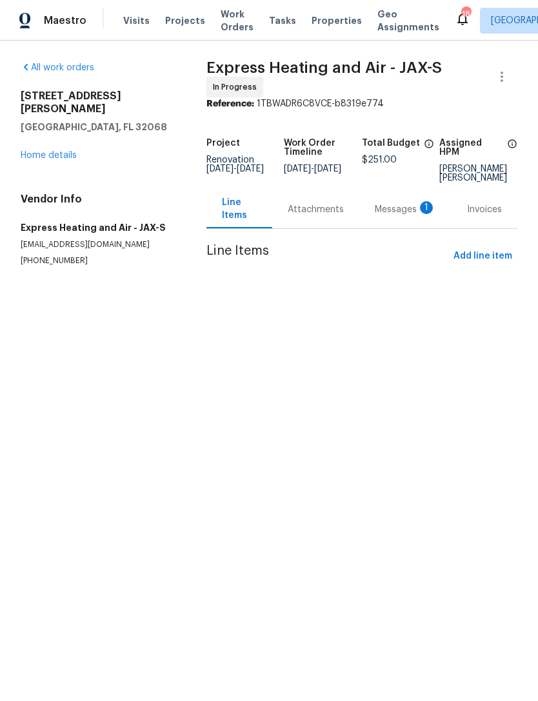
click at [400, 216] on div "Messages 1" at bounding box center [405, 209] width 61 height 13
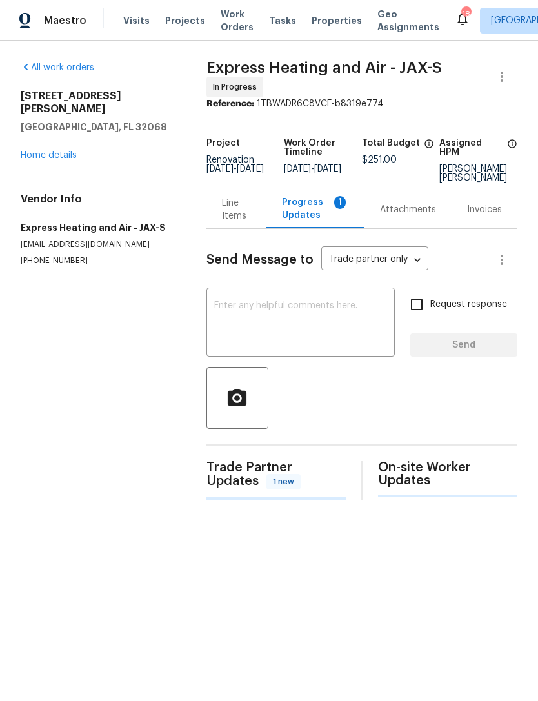
click at [68, 151] on link "Home details" at bounding box center [49, 155] width 56 height 9
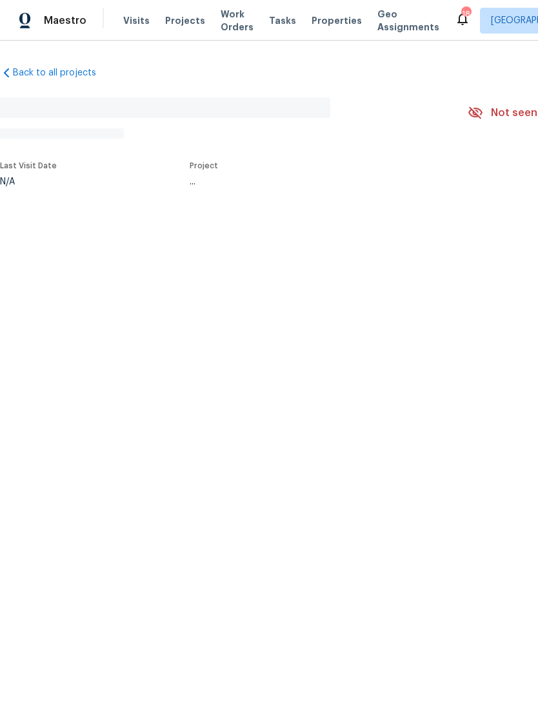
click at [328, 25] on span "Properties" at bounding box center [336, 20] width 50 height 13
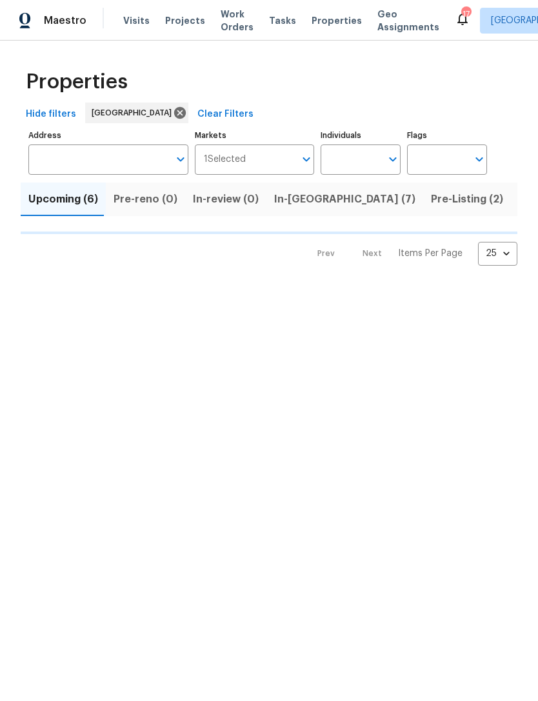
click at [287, 208] on span "In-[GEOGRAPHIC_DATA] (7)" at bounding box center [344, 199] width 141 height 18
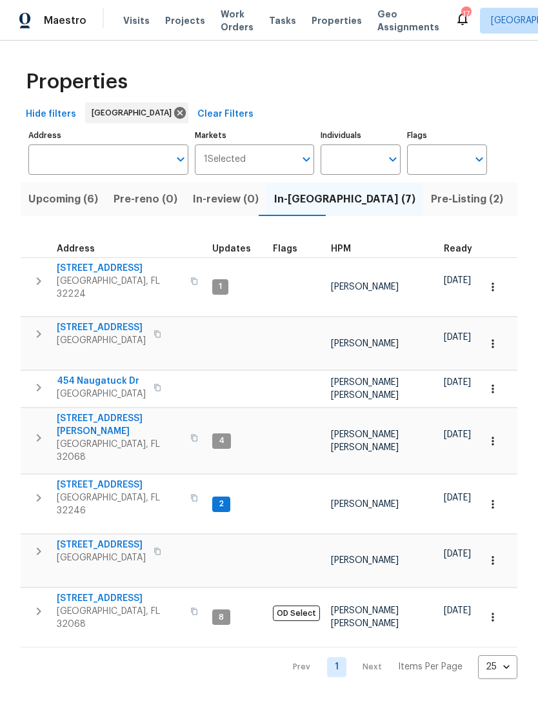
click at [96, 438] on span "[GEOGRAPHIC_DATA], FL 32068" at bounding box center [120, 451] width 126 height 26
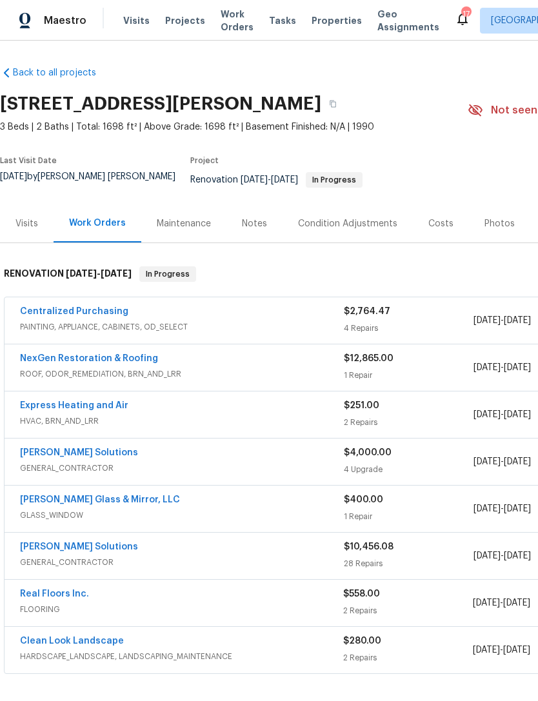
click at [99, 420] on span "HVAC, BRN_AND_LRR" at bounding box center [182, 421] width 324 height 13
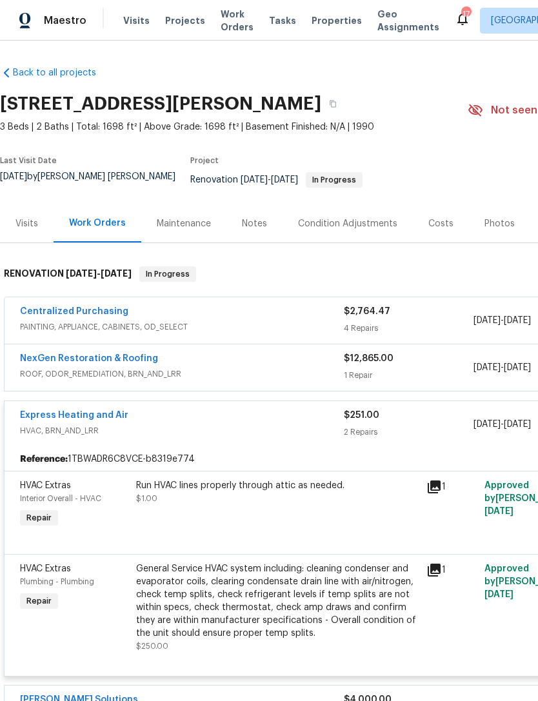
click at [103, 420] on link "Express Heating and Air" at bounding box center [74, 415] width 108 height 9
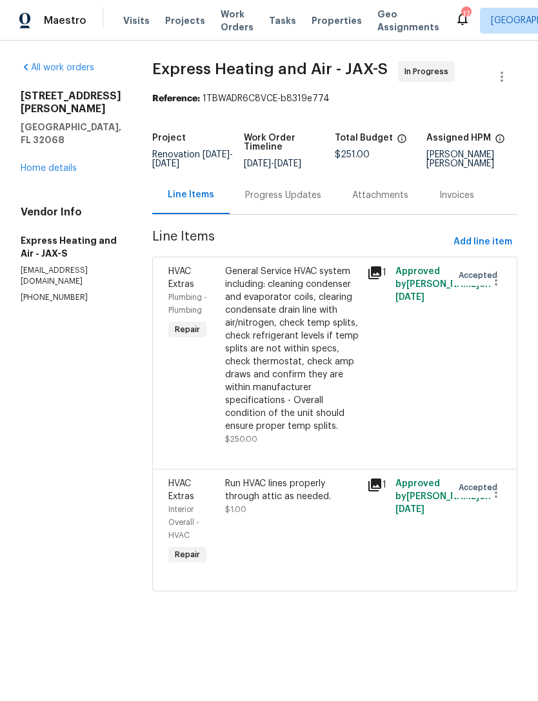
click at [297, 214] on div "Progress Updates" at bounding box center [283, 195] width 107 height 38
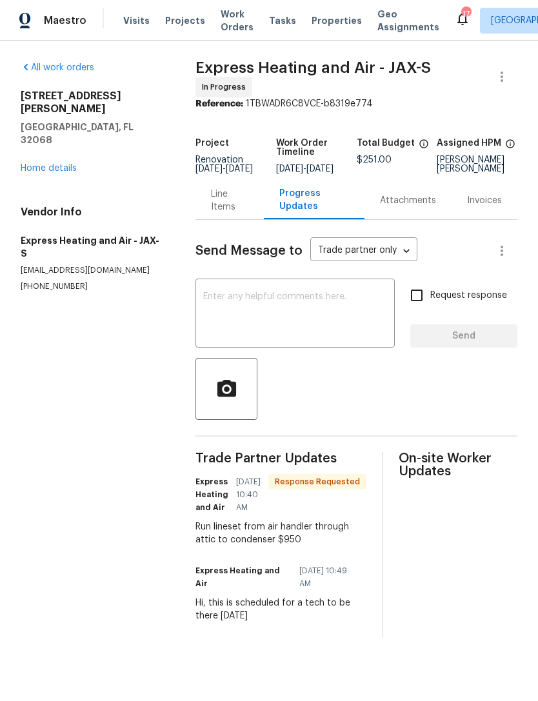
click at [227, 213] on div "Line Items" at bounding box center [229, 201] width 37 height 26
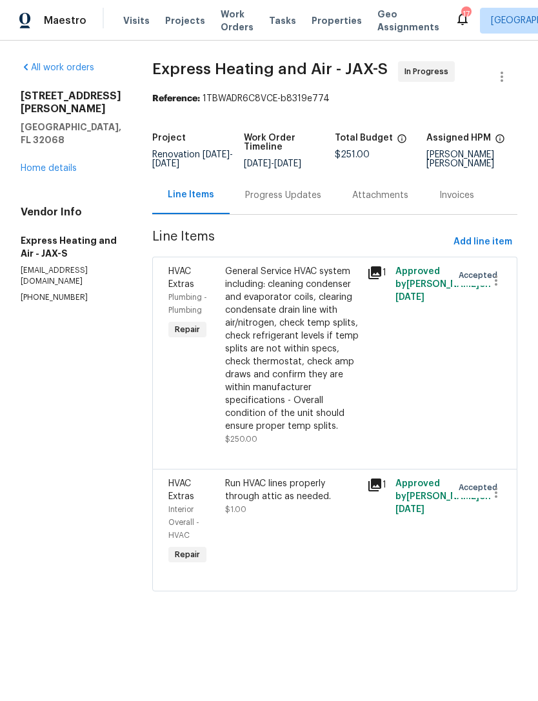
click at [319, 503] on div "Run HVAC lines properly through attic as needed." at bounding box center [292, 490] width 134 height 26
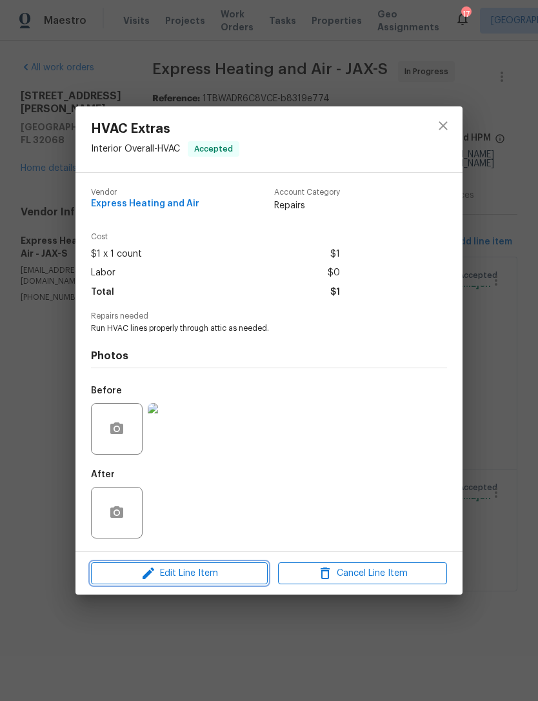
click at [230, 577] on span "Edit Line Item" at bounding box center [179, 574] width 169 height 16
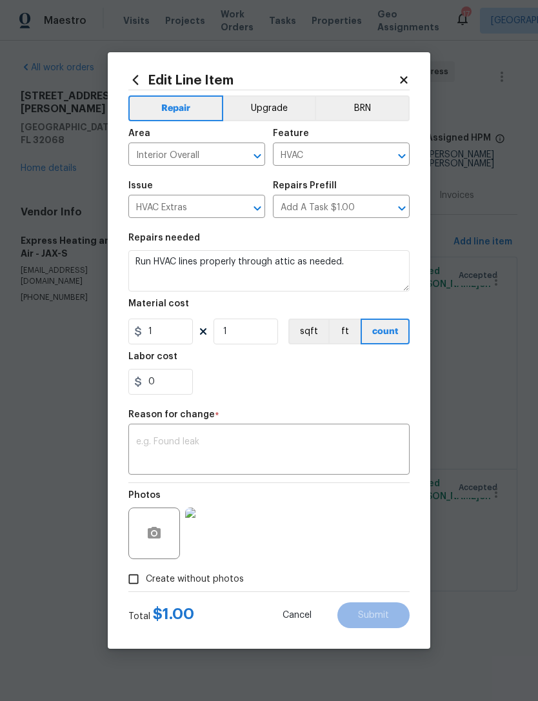
click at [250, 452] on textarea at bounding box center [269, 450] width 266 height 27
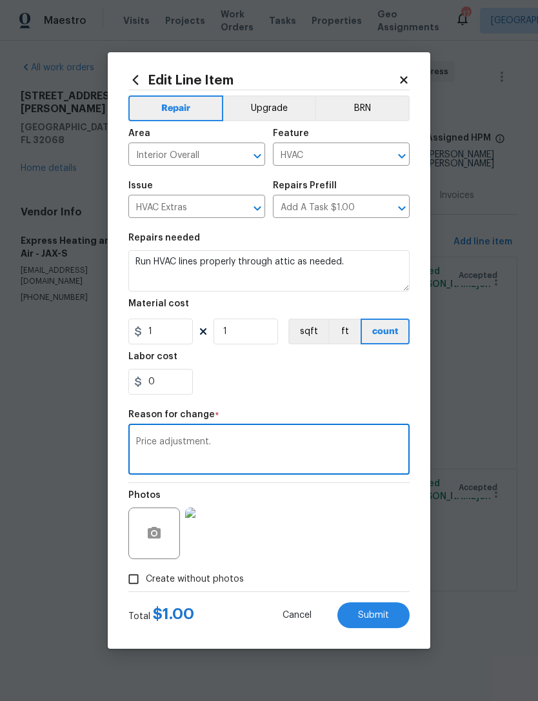
type textarea "Price adjustment."
click at [167, 342] on input "1" at bounding box center [160, 332] width 64 height 26
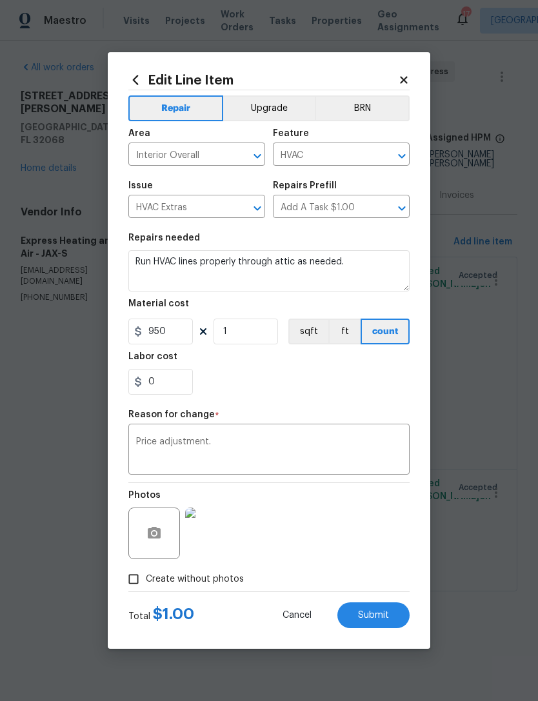
click at [344, 389] on div "0" at bounding box center [268, 382] width 281 height 26
click at [379, 617] on span "Submit" at bounding box center [373, 616] width 31 height 10
type input "1"
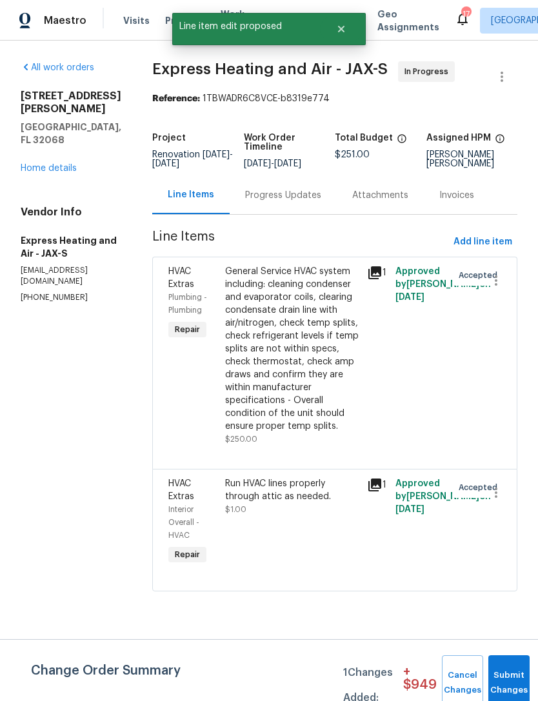
click at [298, 214] on div "Progress Updates" at bounding box center [283, 195] width 107 height 38
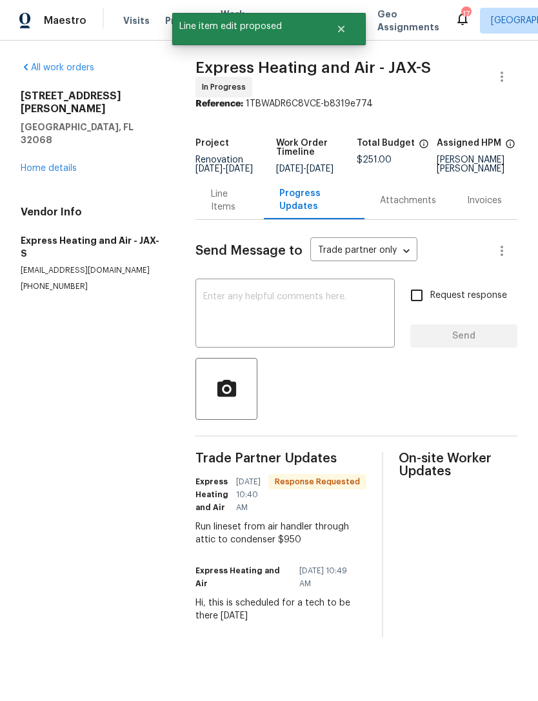
click at [39, 164] on link "Home details" at bounding box center [49, 168] width 56 height 9
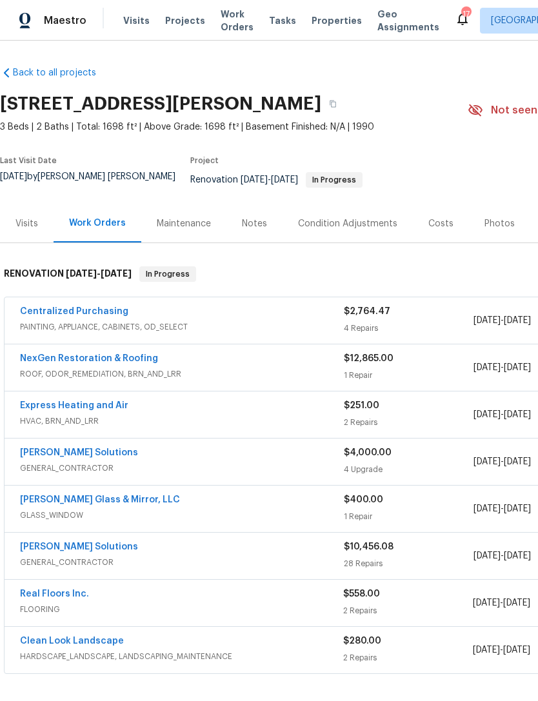
click at [41, 410] on link "Express Heating and Air" at bounding box center [74, 405] width 108 height 9
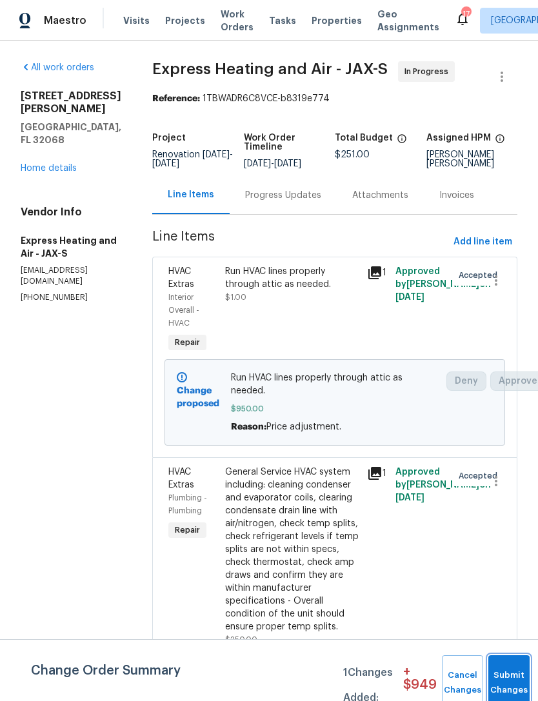
click at [504, 670] on button "Submit Changes" at bounding box center [508, 682] width 41 height 55
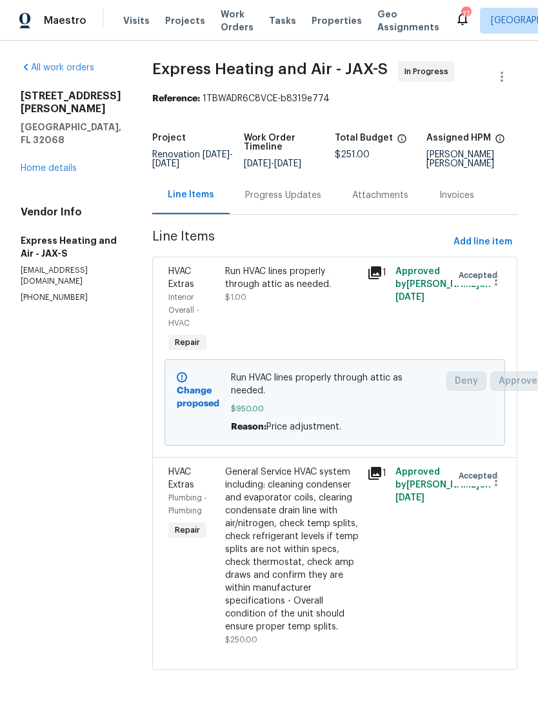
click at [31, 164] on link "Home details" at bounding box center [49, 168] width 56 height 9
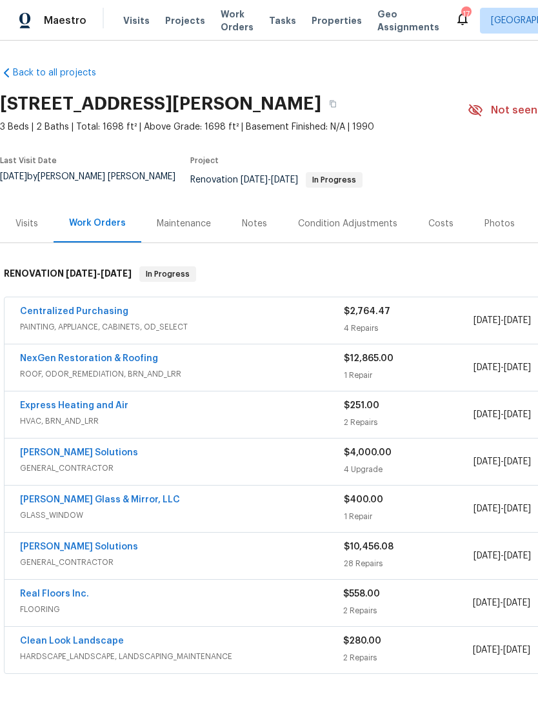
click at [435, 228] on div "Costs" at bounding box center [440, 223] width 25 height 13
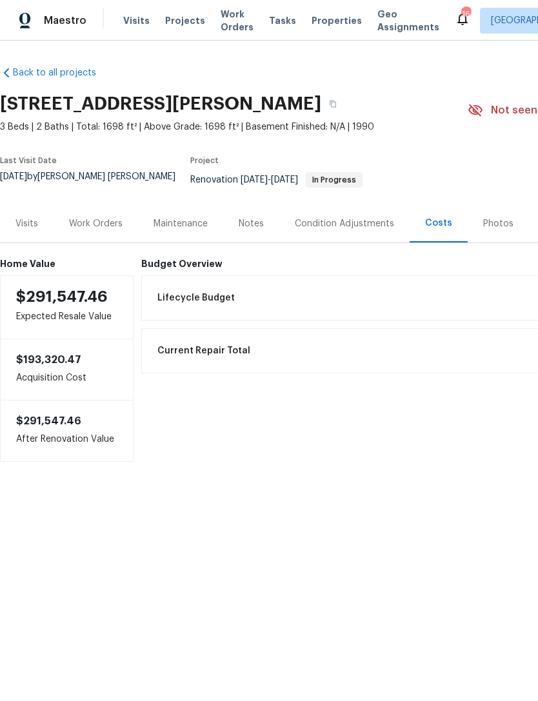
click at [315, 27] on span "Properties" at bounding box center [336, 20] width 50 height 13
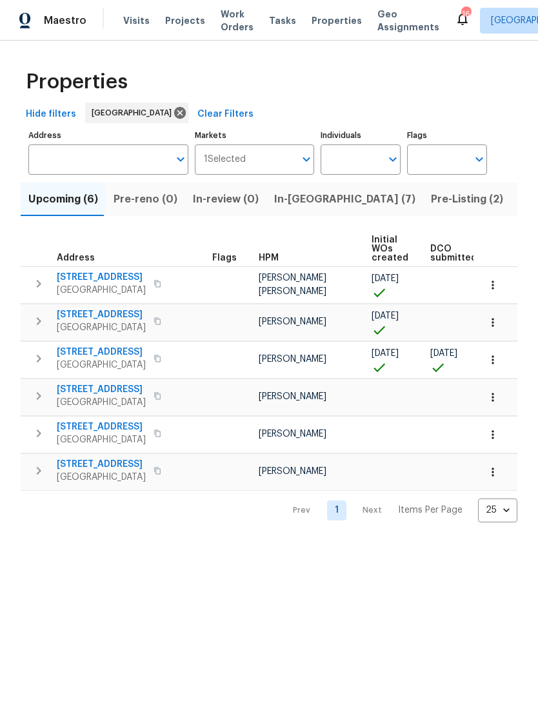
click at [135, 168] on input "Address" at bounding box center [98, 159] width 141 height 30
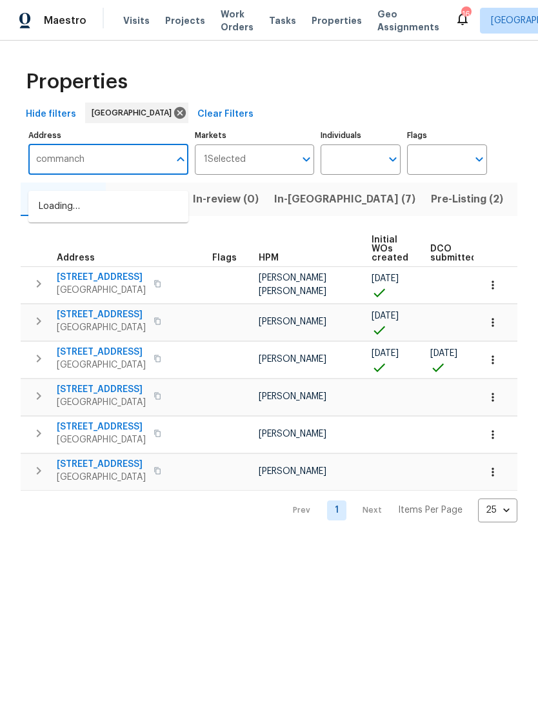
type input "commanche"
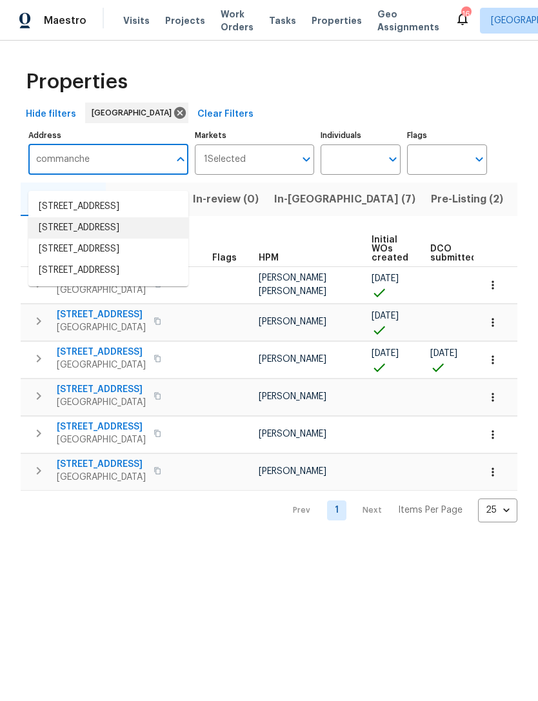
click at [95, 239] on li "2772 Commanche Ave Orange Park FL 32065" at bounding box center [108, 227] width 160 height 21
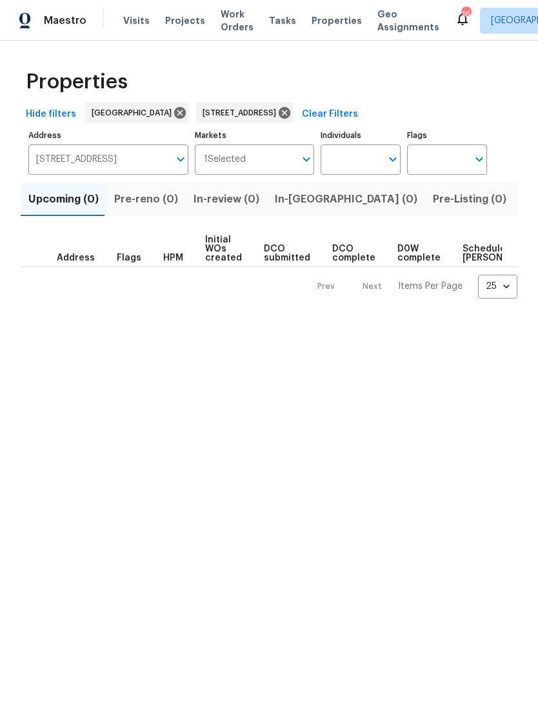
click at [522, 208] on span "Listed (1)" at bounding box center [545, 199] width 46 height 18
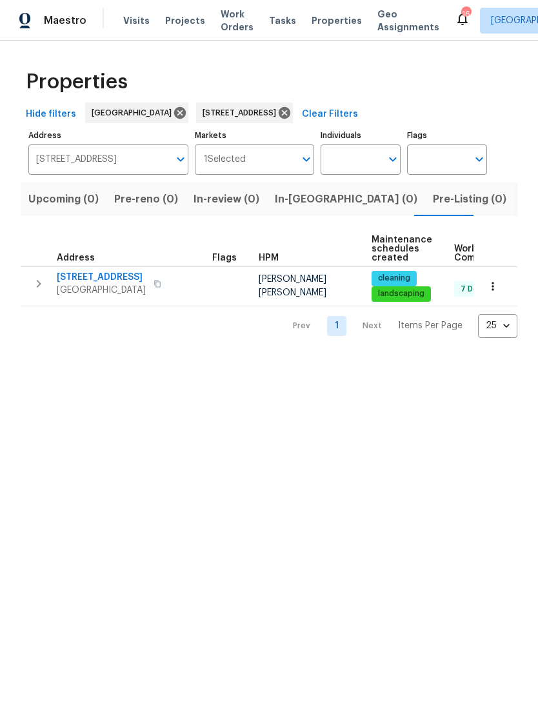
click at [124, 284] on span "[STREET_ADDRESS]" at bounding box center [101, 277] width 89 height 13
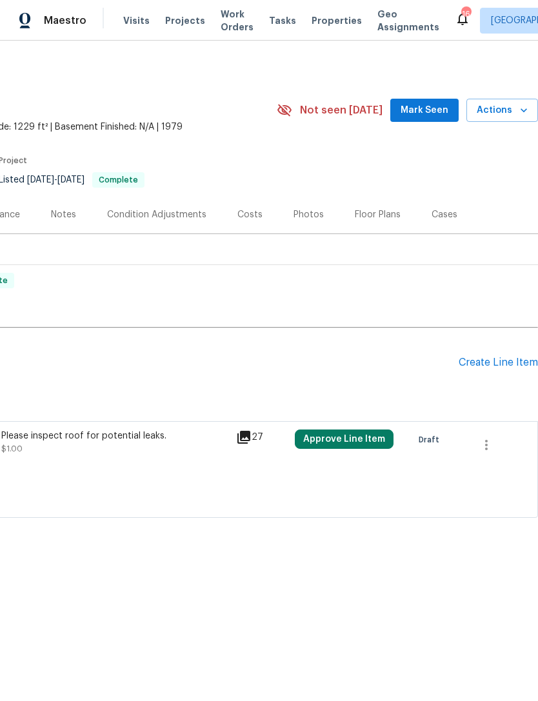
scroll to position [0, 191]
click at [500, 369] on div "Create Line Item" at bounding box center [497, 363] width 79 height 12
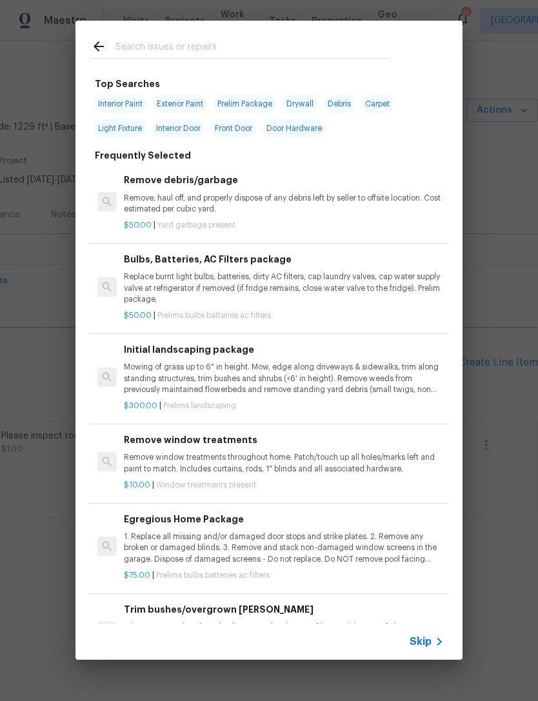
click at [226, 58] on input "text" at bounding box center [251, 48] width 273 height 19
type input "Kitchen"
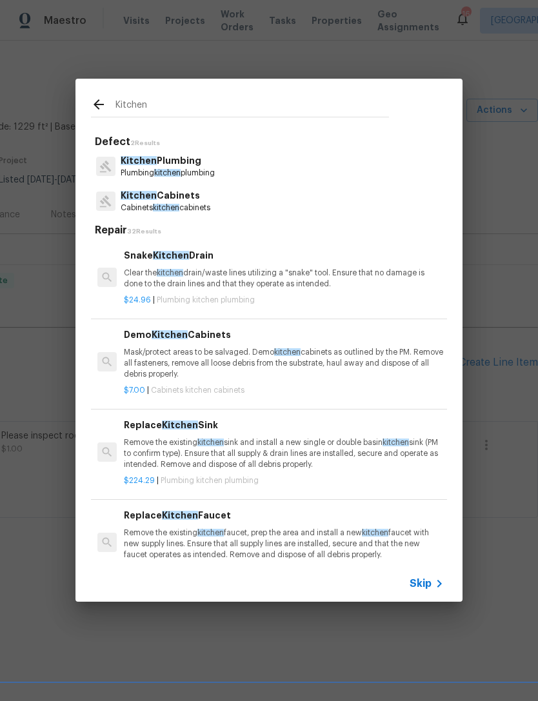
click at [203, 163] on p "Kitchen Plumbing" at bounding box center [168, 161] width 94 height 14
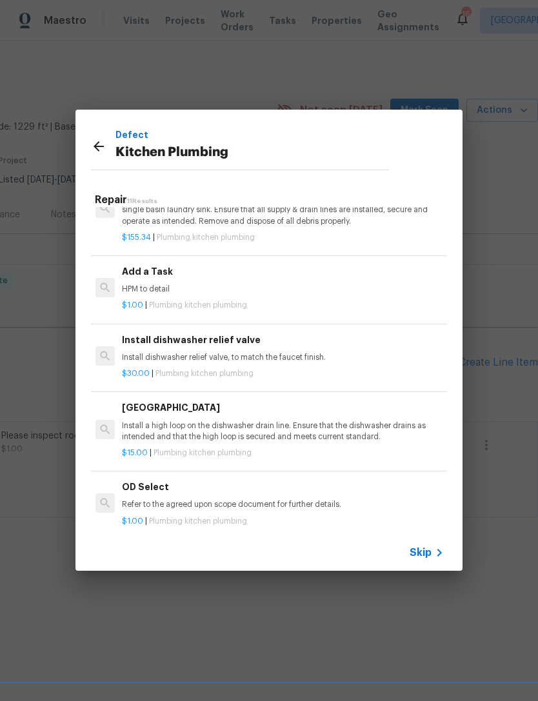
scroll to position [574, 2]
click at [230, 284] on p "HPM to detail" at bounding box center [282, 289] width 320 height 11
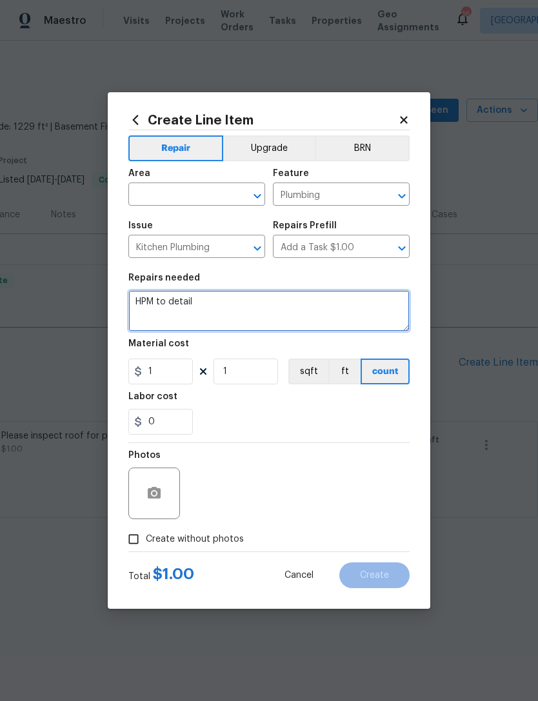
click at [217, 324] on textarea "HPM to detail" at bounding box center [268, 310] width 281 height 41
click at [217, 323] on textarea "HPM to detail" at bounding box center [268, 310] width 281 height 41
click at [212, 315] on textarea "HPM to detail" at bounding box center [268, 310] width 281 height 41
type textarea "Kitchen sink is leaking f"
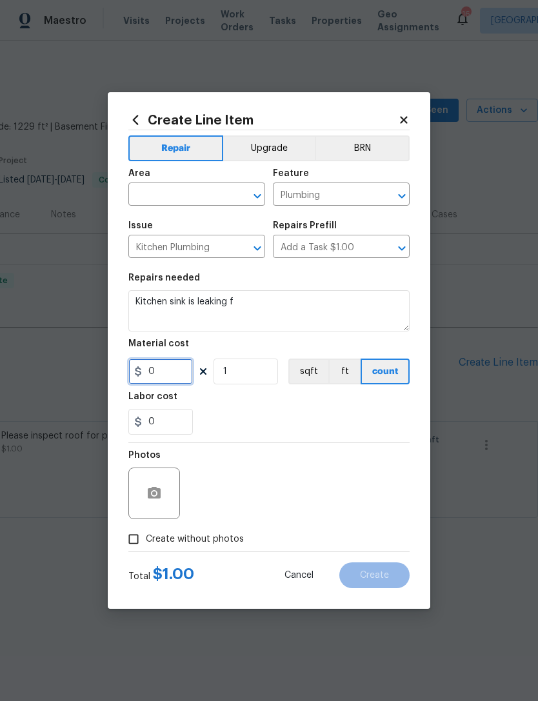
type input "0"
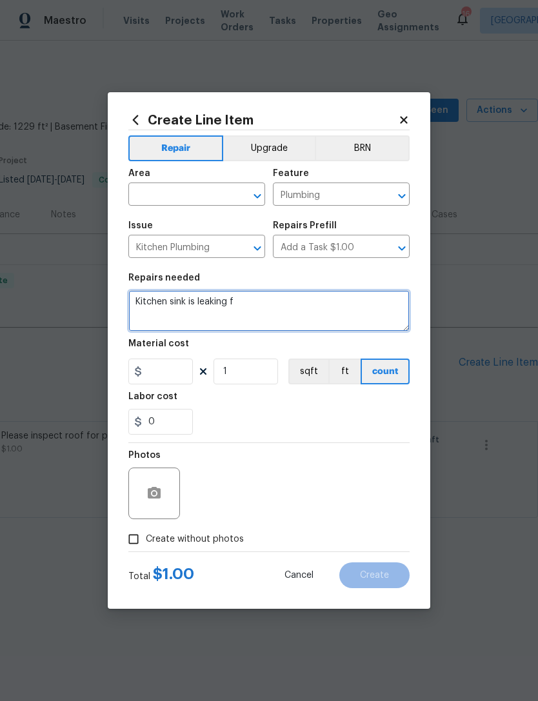
click at [264, 302] on textarea "Kitchen sink is leaking f" at bounding box center [268, 310] width 281 height 41
type input "0"
type textarea "Kitchen sink is leaking through an angle stop. Please address the issue and ens…"
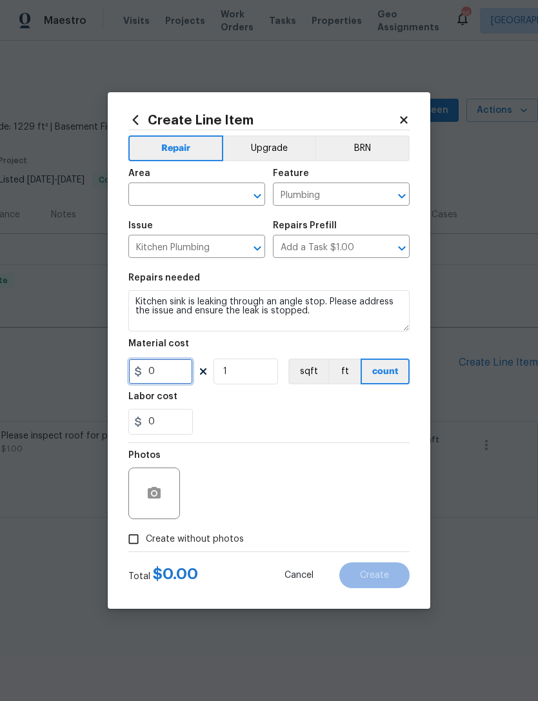
click at [172, 366] on input "0" at bounding box center [160, 372] width 64 height 26
click at [179, 377] on input "0" at bounding box center [160, 372] width 64 height 26
type input "85"
click at [397, 440] on section "Repairs needed Kitchen sink is leaking through an angle stop. Please address th…" at bounding box center [268, 354] width 281 height 177
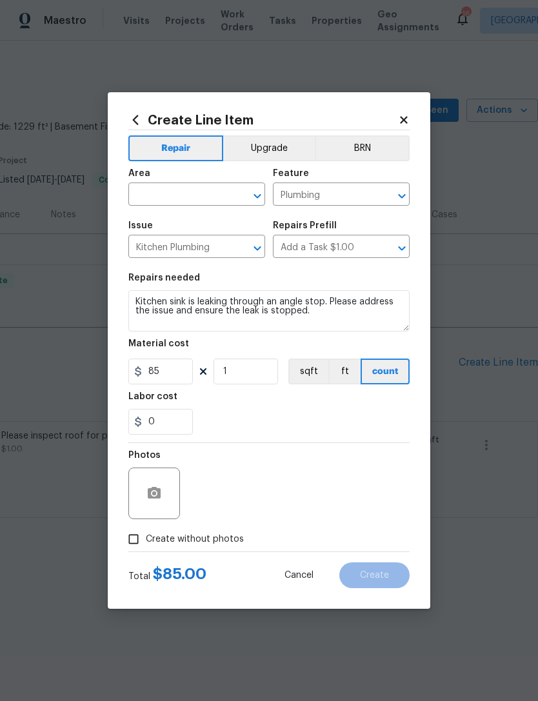
click at [216, 542] on span "Create without photos" at bounding box center [195, 540] width 98 height 14
click at [146, 542] on input "Create without photos" at bounding box center [133, 539] width 25 height 25
checkbox input "true"
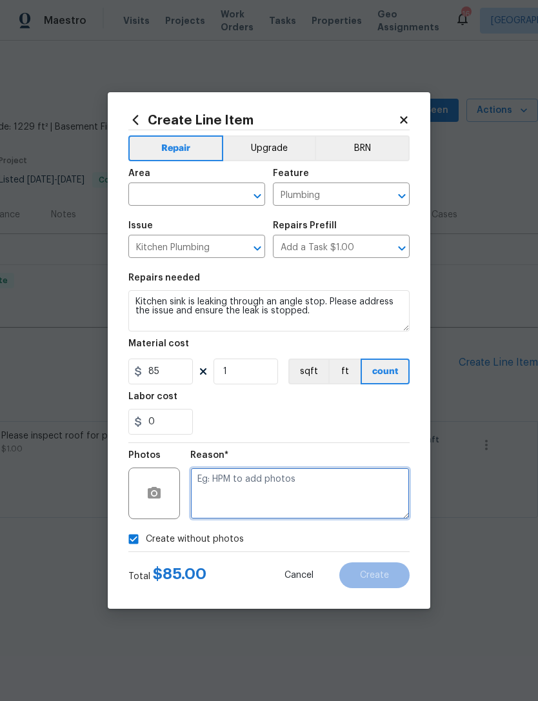
click at [312, 489] on textarea at bounding box center [299, 494] width 219 height 52
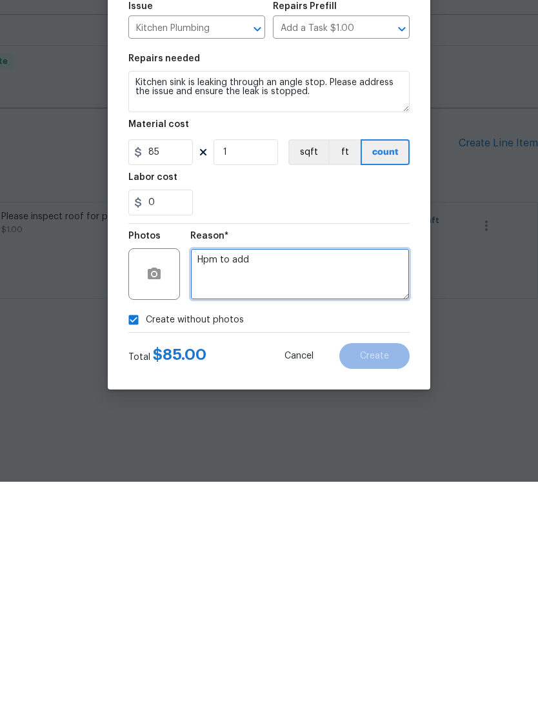
type textarea "Hpm to add"
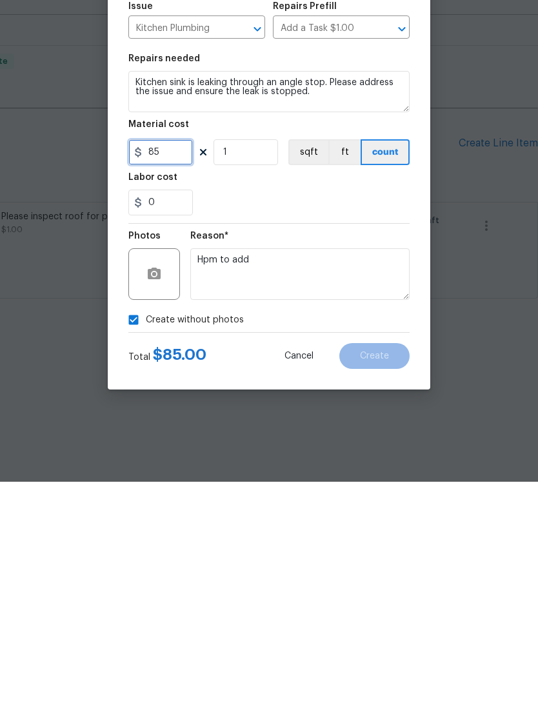
click at [173, 359] on input "85" at bounding box center [160, 372] width 64 height 26
type input "120"
click at [248, 552] on div "Total $ 85.00 Cancel Create" at bounding box center [268, 570] width 281 height 36
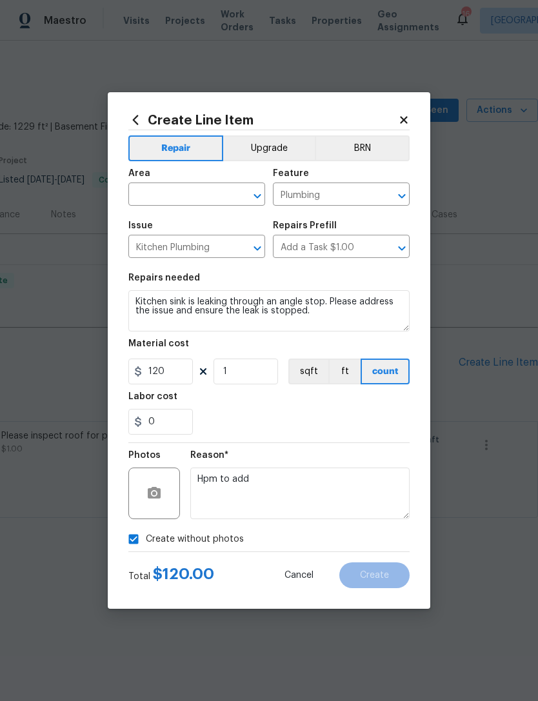
click at [190, 196] on input "text" at bounding box center [178, 196] width 101 height 20
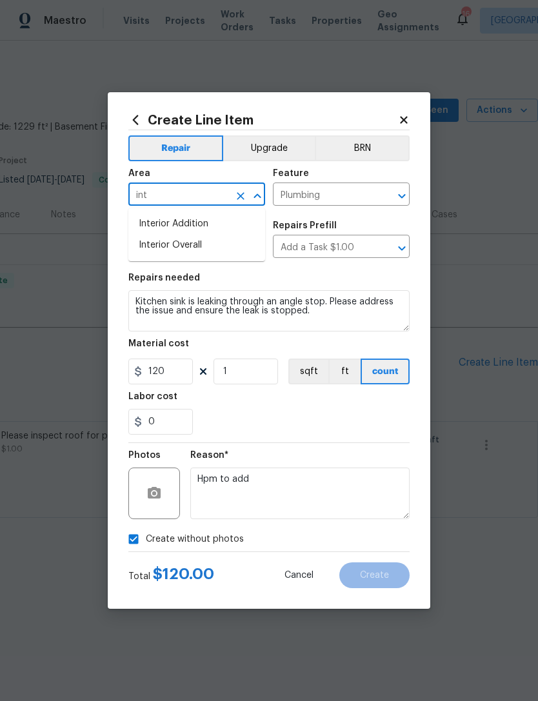
click at [215, 248] on li "Interior Overall" at bounding box center [196, 245] width 137 height 21
type input "Interior Overall"
click at [340, 446] on div "Reason* Hpm to add" at bounding box center [299, 485] width 219 height 84
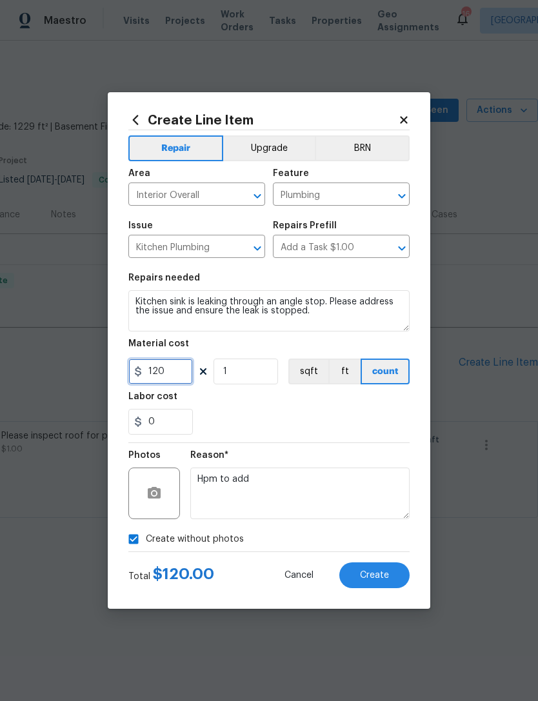
click at [173, 380] on input "120" at bounding box center [160, 372] width 64 height 26
type input "85"
click at [405, 417] on div "0" at bounding box center [268, 422] width 281 height 26
click at [380, 583] on button "Create" at bounding box center [374, 575] width 70 height 26
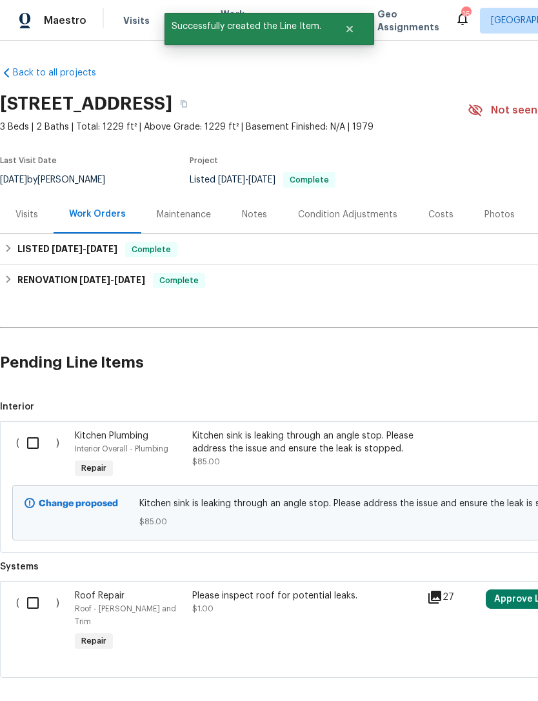
scroll to position [0, 0]
click at [27, 451] on input "checkbox" at bounding box center [37, 442] width 37 height 27
checkbox input "true"
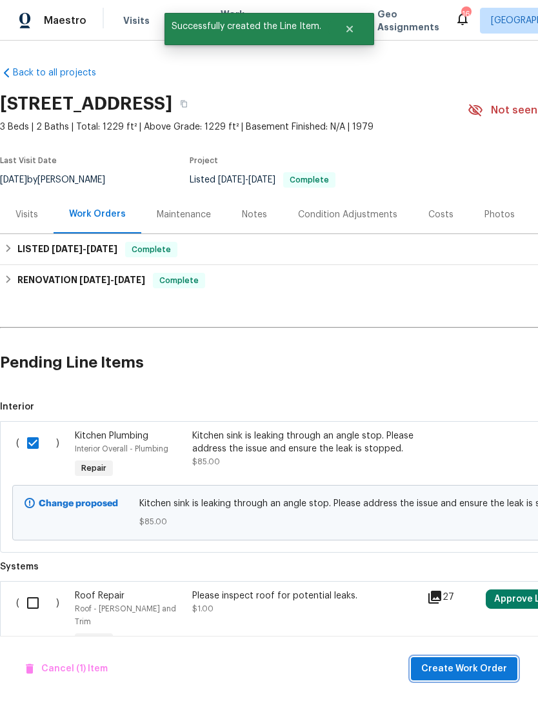
click at [472, 678] on button "Create Work Order" at bounding box center [464, 669] width 106 height 24
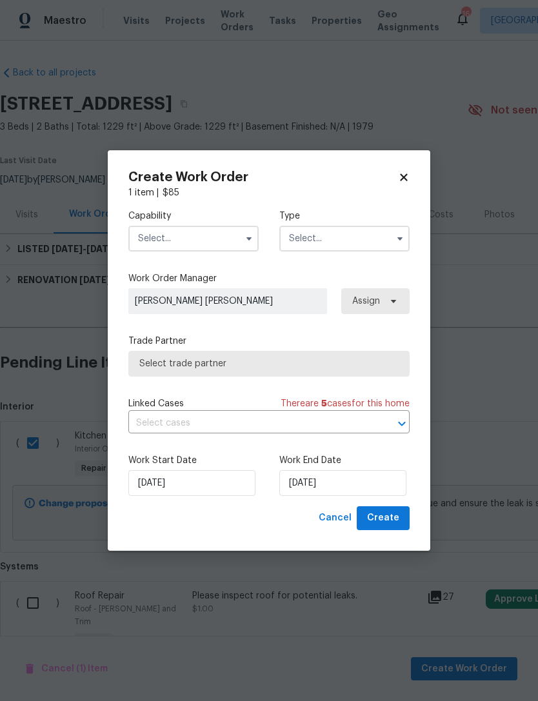
click at [217, 250] on input "text" at bounding box center [193, 239] width 130 height 26
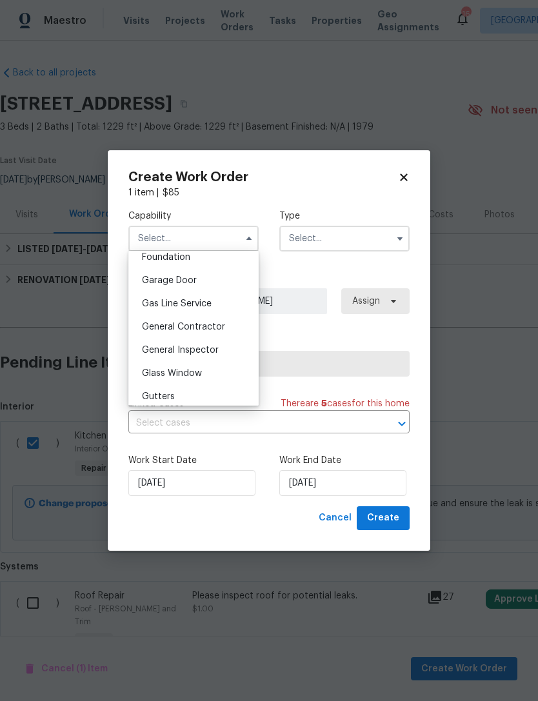
scroll to position [553, 0]
click at [222, 328] on span "General Contractor" at bounding box center [183, 329] width 83 height 9
type input "General Contractor"
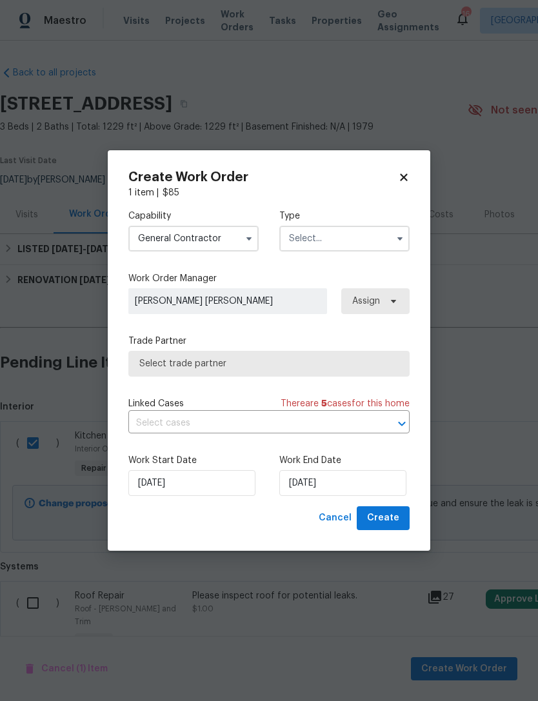
click at [360, 237] on input "text" at bounding box center [344, 239] width 130 height 26
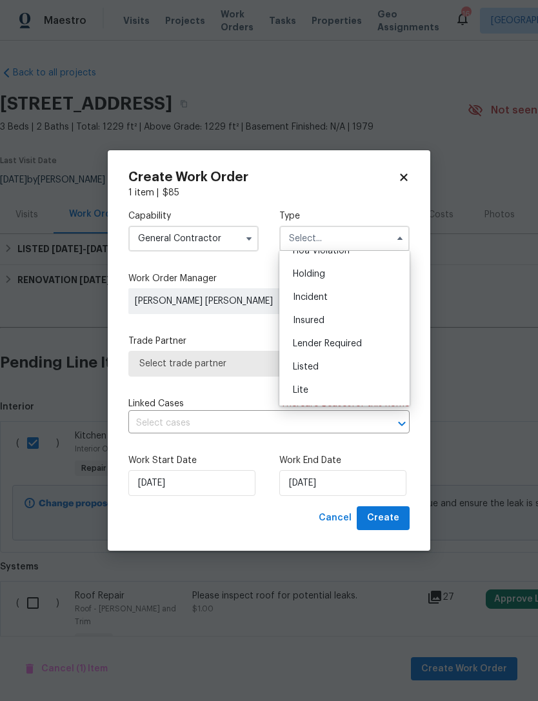
scroll to position [51, 0]
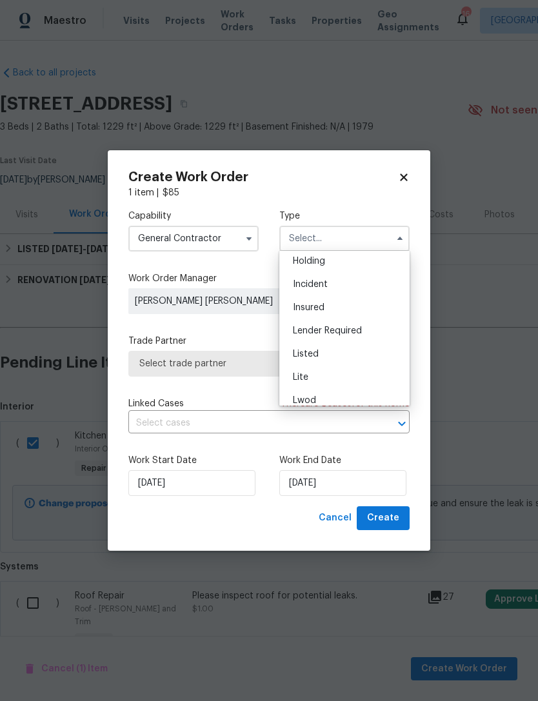
click at [342, 354] on div "Listed" at bounding box center [344, 353] width 124 height 23
type input "Listed"
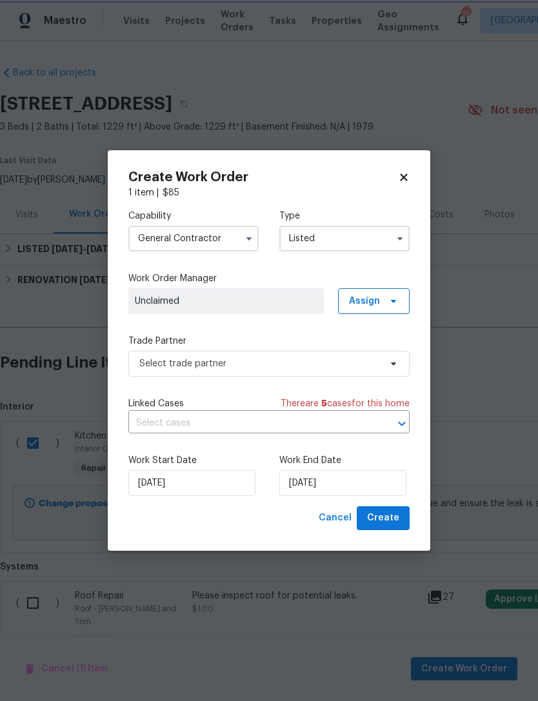
scroll to position [0, 0]
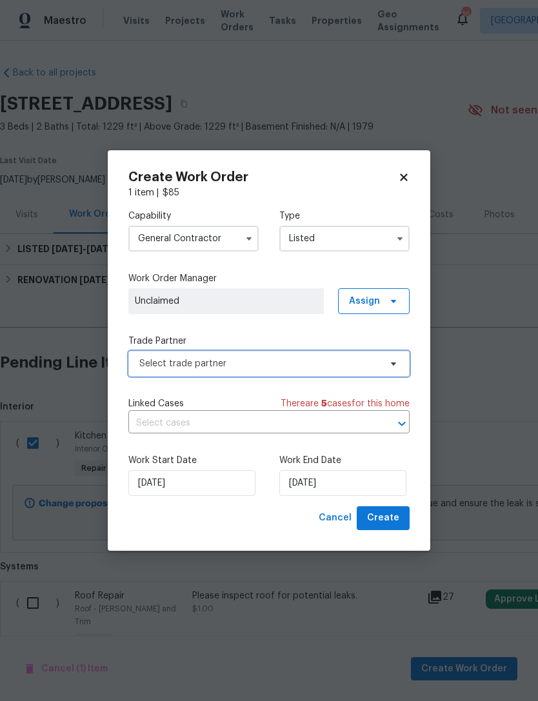
click at [333, 367] on span "Select trade partner" at bounding box center [259, 363] width 241 height 13
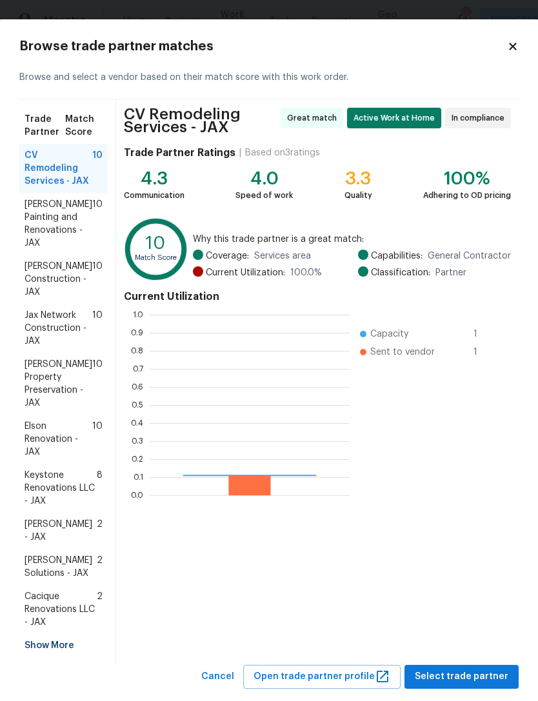
scroll to position [181, 200]
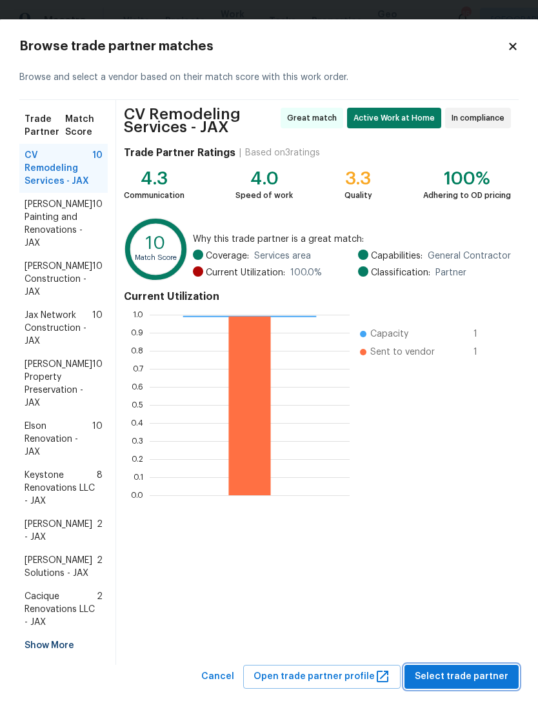
click at [449, 669] on span "Select trade partner" at bounding box center [462, 677] width 94 height 16
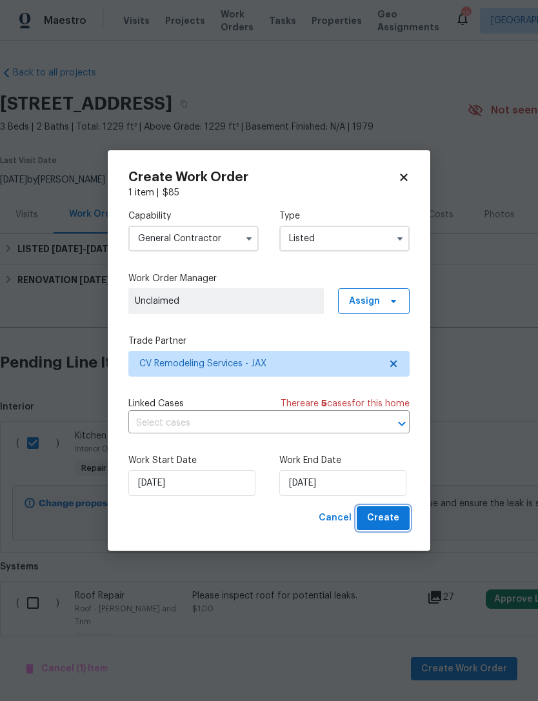
click at [391, 520] on span "Create" at bounding box center [383, 518] width 32 height 16
checkbox input "false"
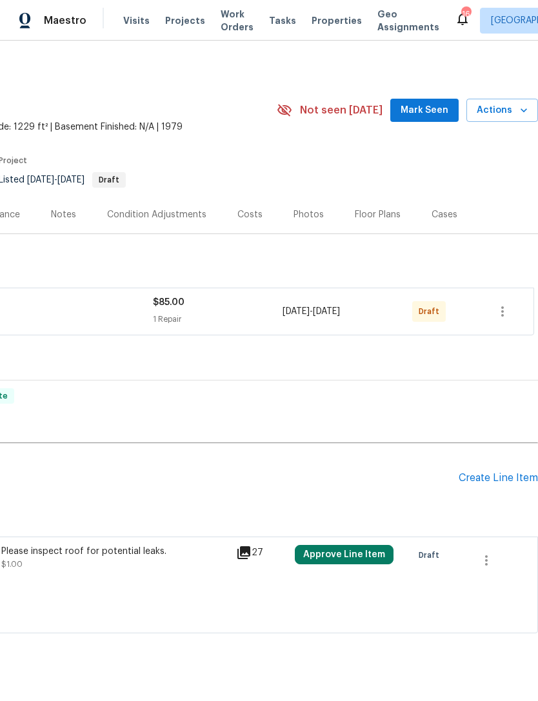
scroll to position [0, 191]
click at [504, 319] on icon "button" at bounding box center [502, 311] width 15 height 15
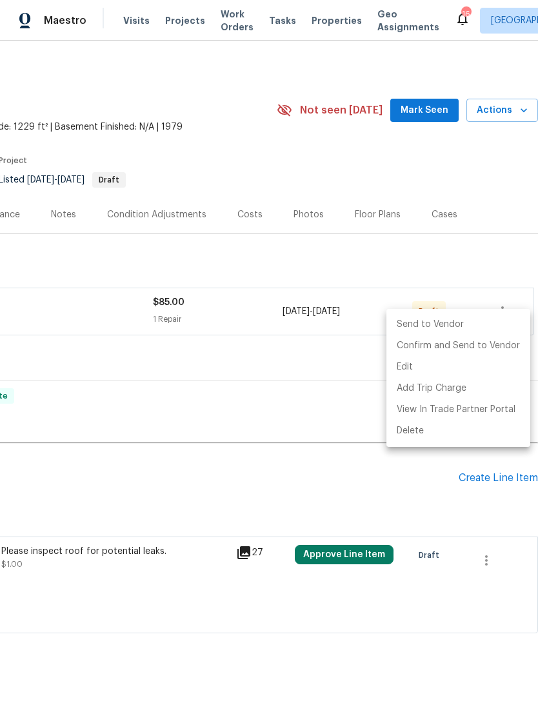
click at [310, 377] on div at bounding box center [269, 350] width 538 height 701
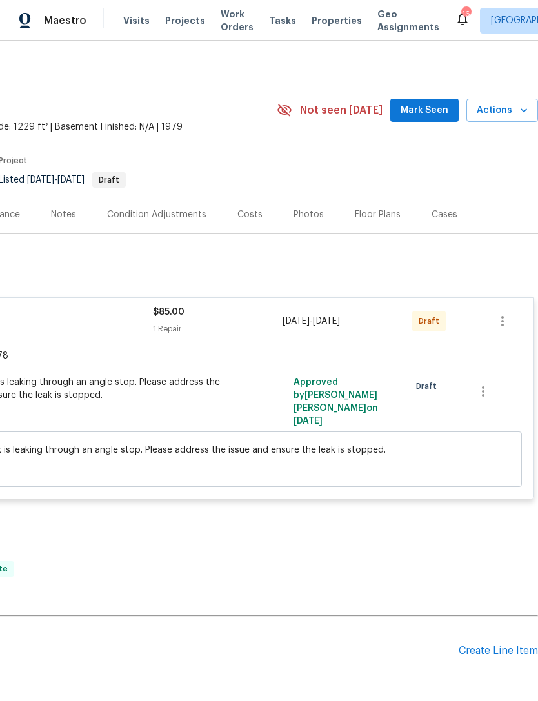
click at [112, 393] on div "Kitchen sink is leaking through an angle stop. Please address the issue and ens…" at bounding box center [86, 389] width 282 height 26
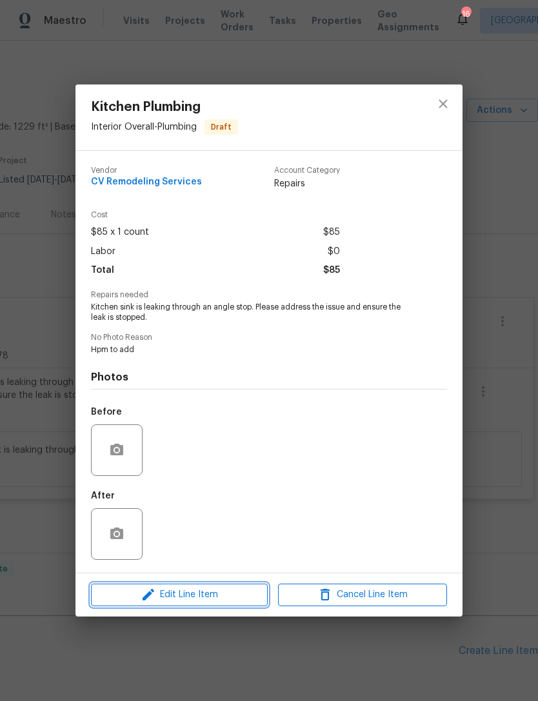
click at [199, 596] on span "Edit Line Item" at bounding box center [179, 595] width 169 height 16
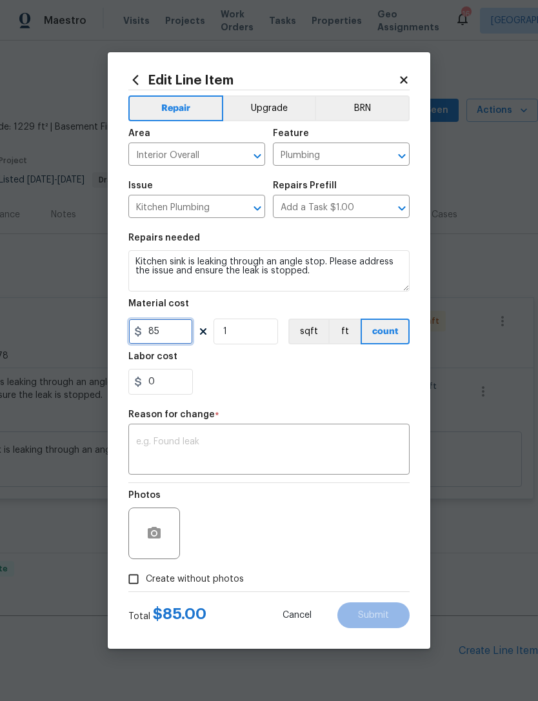
click at [175, 334] on input "85" at bounding box center [160, 332] width 64 height 26
type input "120"
click at [316, 375] on div "0" at bounding box center [268, 382] width 281 height 26
click at [279, 451] on textarea at bounding box center [269, 450] width 266 height 27
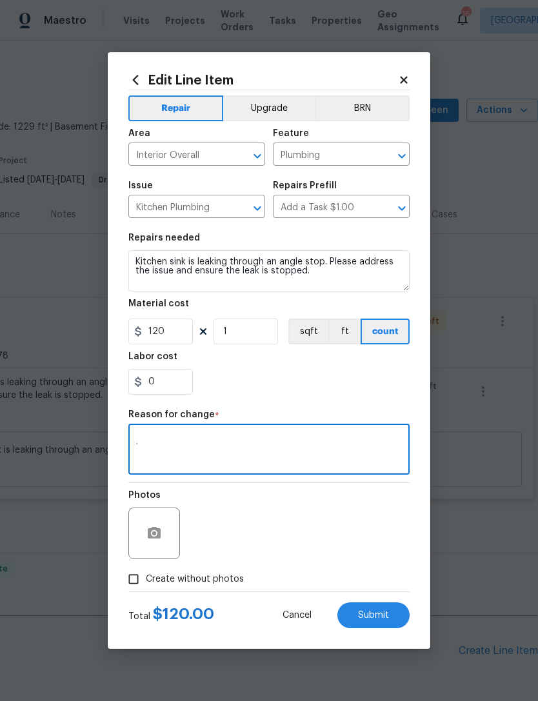
type textarea "."
click at [341, 391] on div "0" at bounding box center [268, 382] width 281 height 26
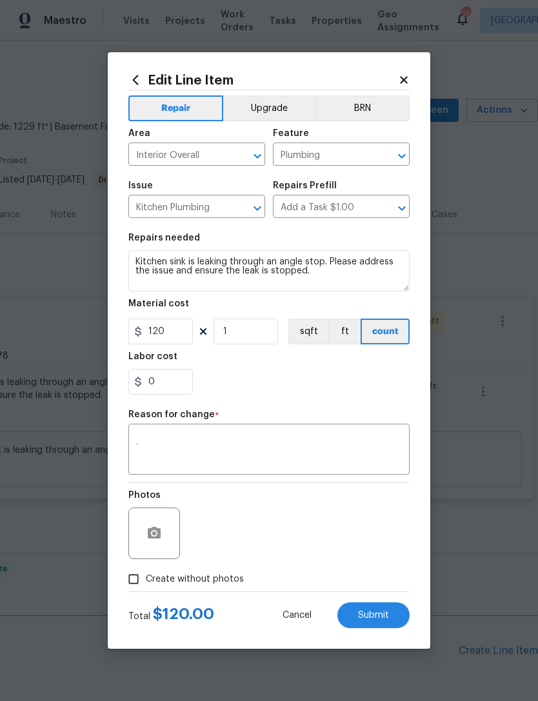
click at [391, 618] on button "Submit" at bounding box center [373, 615] width 72 height 26
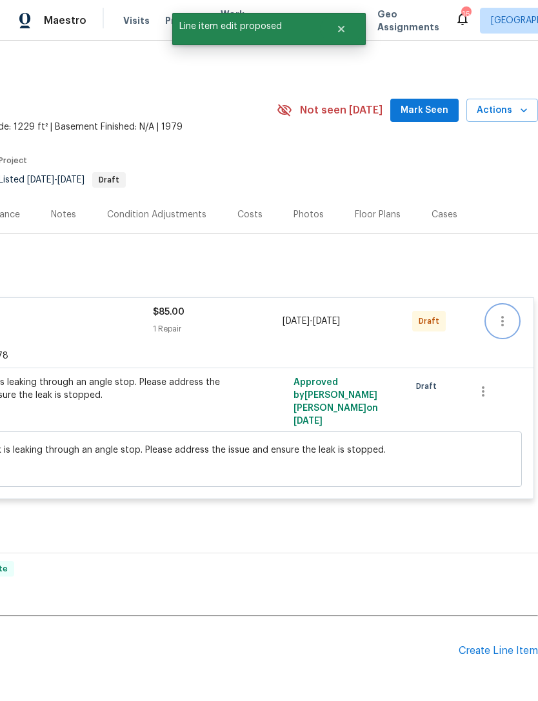
click at [504, 329] on icon "button" at bounding box center [502, 320] width 15 height 15
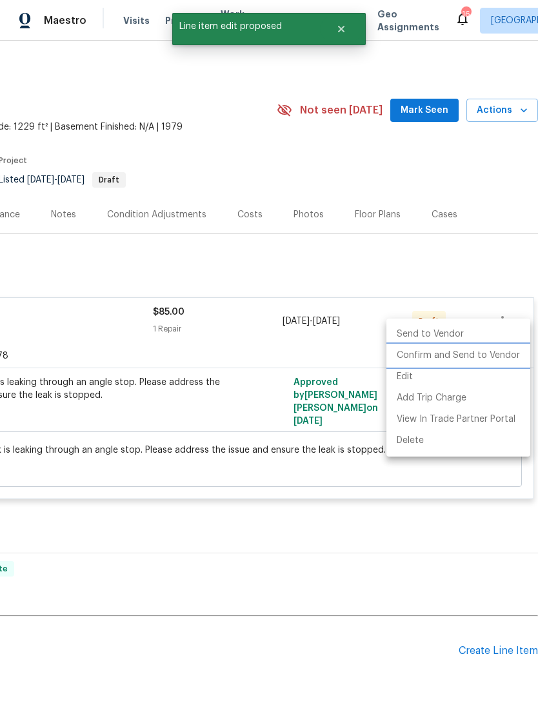
click at [478, 359] on li "Confirm and Send to Vendor" at bounding box center [458, 355] width 144 height 21
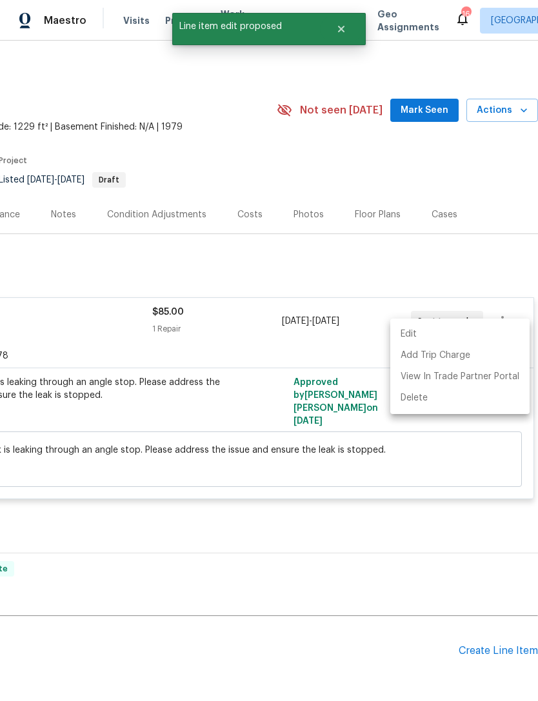
click at [356, 590] on div at bounding box center [269, 350] width 538 height 701
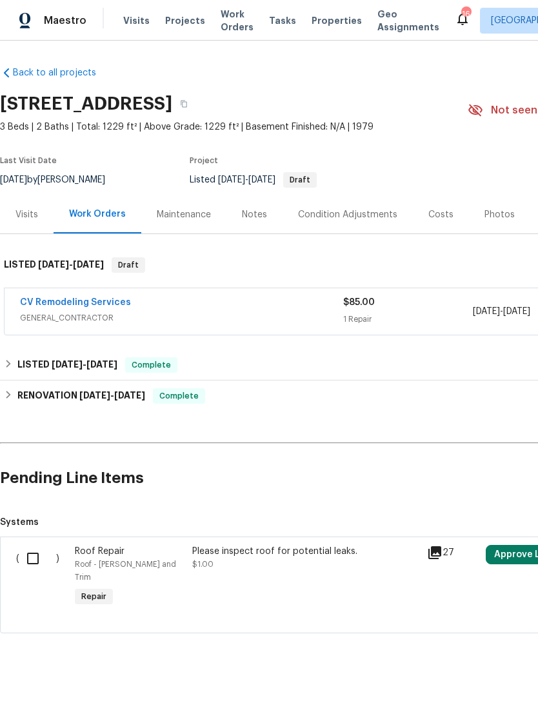
scroll to position [0, 0]
click at [110, 307] on link "CV Remodeling Services" at bounding box center [75, 302] width 111 height 9
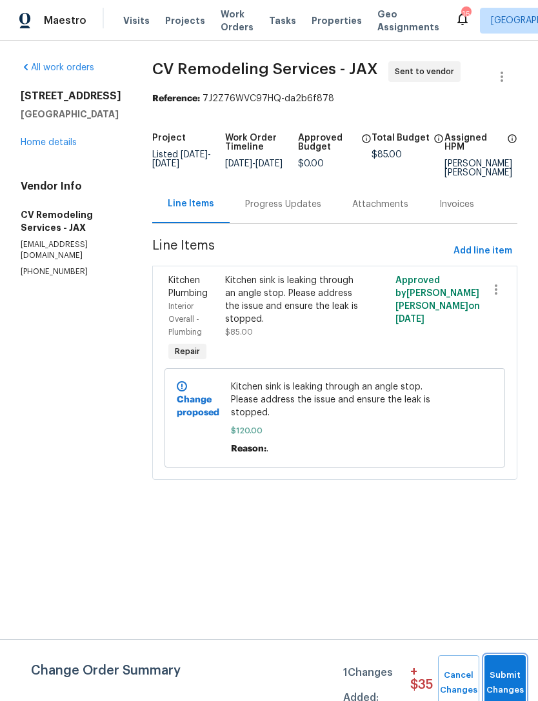
click at [506, 669] on span "Submit Changes" at bounding box center [505, 683] width 28 height 30
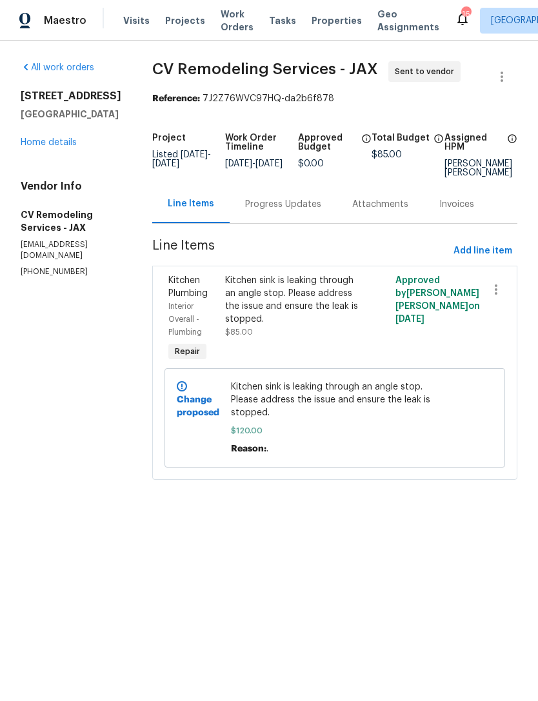
click at [43, 147] on link "Home details" at bounding box center [49, 142] width 56 height 9
